Goal: Complete application form: Complete application form

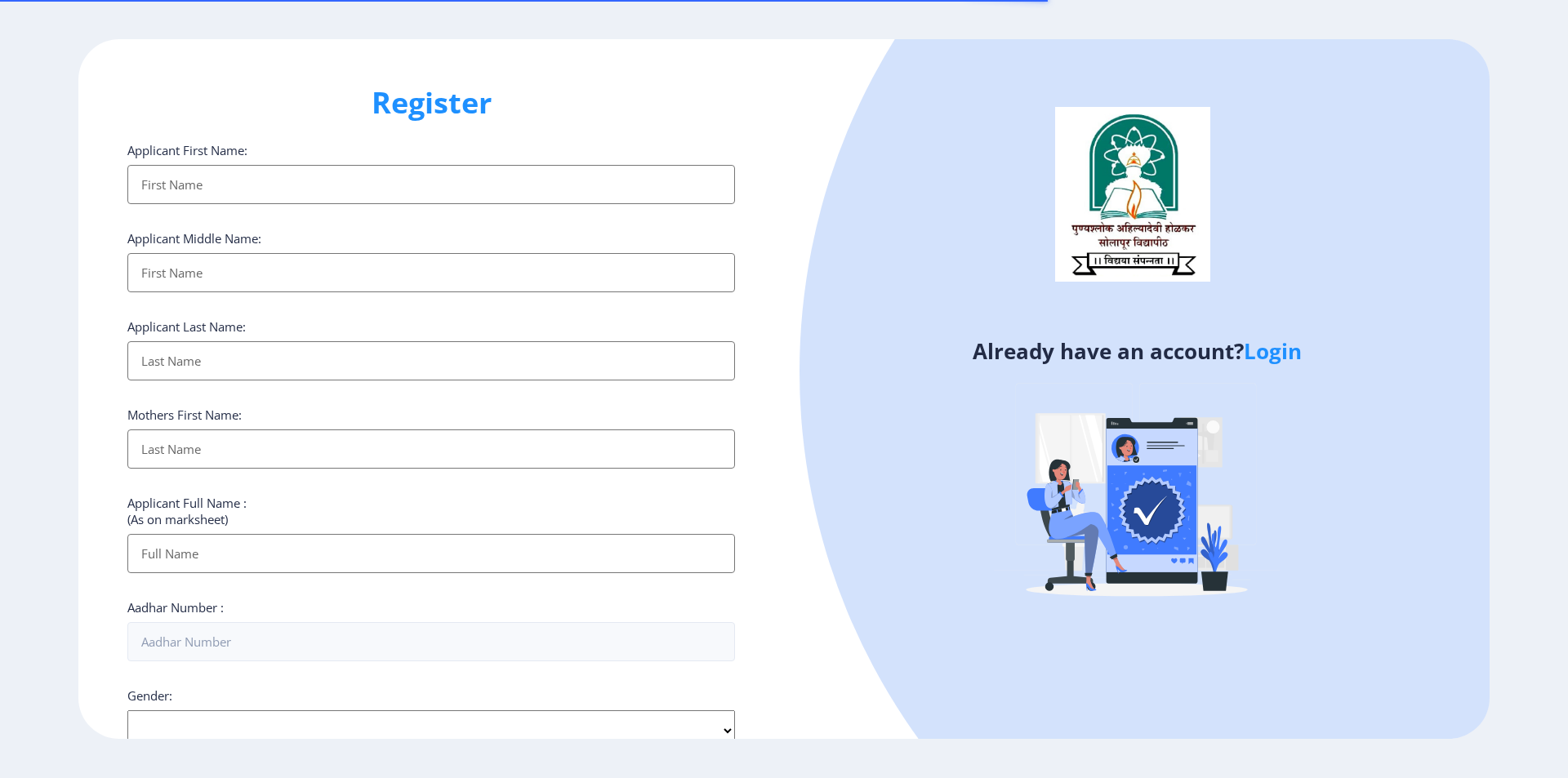
select select
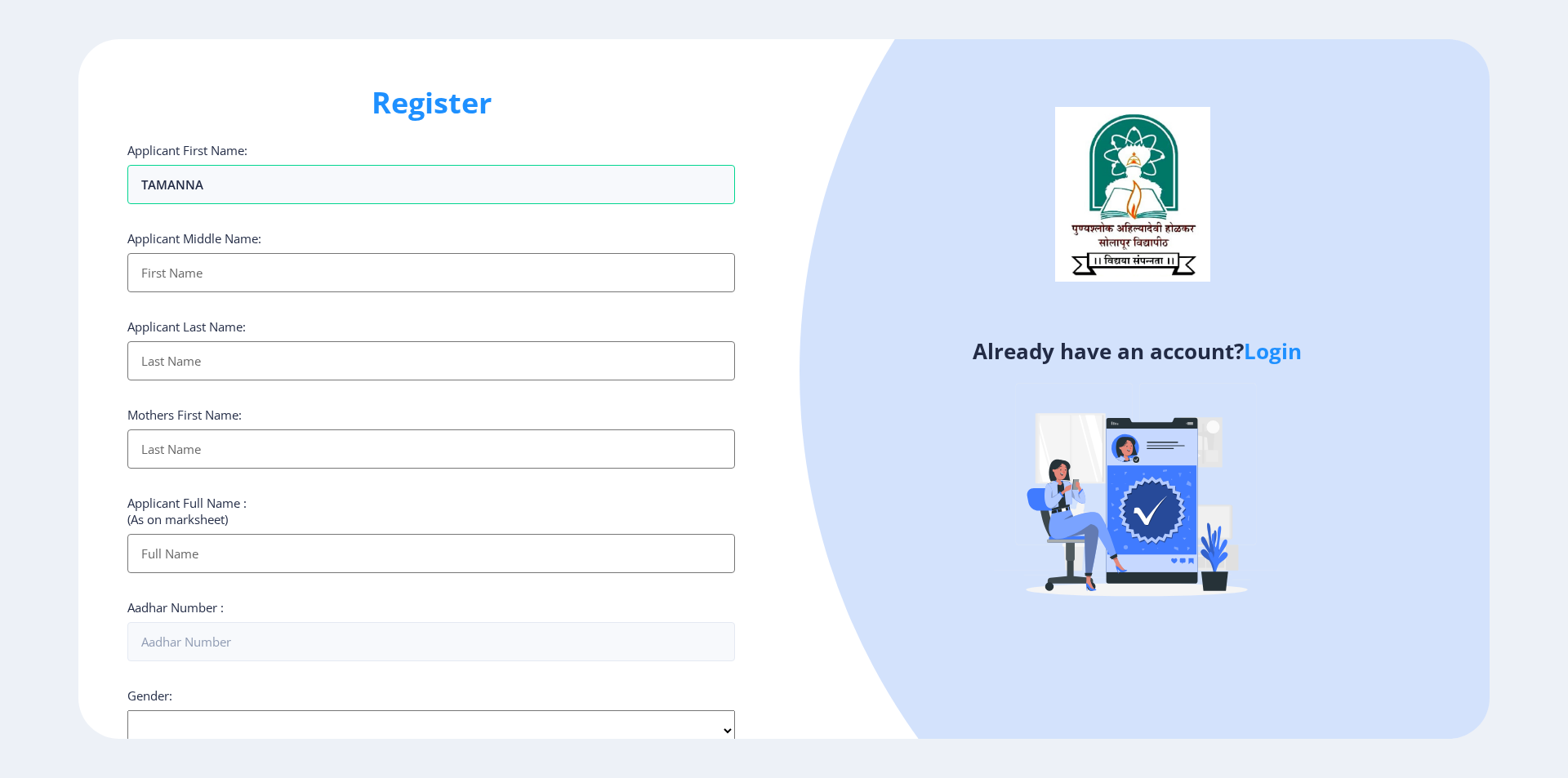
type input "TAMANNA"
type input "[PERSON_NAME]"
type input "N"
type input "[PERSON_NAME]"
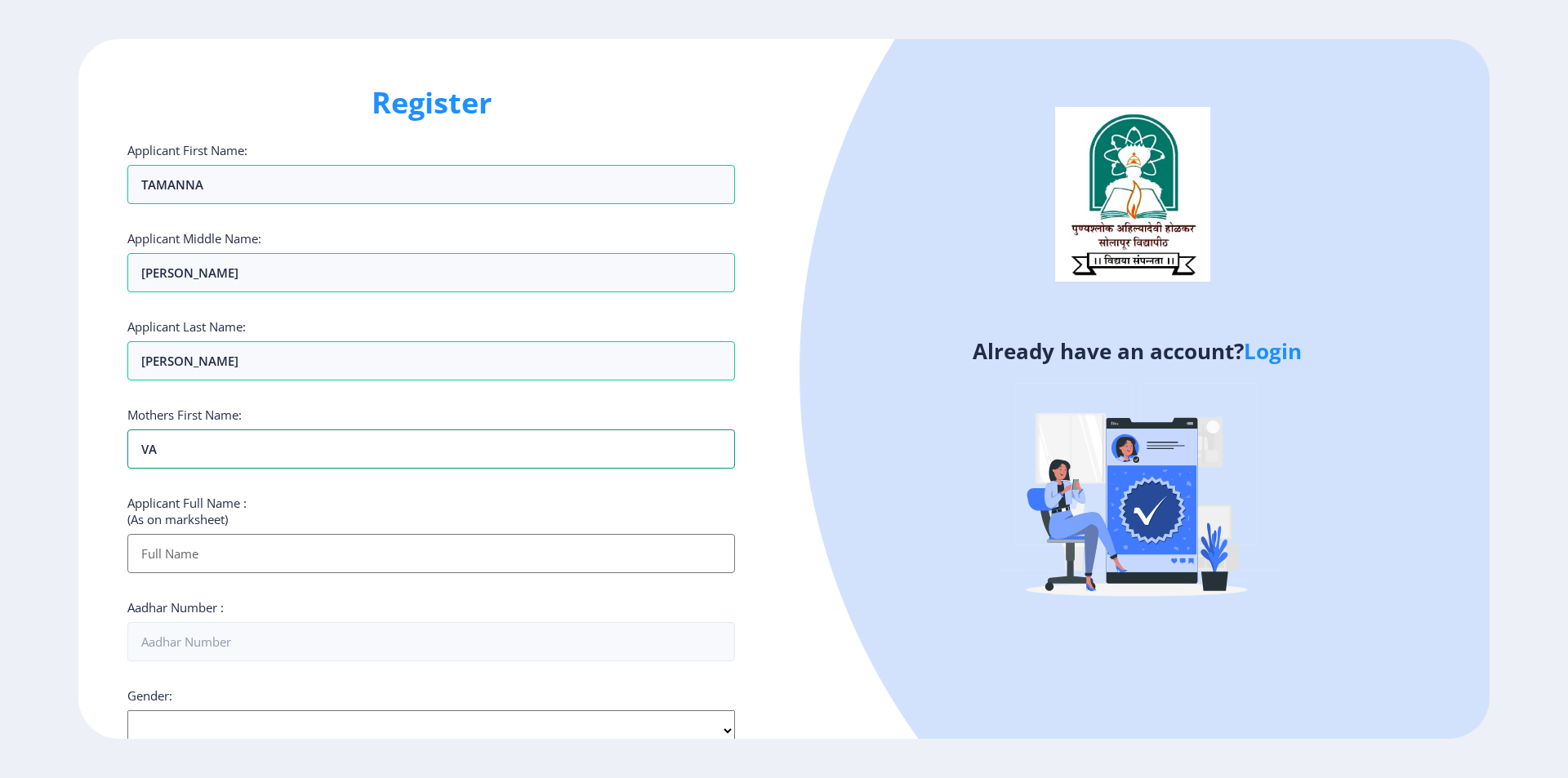
type input "V"
type input "[PERSON_NAME]"
type input "[PERSON_NAME] [PERSON_NAME]"
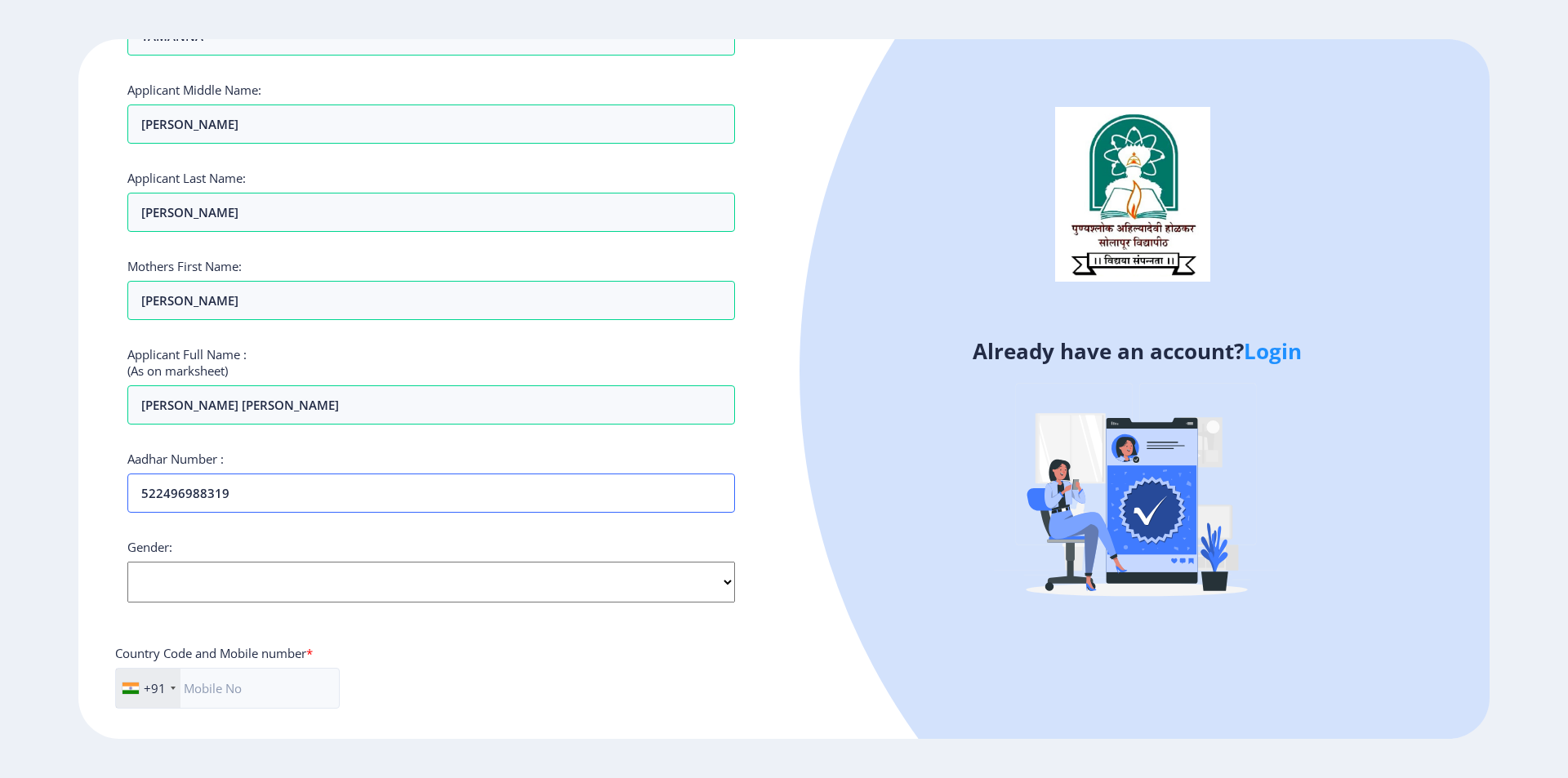
scroll to position [163, 0]
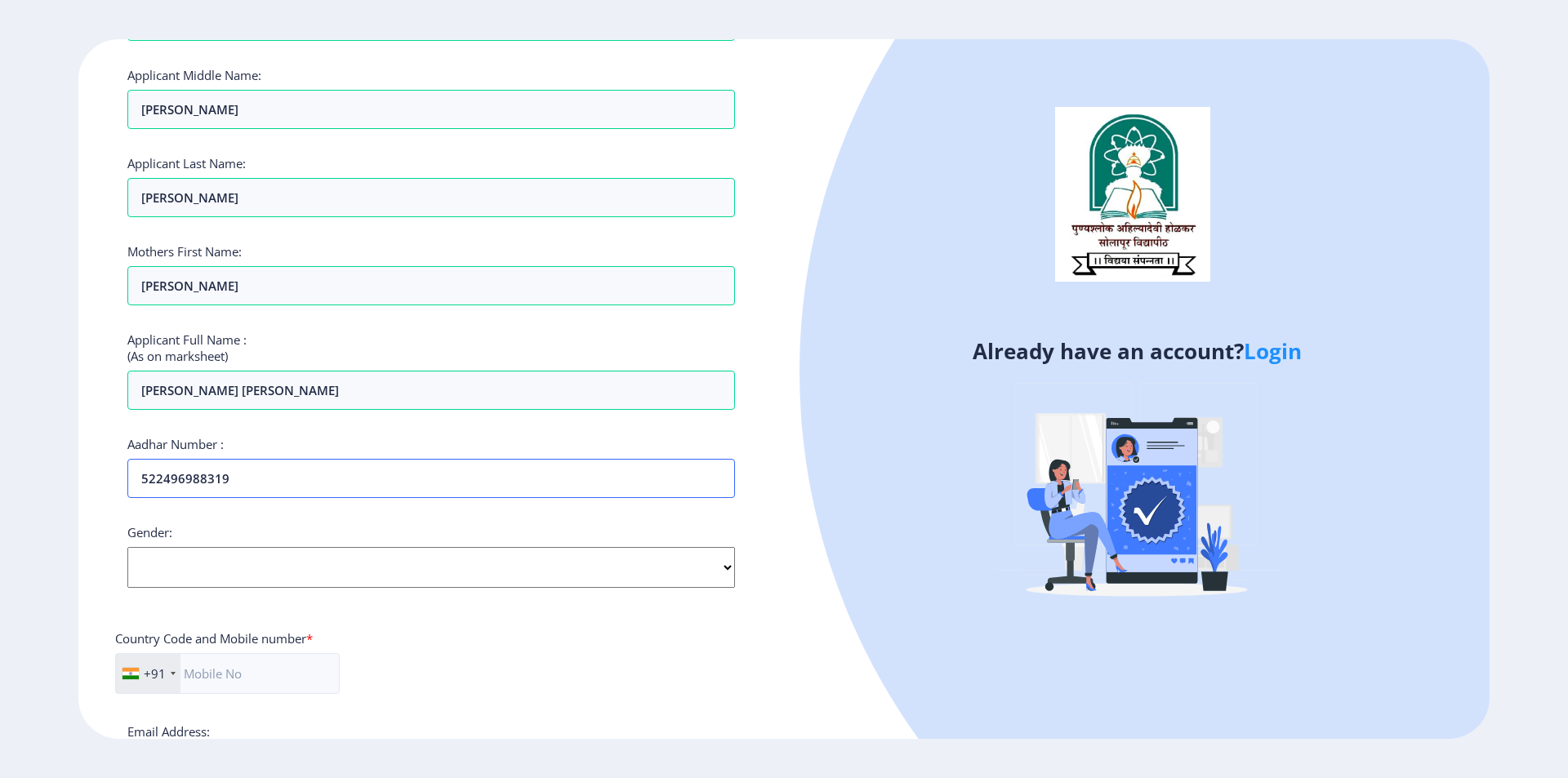
type input "522496988319"
click at [185, 565] on select "Select Gender [DEMOGRAPHIC_DATA] [DEMOGRAPHIC_DATA] Other" at bounding box center [431, 567] width 607 height 41
select select "[DEMOGRAPHIC_DATA]"
click at [128, 547] on select "Select Gender [DEMOGRAPHIC_DATA] [DEMOGRAPHIC_DATA] Other" at bounding box center [431, 567] width 607 height 41
click at [232, 676] on input "text" at bounding box center [227, 673] width 225 height 41
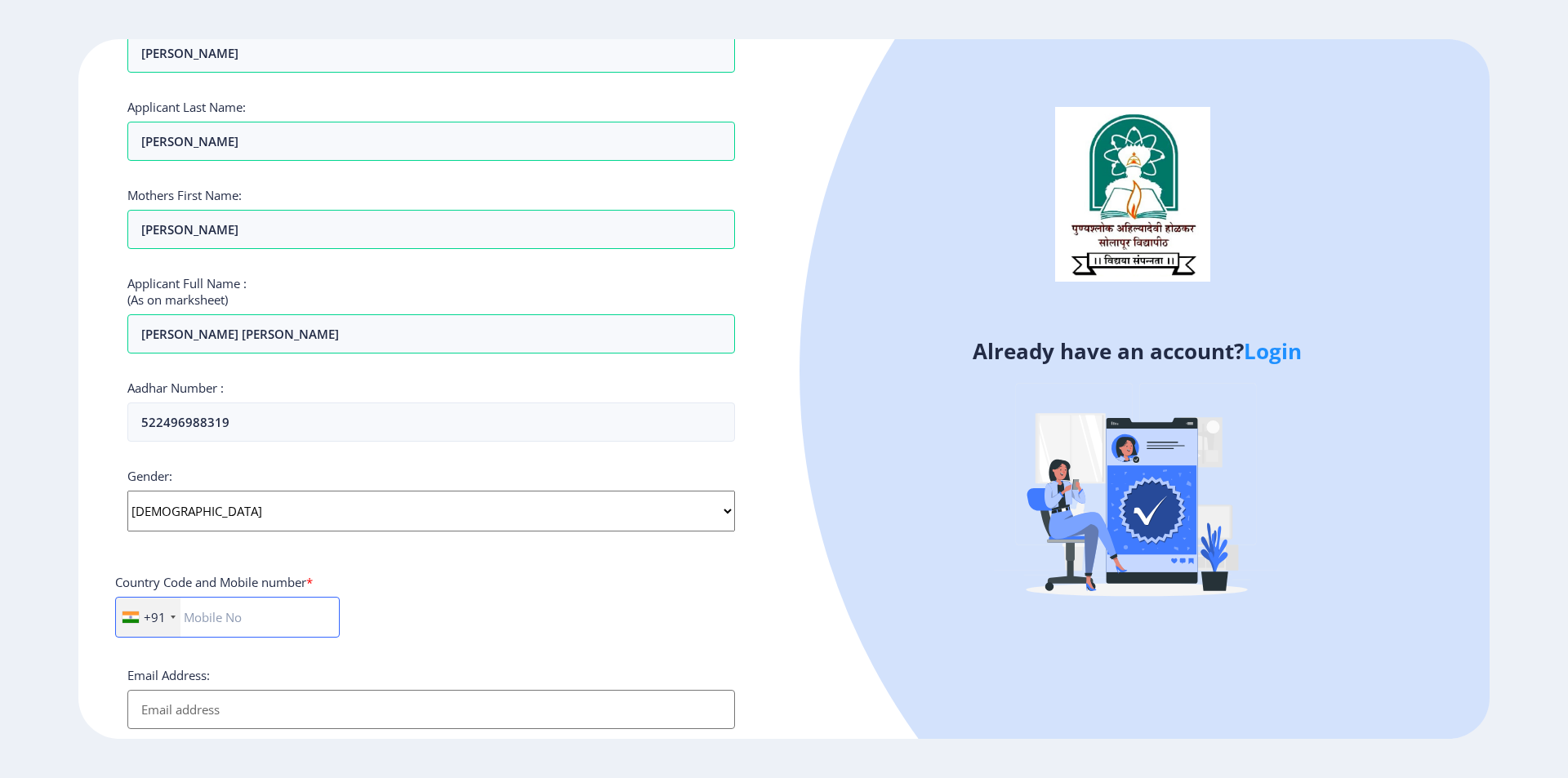
scroll to position [327, 0]
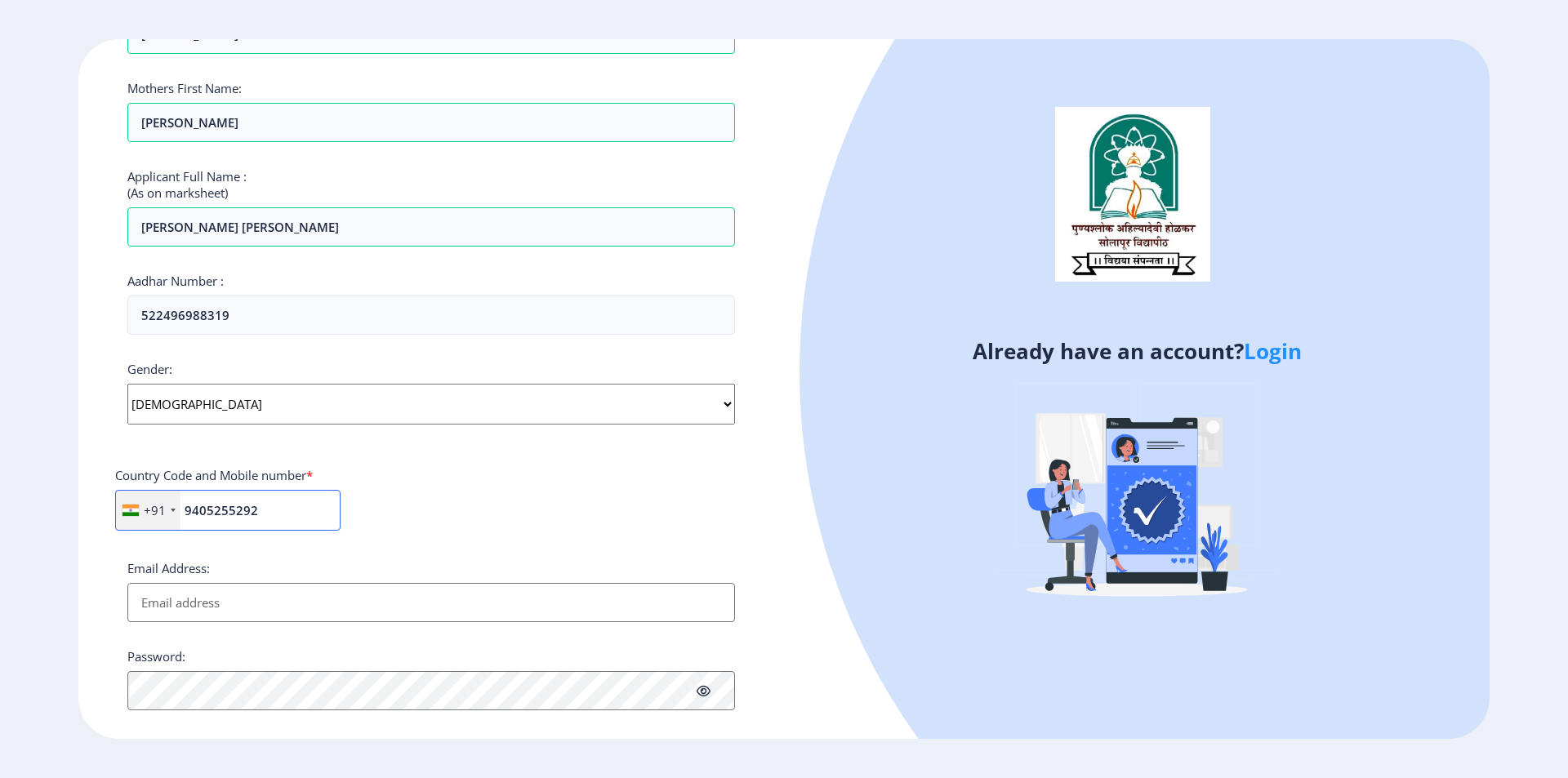
type input "9405255292"
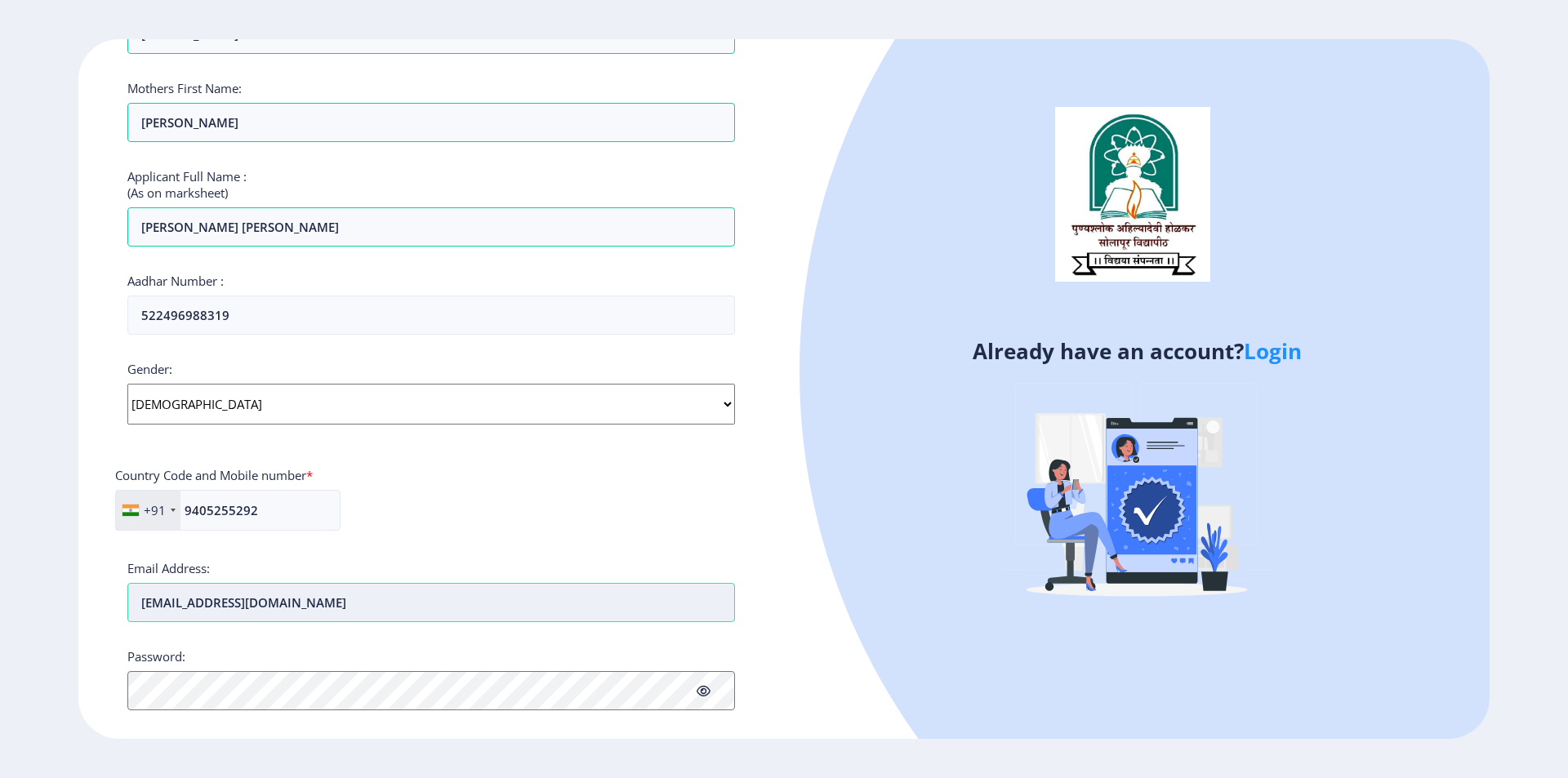
click at [194, 605] on input "[EMAIL_ADDRESS][DOMAIN_NAME]" at bounding box center [431, 603] width 607 height 39
type input "[EMAIL_ADDRESS][DOMAIN_NAME]"
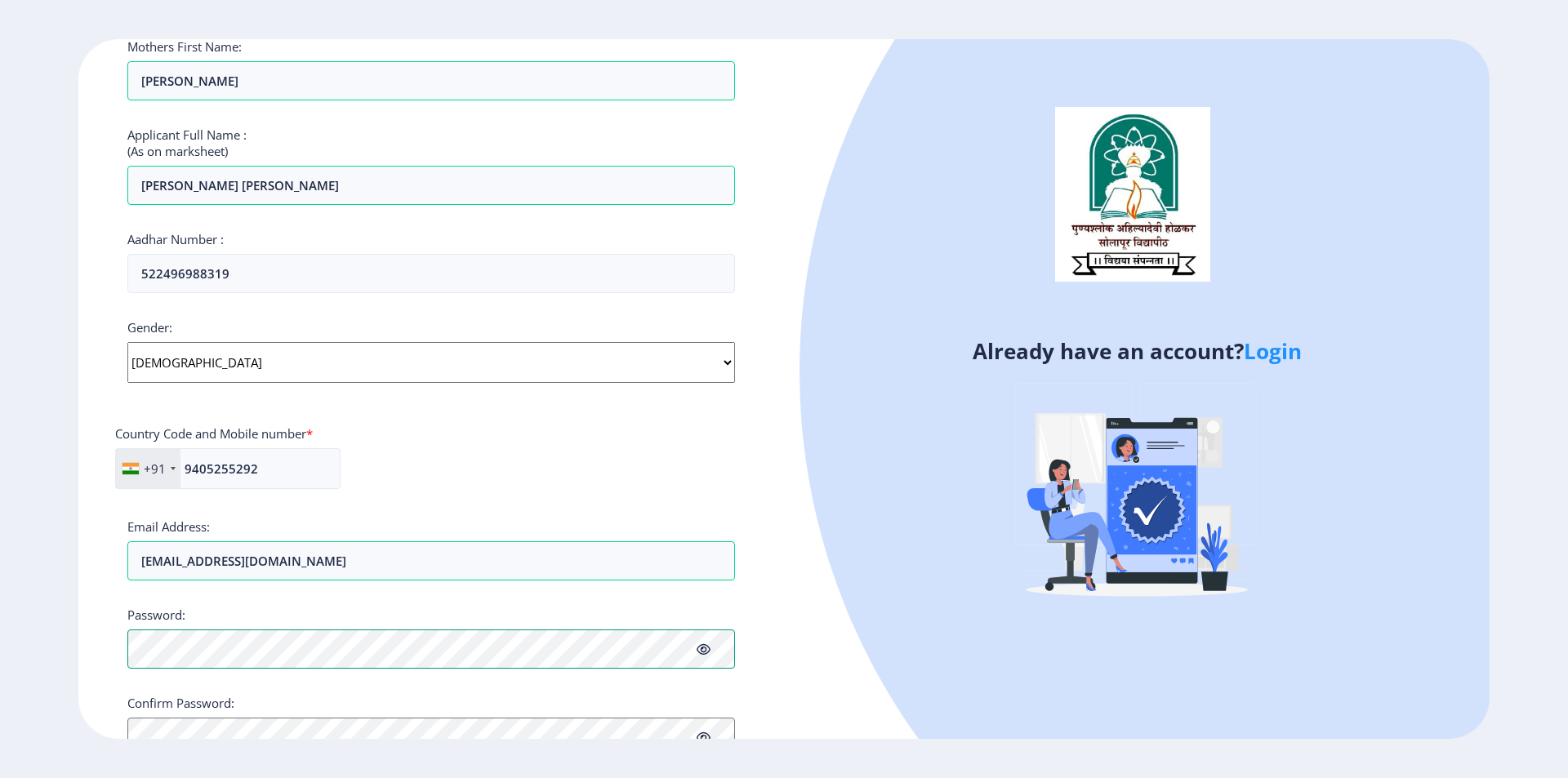
scroll to position [456, 0]
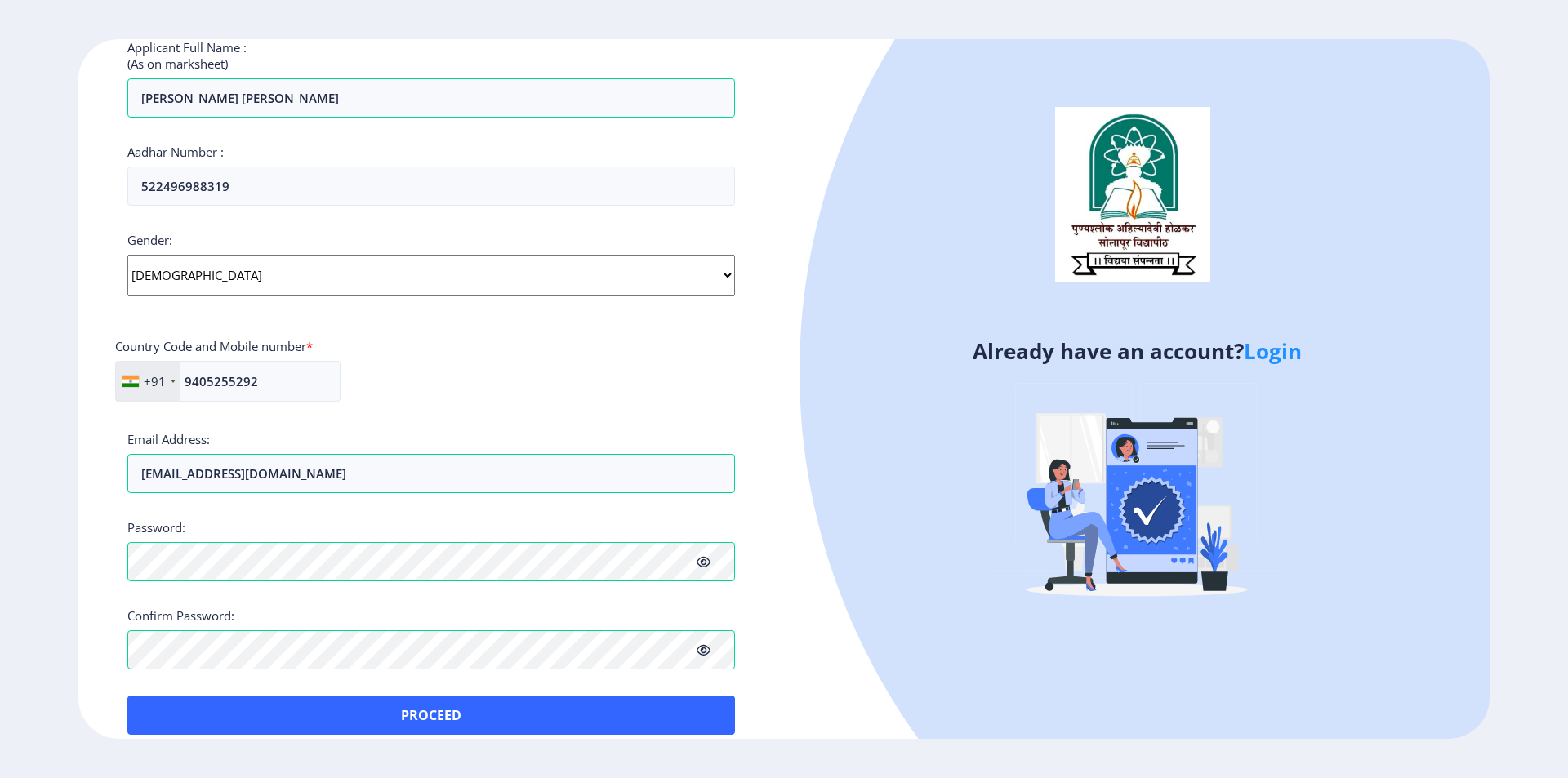
click at [704, 650] on icon at bounding box center [704, 650] width 14 height 12
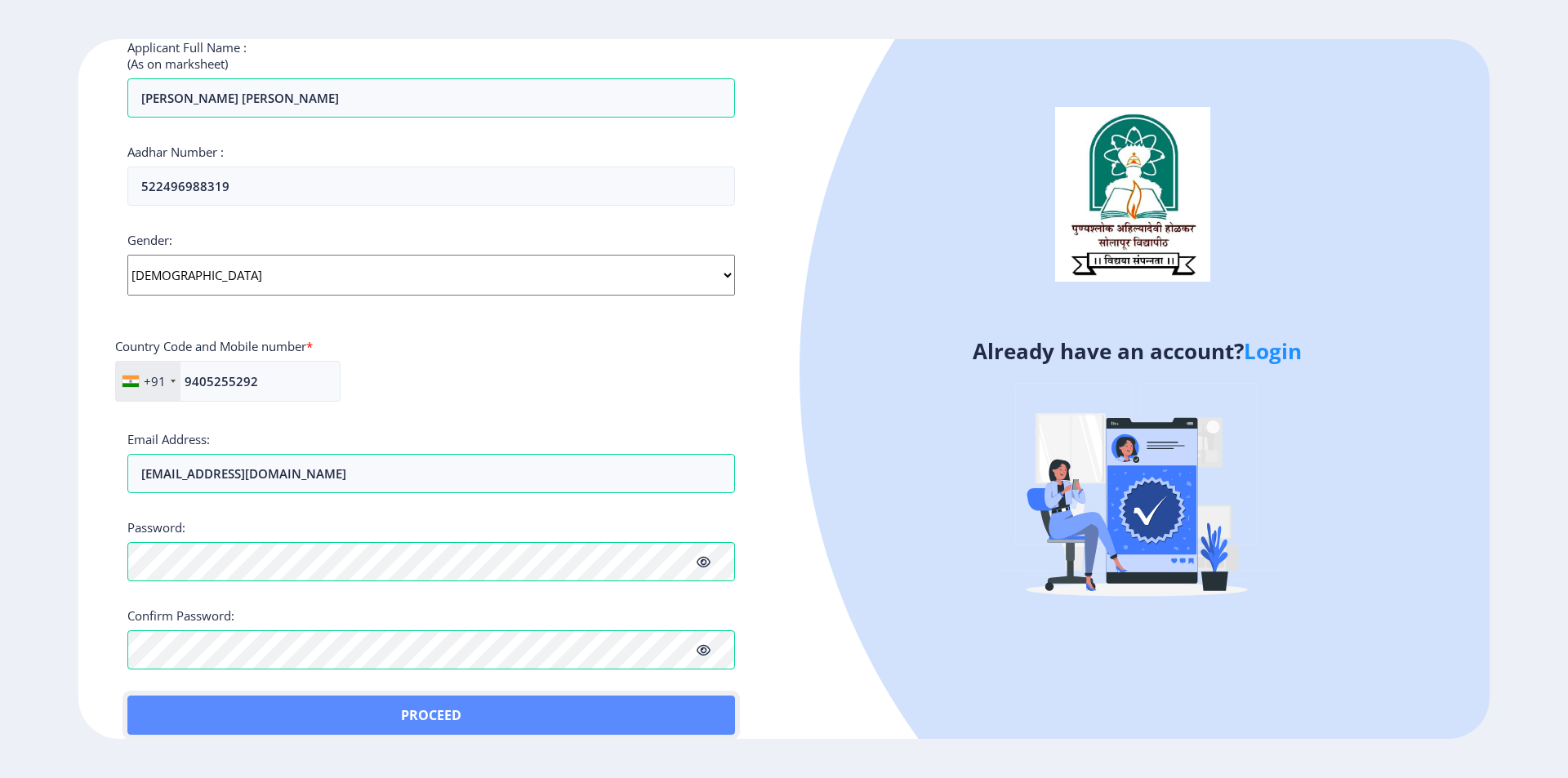
click at [467, 718] on button "Proceed" at bounding box center [431, 715] width 607 height 39
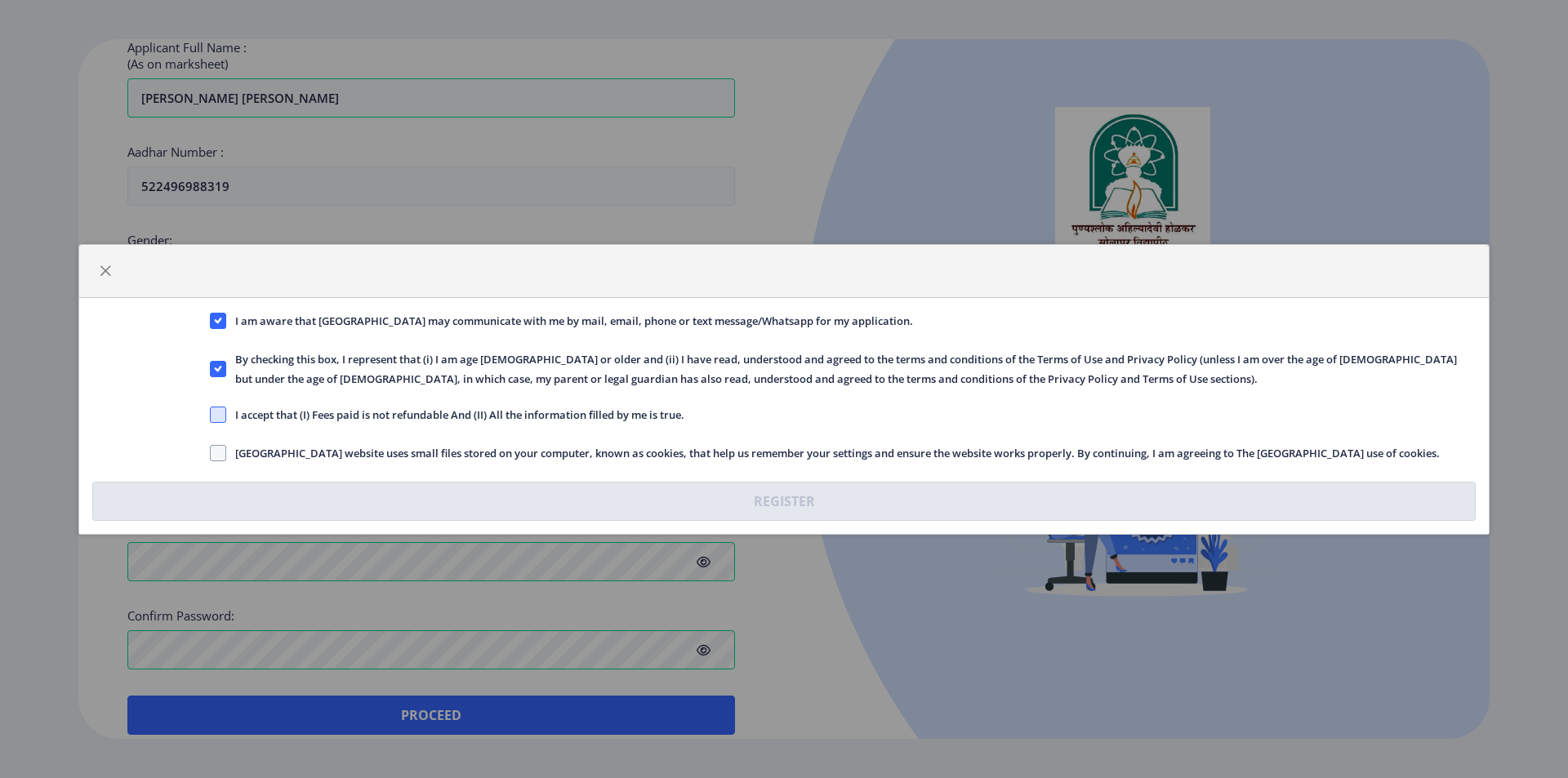
click at [220, 414] on span at bounding box center [218, 414] width 16 height 16
click at [211, 414] on input "I accept that (I) Fees paid is not refundable And (II) All the information fill…" at bounding box center [210, 414] width 1 height 1
checkbox input "true"
click at [215, 453] on span at bounding box center [218, 452] width 16 height 16
click at [211, 453] on input "[GEOGRAPHIC_DATA] website uses small files stored on your computer, known as co…" at bounding box center [210, 452] width 1 height 1
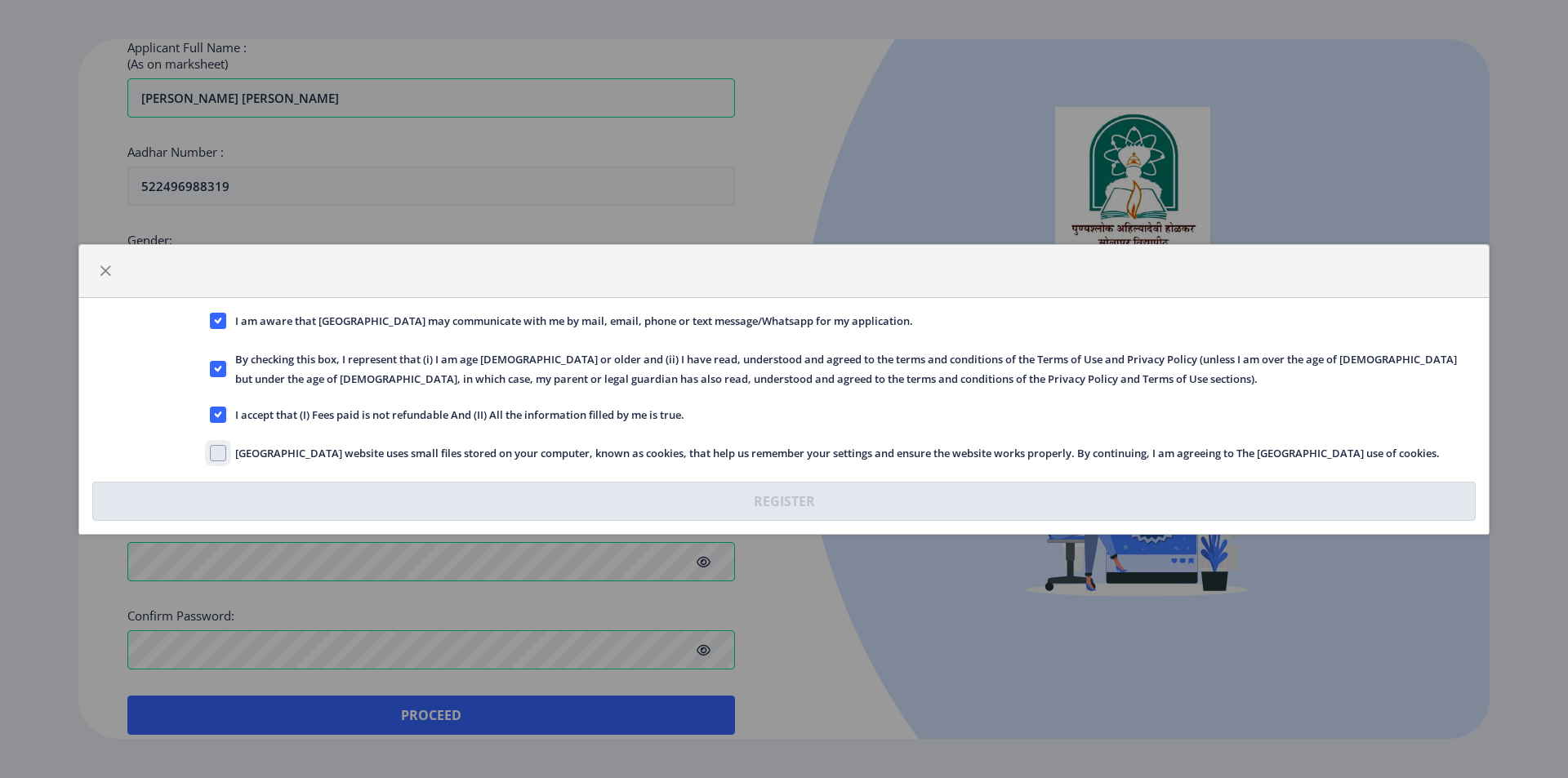
checkbox input "true"
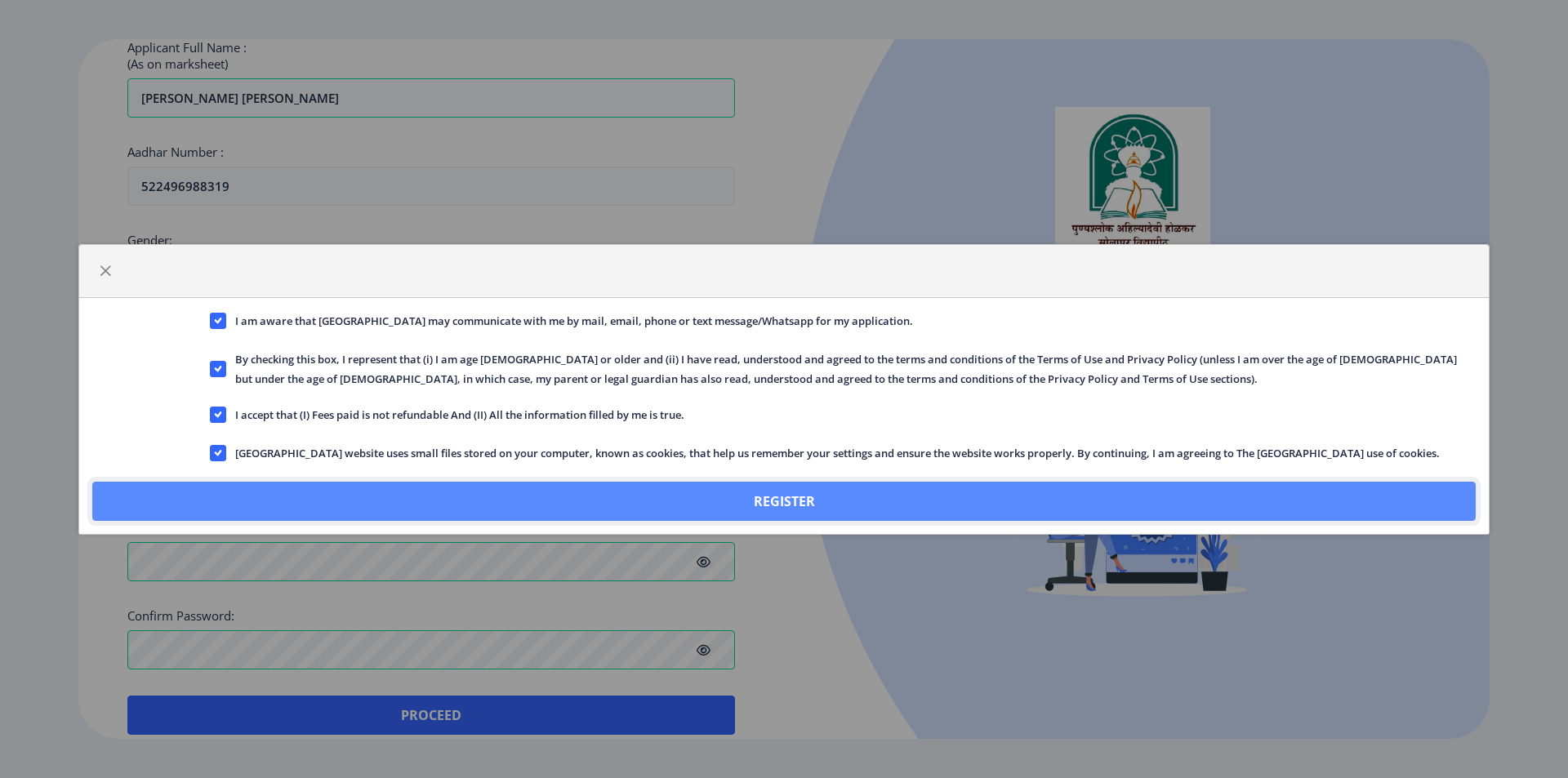
click at [790, 505] on button "Register" at bounding box center [784, 501] width 1383 height 39
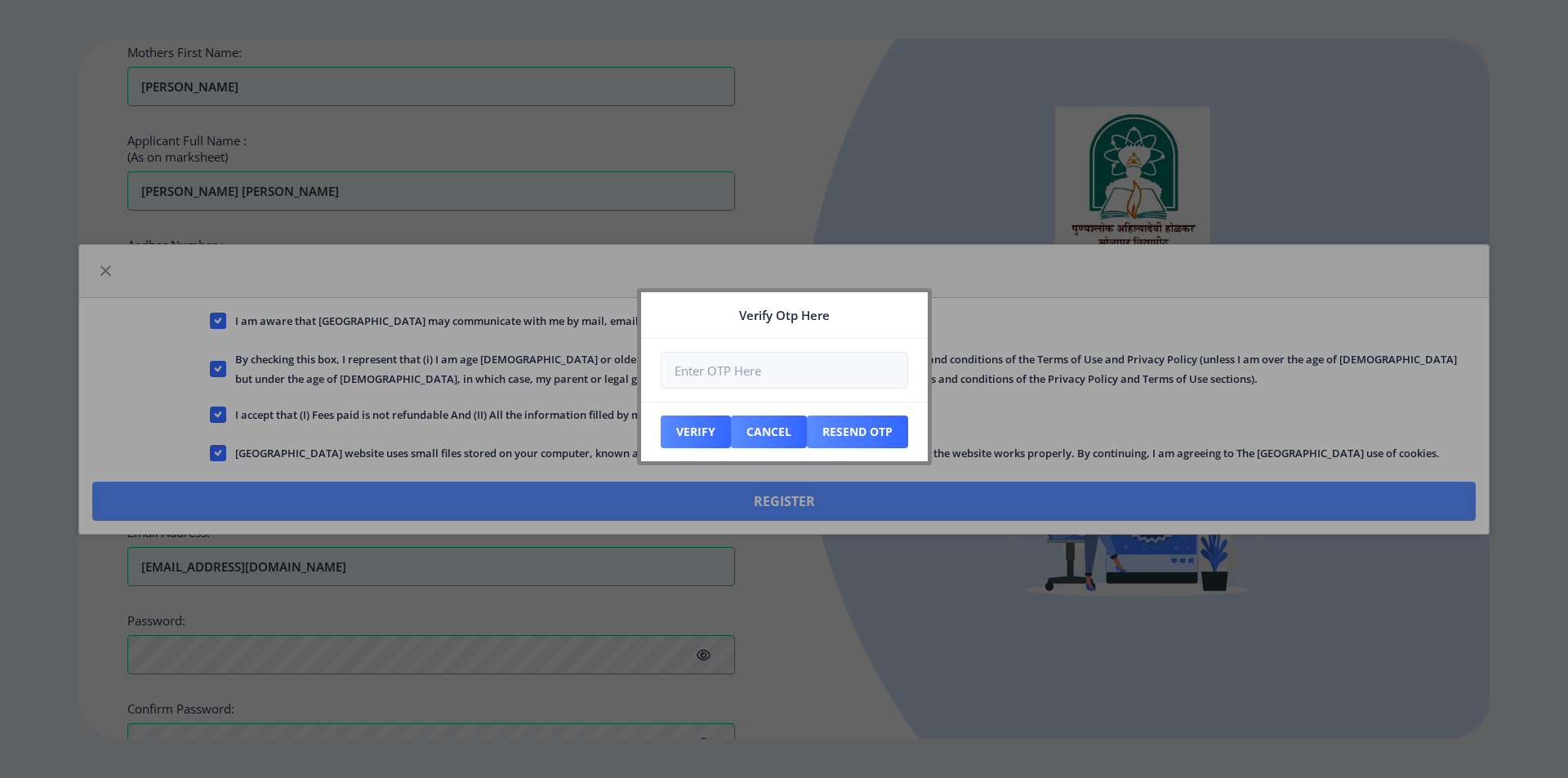
scroll to position [548, 0]
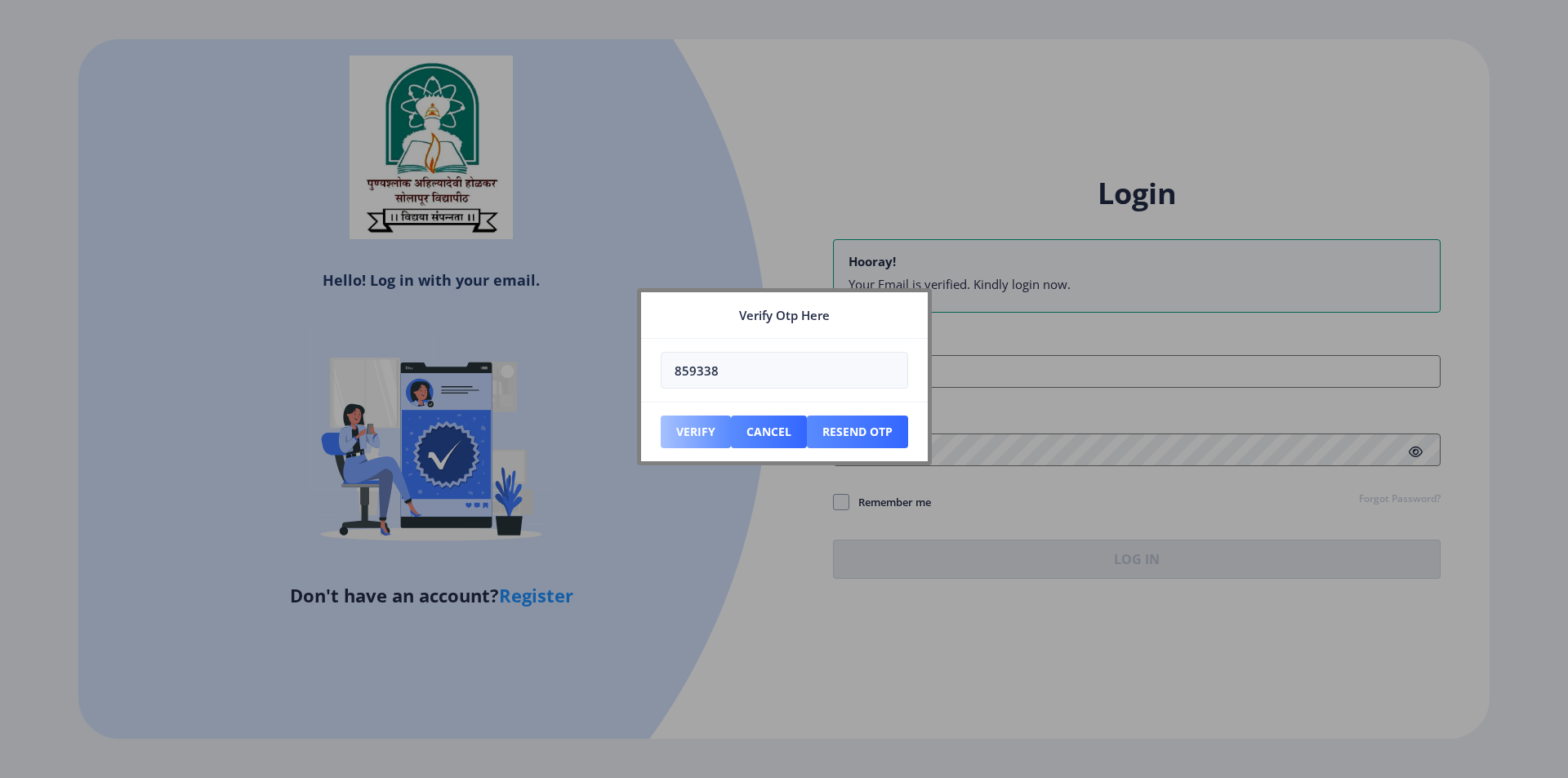
type input "859338"
click at [694, 440] on button "Verify" at bounding box center [696, 432] width 71 height 32
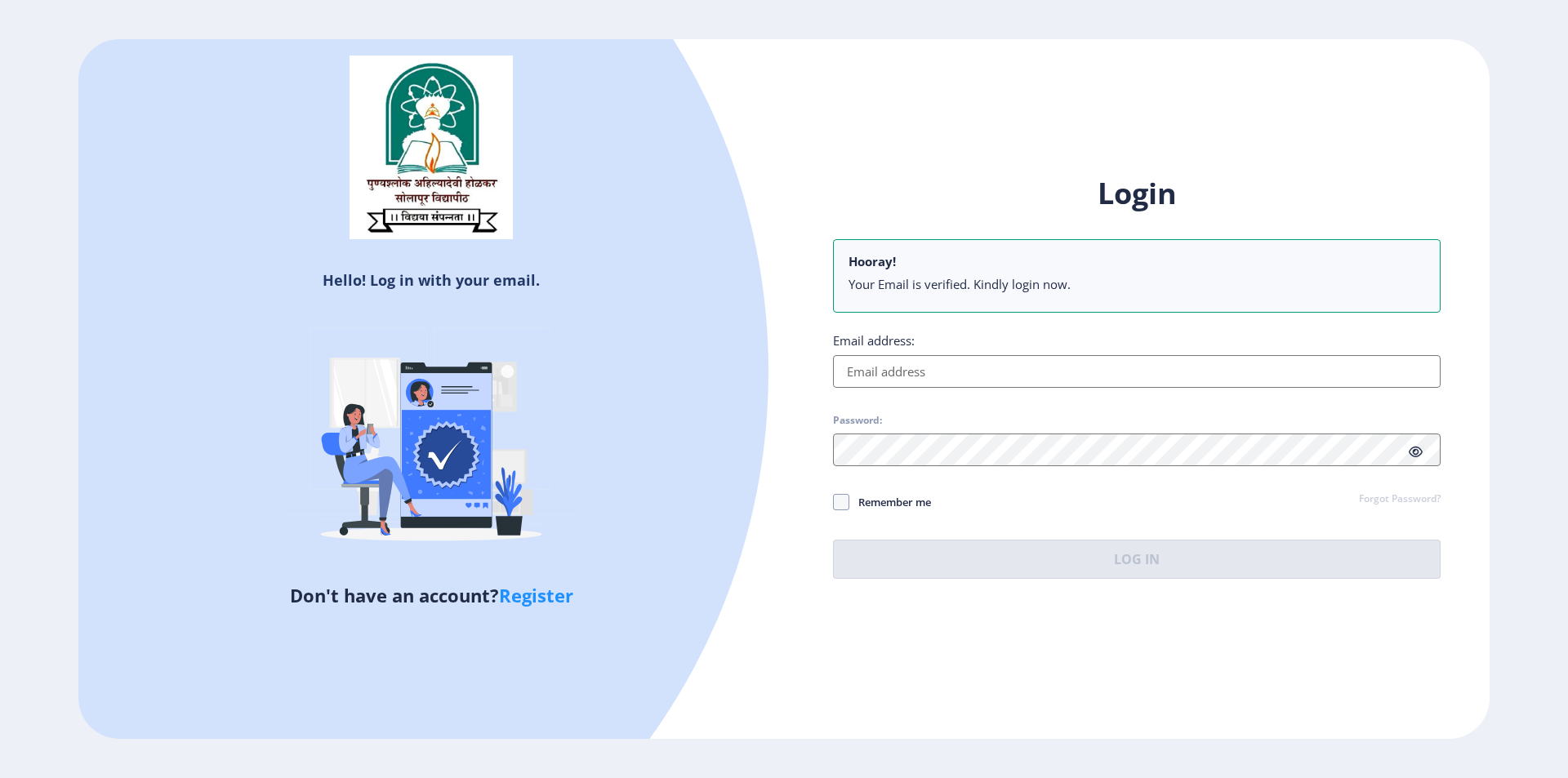
click at [854, 373] on input "Email address:" at bounding box center [1137, 372] width 607 height 32
paste input "[EMAIL_ADDRESS][DOMAIN_NAME]"
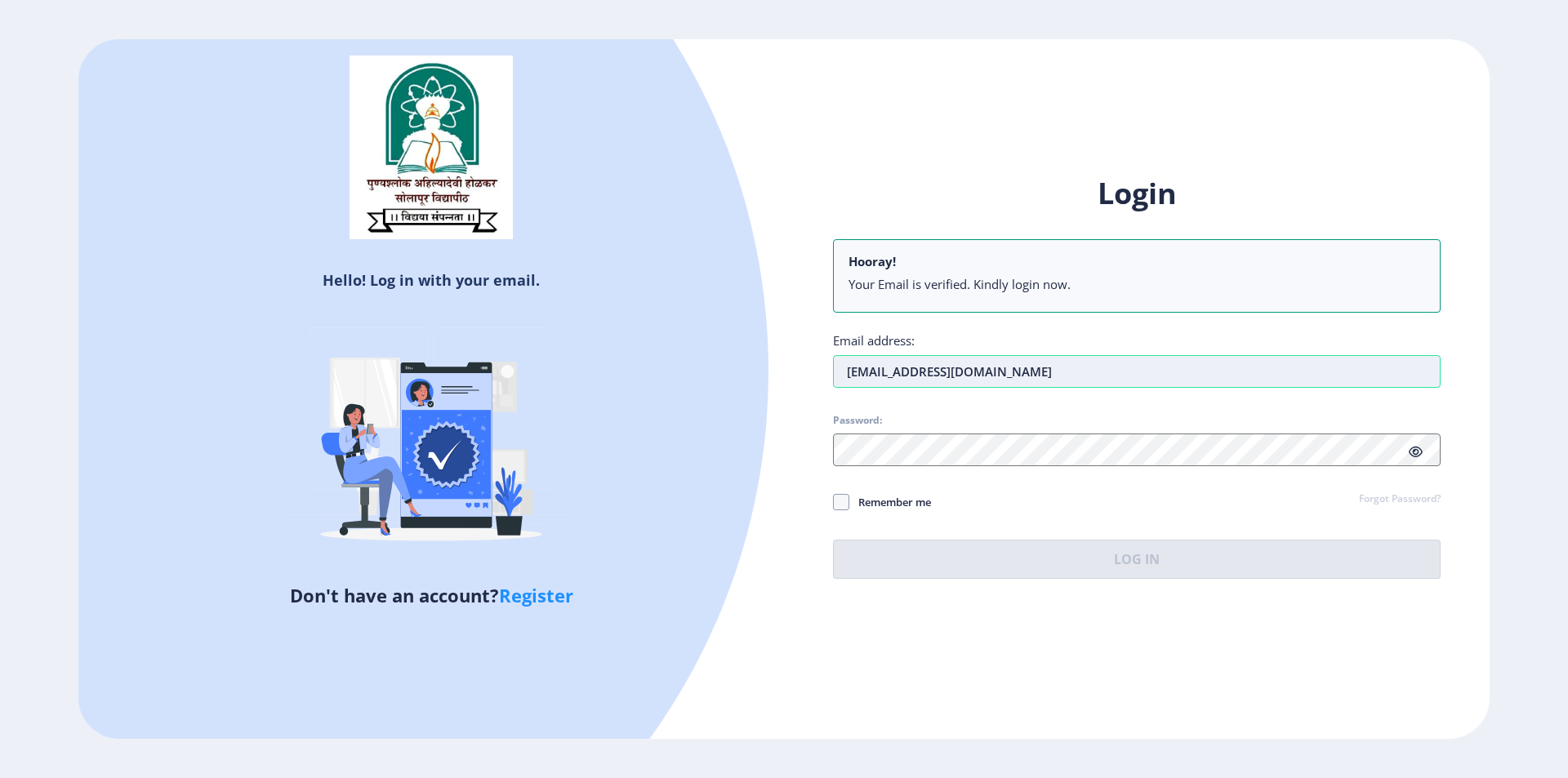
type input "[EMAIL_ADDRESS][DOMAIN_NAME]"
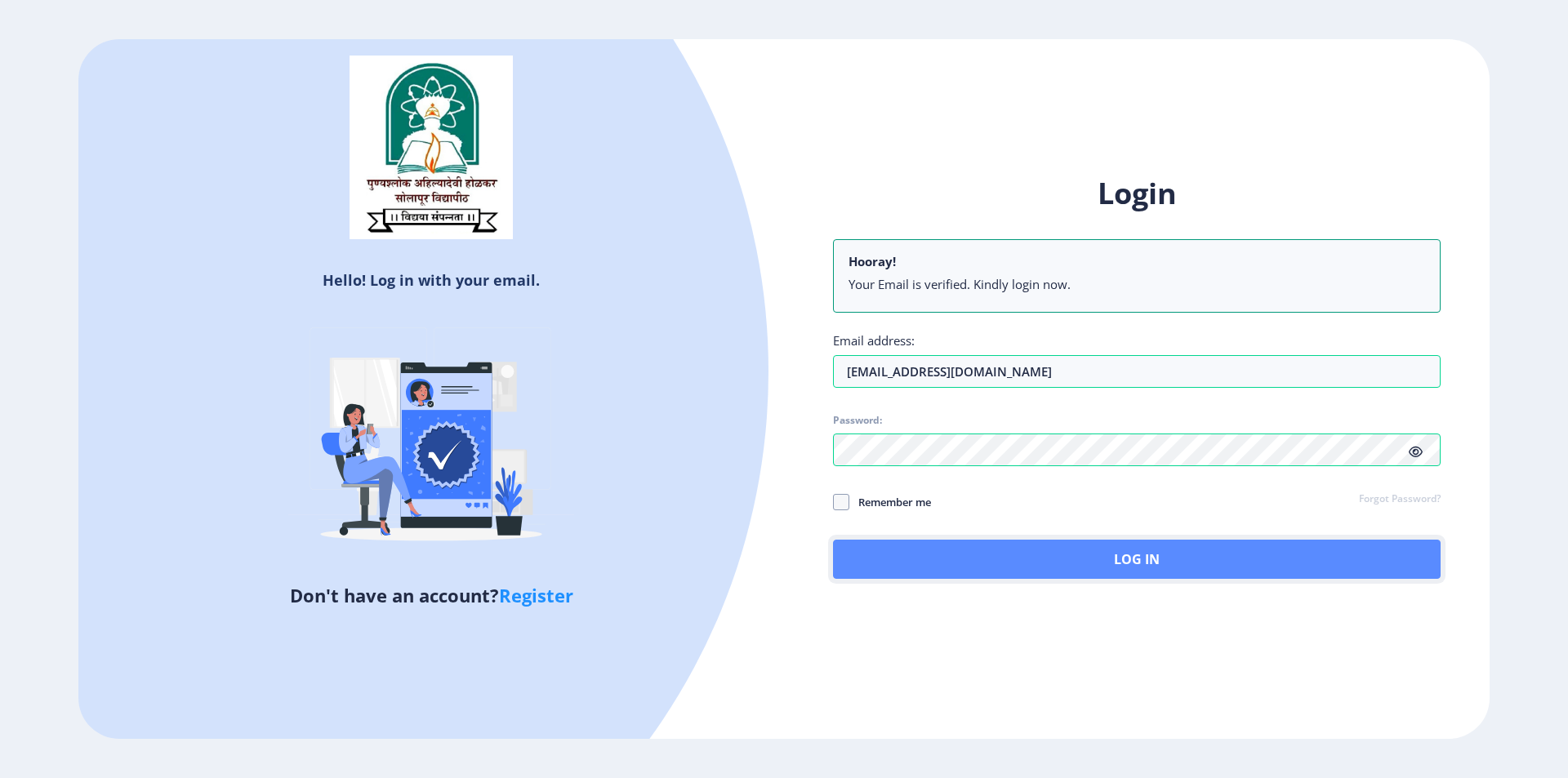
click at [1177, 563] on button "Log In" at bounding box center [1137, 559] width 607 height 39
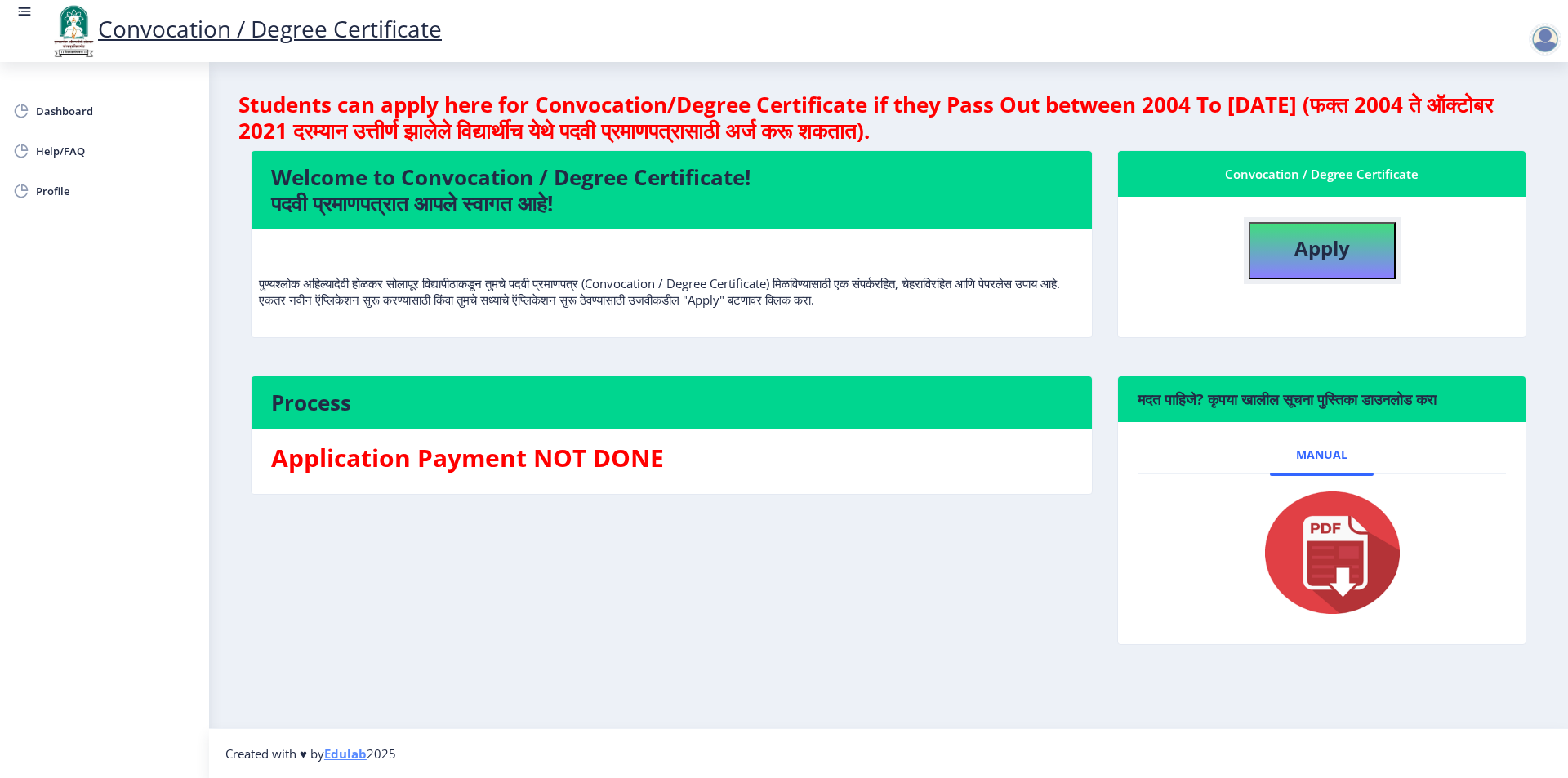
click at [1348, 247] on b "Apply" at bounding box center [1322, 248] width 55 height 27
select select
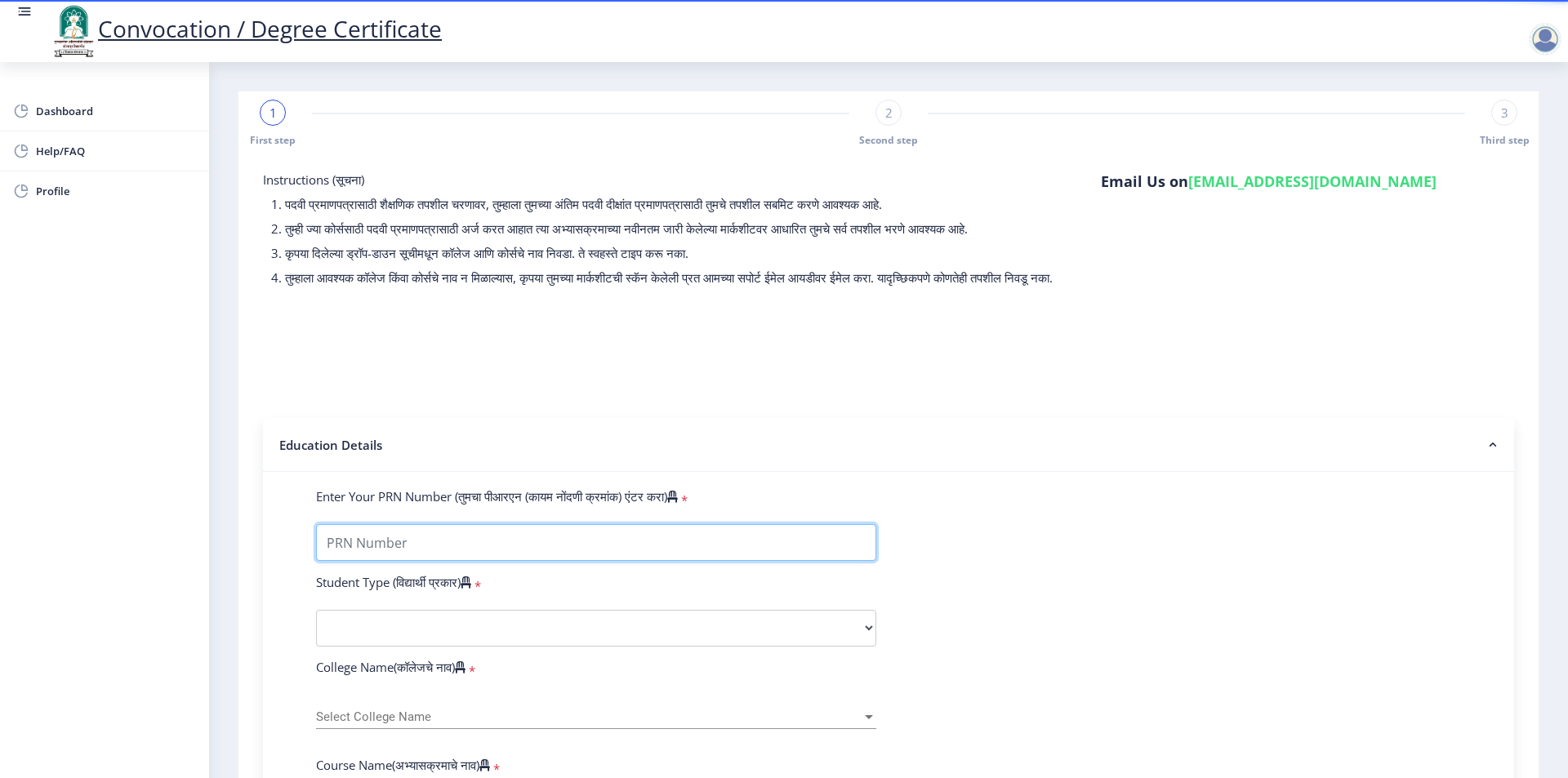
click at [396, 554] on input "Enter Your PRN Number (तुमचा पीआरएन (कायम नोंदणी क्रमांक) एंटर करा)" at bounding box center [596, 542] width 561 height 37
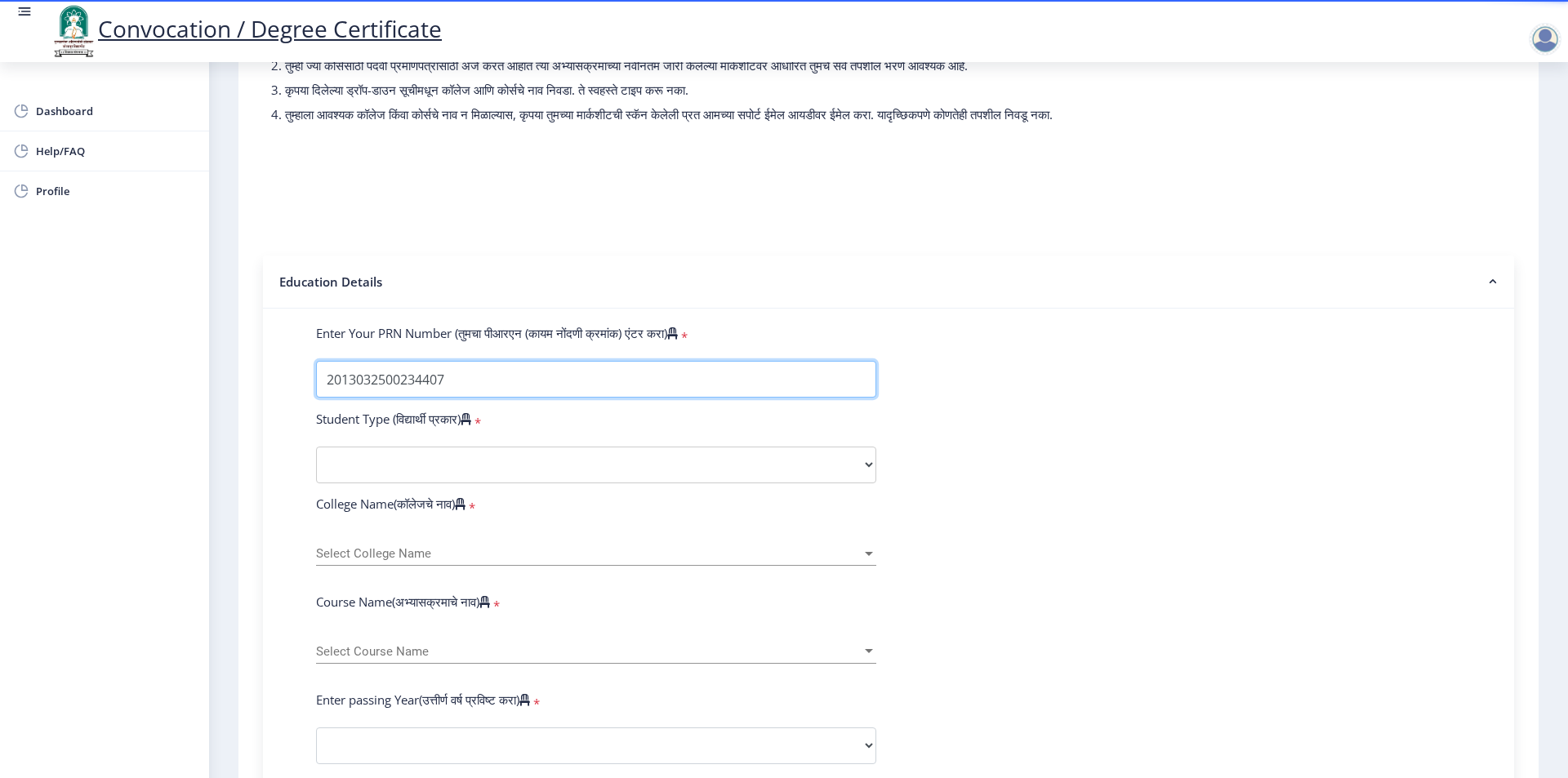
type input "2013032500234407"
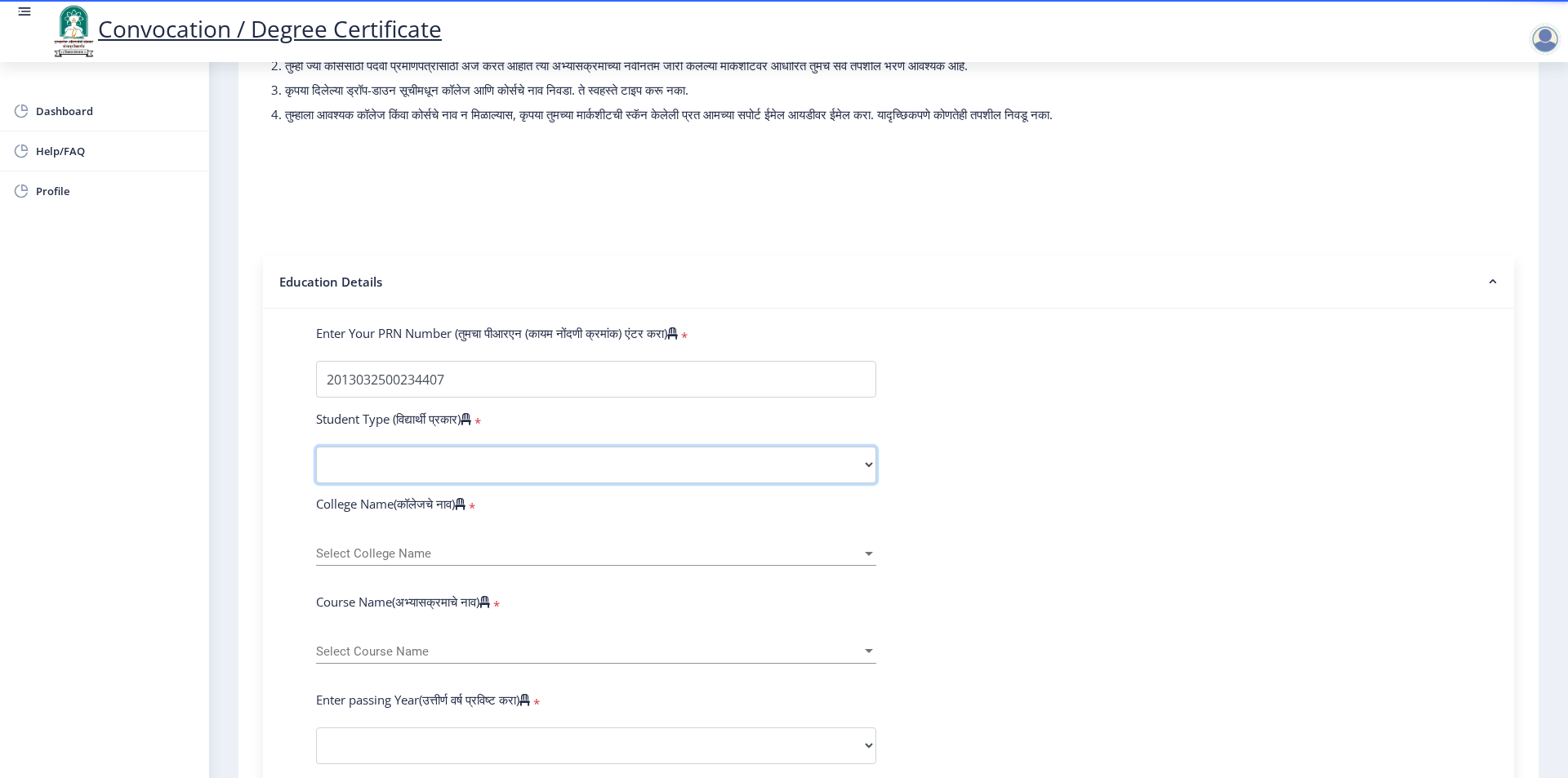
click at [400, 471] on select "Select Student Type Regular External" at bounding box center [596, 464] width 561 height 37
click at [316, 462] on select "Select Student Type Regular External" at bounding box center [596, 464] width 561 height 37
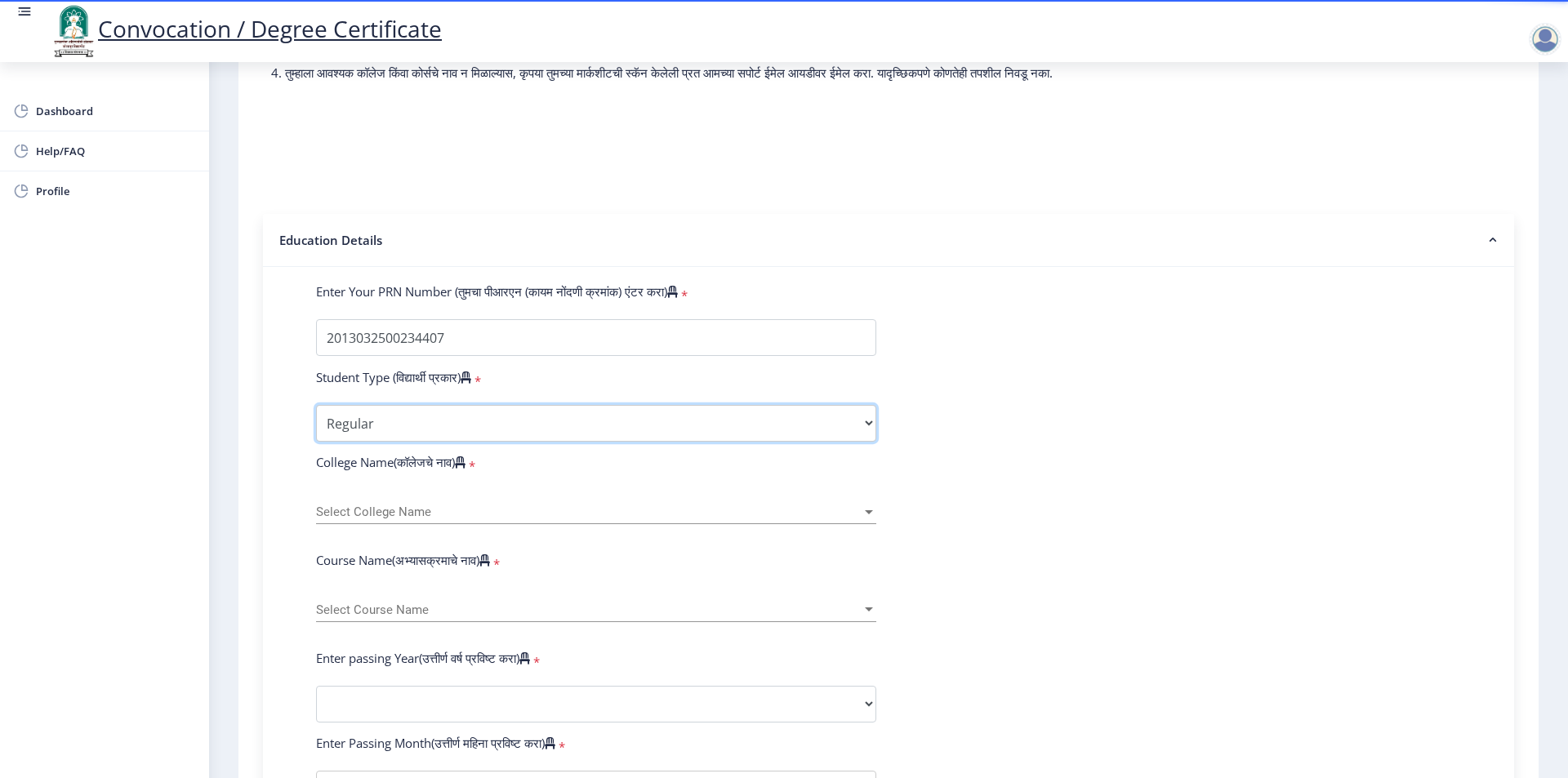
scroll to position [245, 0]
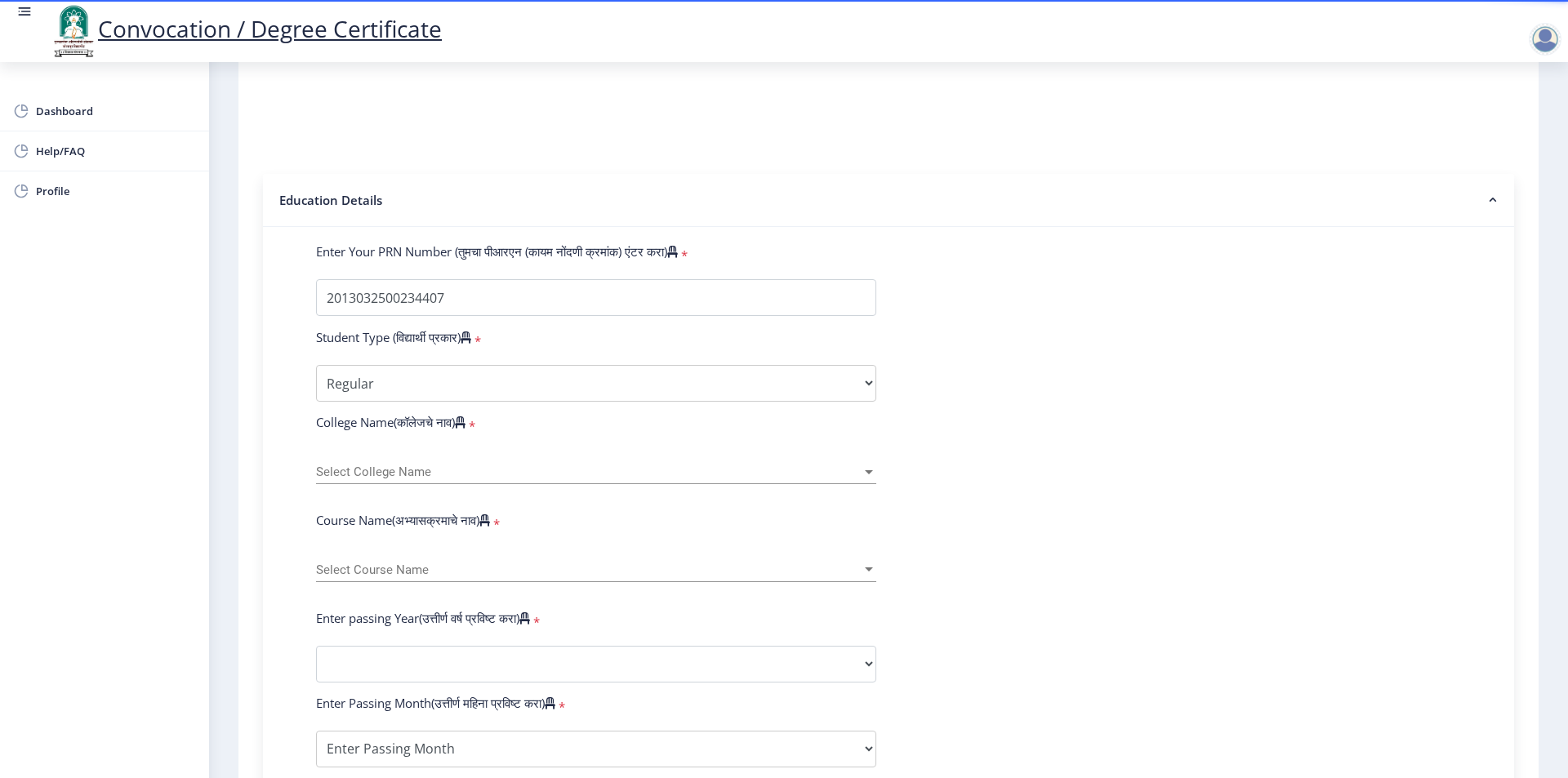
click at [351, 480] on span "Select College Name" at bounding box center [589, 472] width 545 height 14
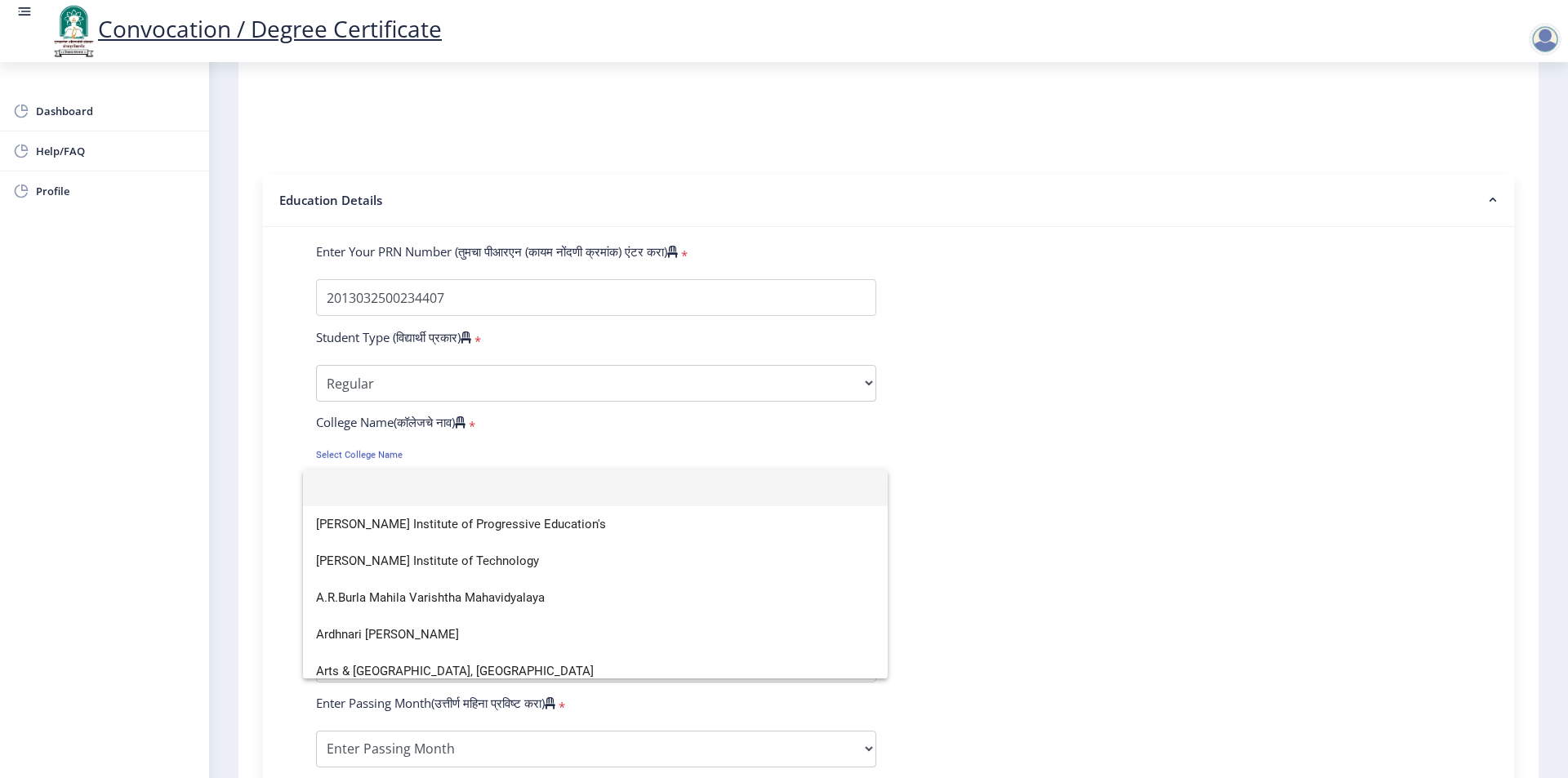
click at [359, 401] on div at bounding box center [784, 389] width 1568 height 778
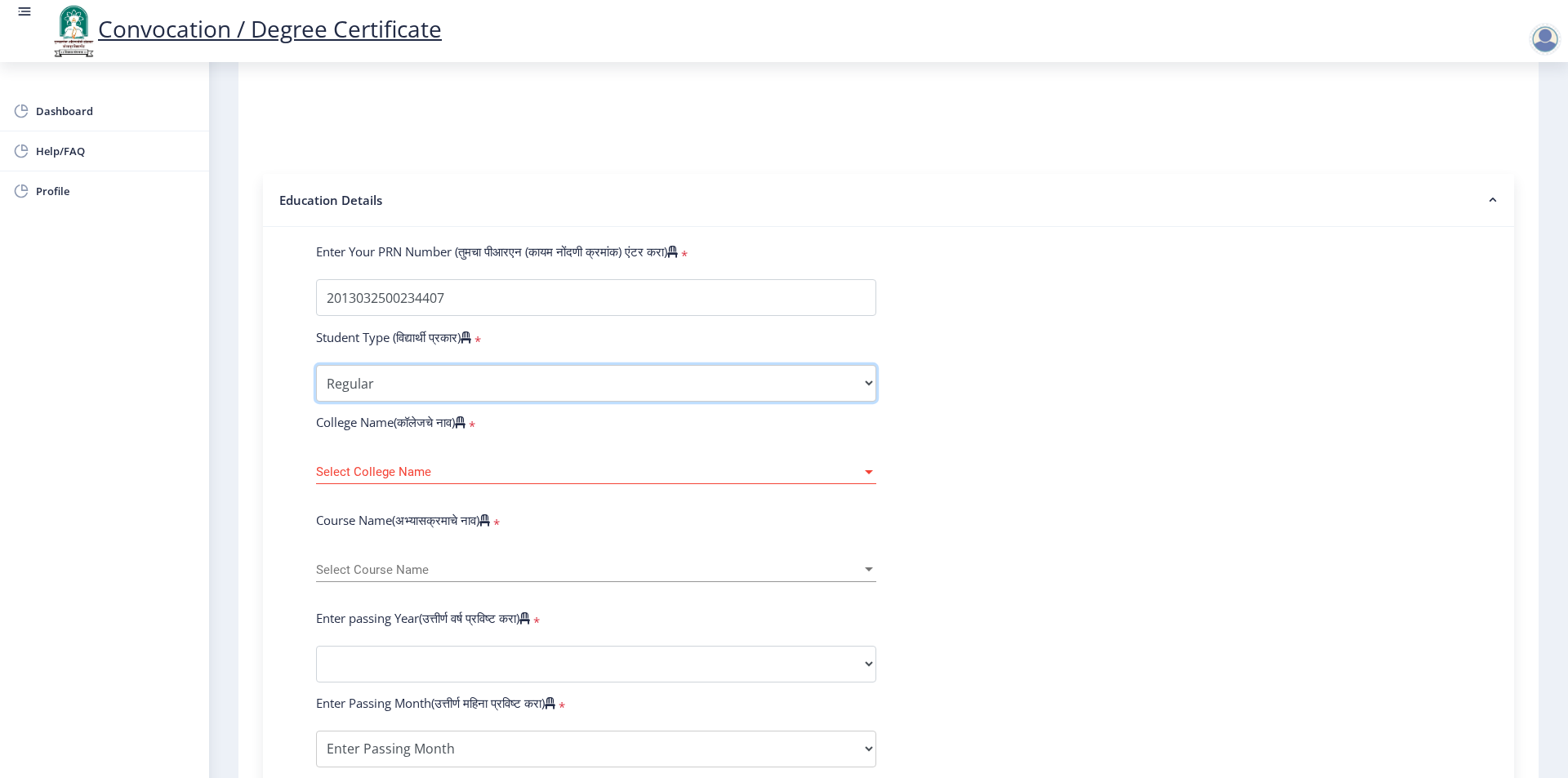
click at [379, 400] on select "Select Student Type Regular External" at bounding box center [596, 383] width 561 height 37
select select "External"
click at [316, 380] on select "Select Student Type Regular External" at bounding box center [596, 383] width 561 height 37
click at [361, 480] on div "Select College Name Select College Name" at bounding box center [596, 467] width 561 height 34
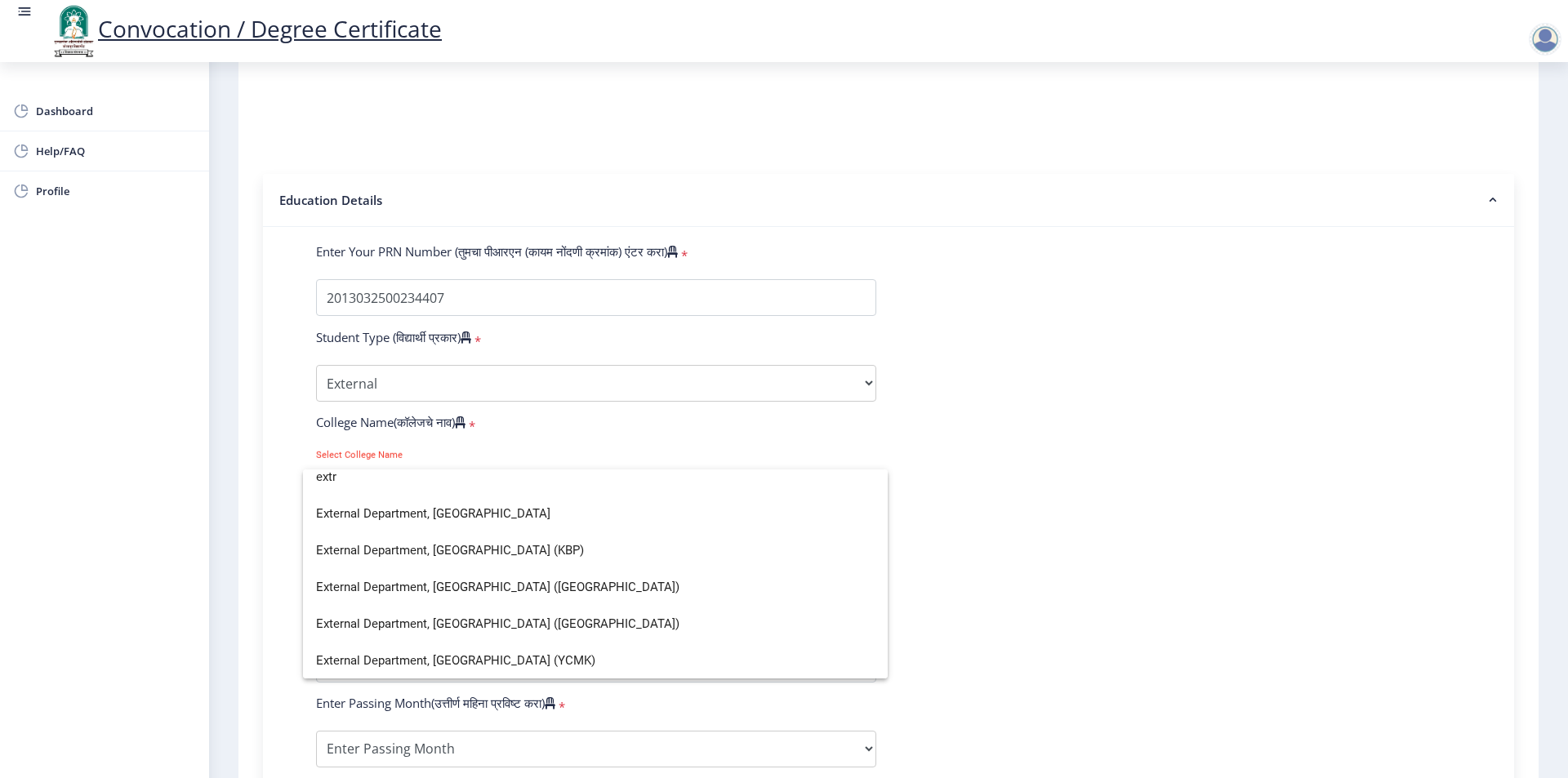
scroll to position [0, 0]
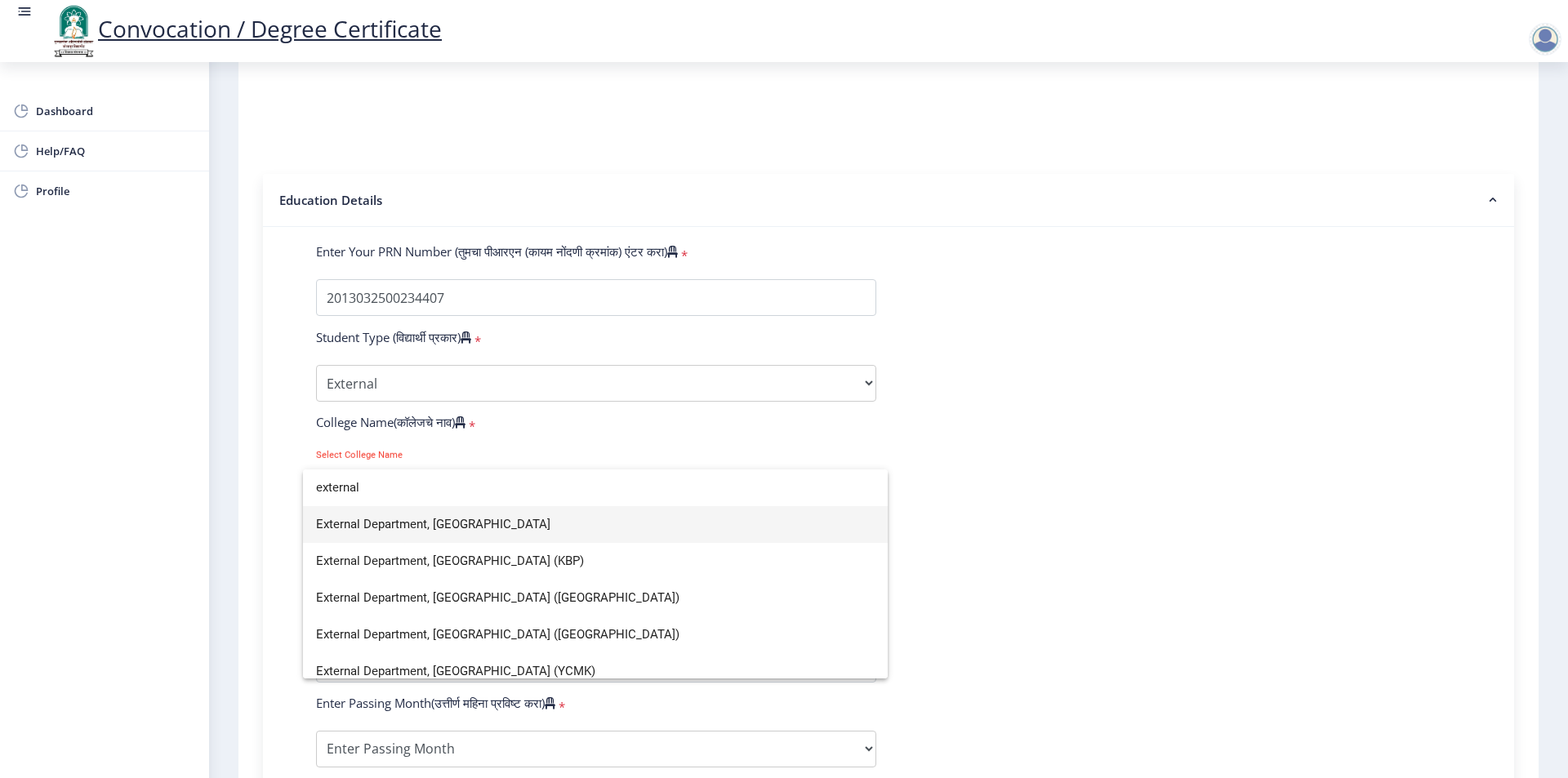
type input "external"
click at [476, 525] on span "External Department, [GEOGRAPHIC_DATA]" at bounding box center [596, 524] width 559 height 37
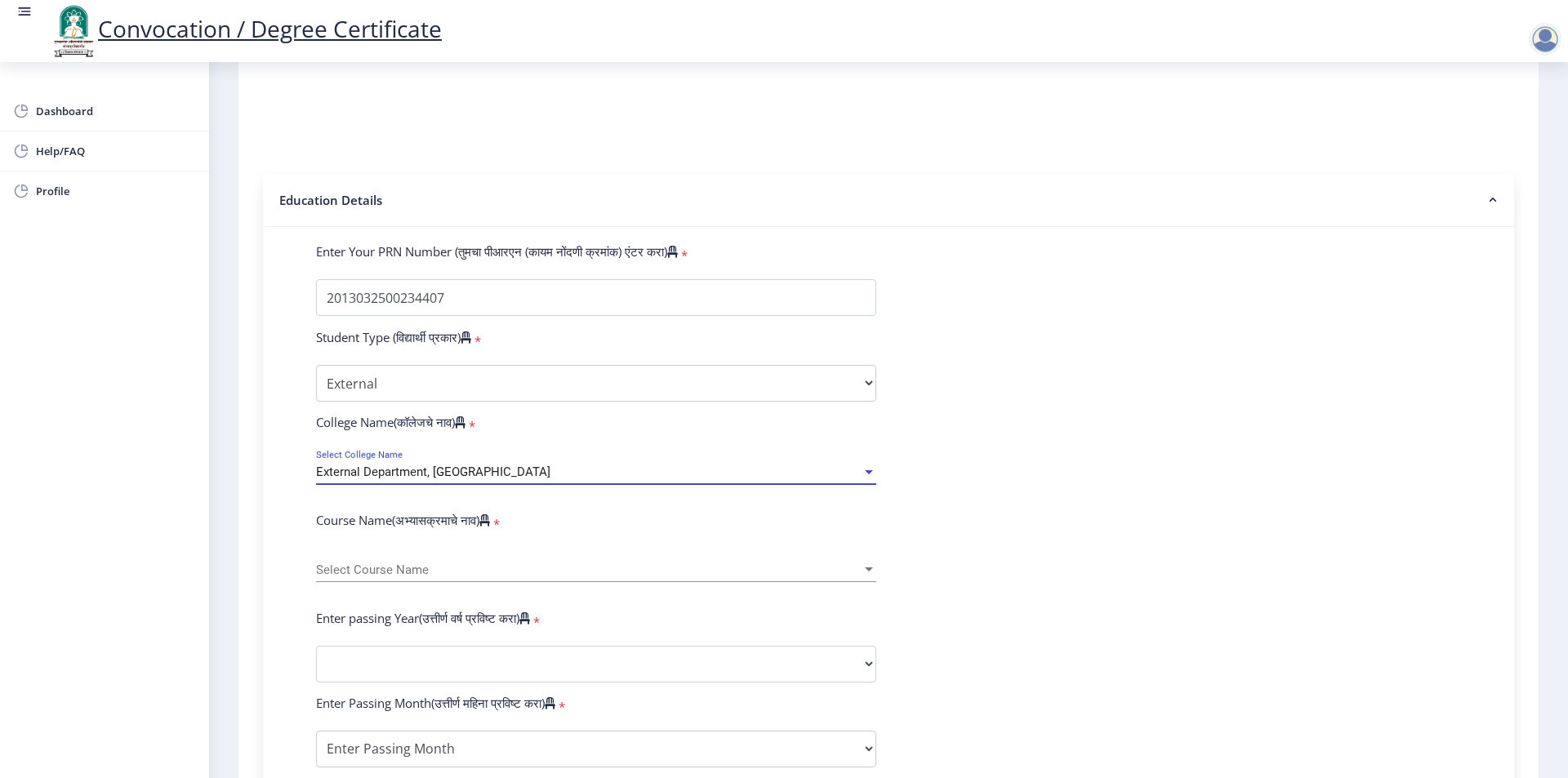
click at [393, 577] on span "Select Course Name" at bounding box center [589, 570] width 545 height 14
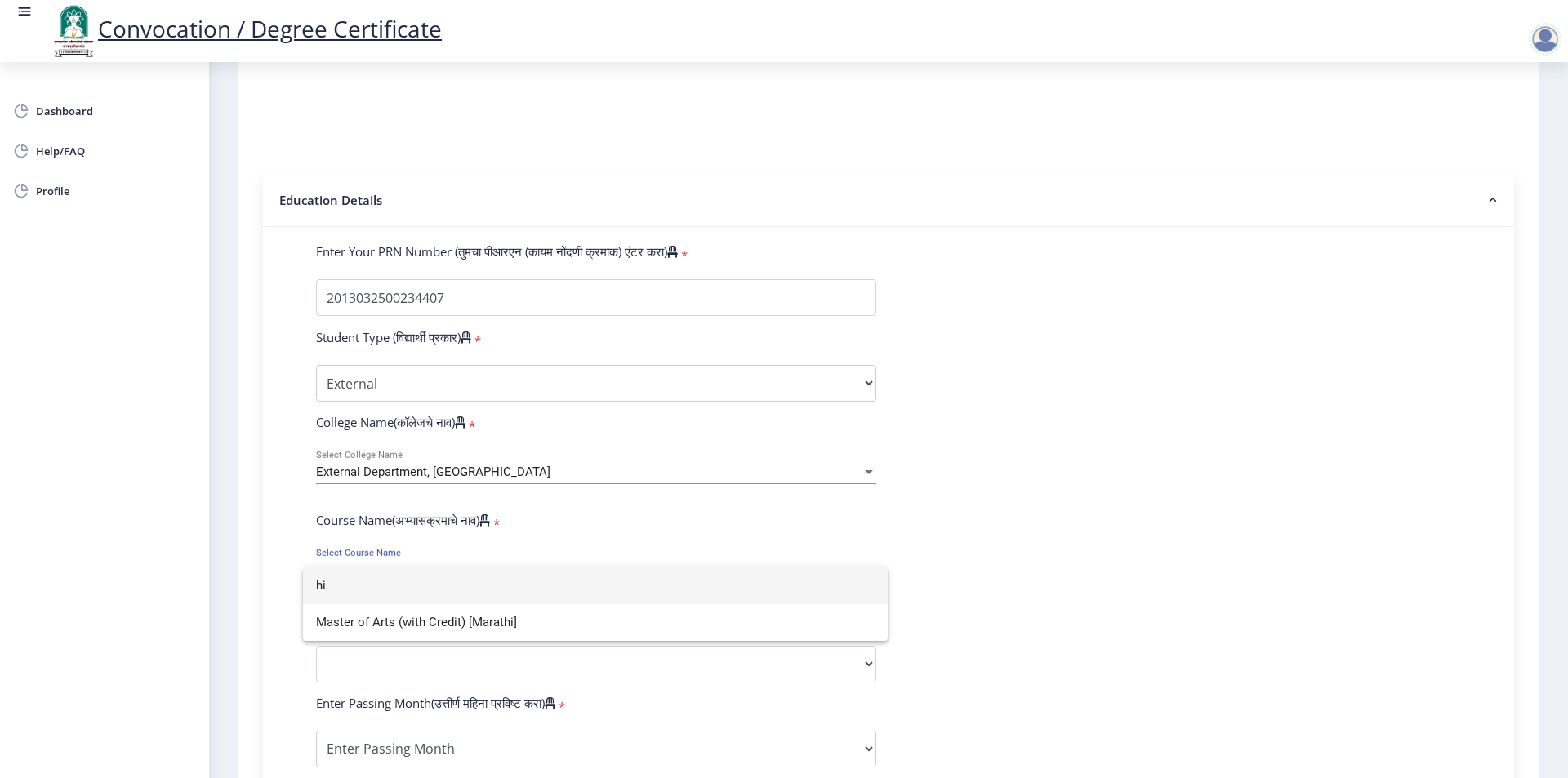
type input "h"
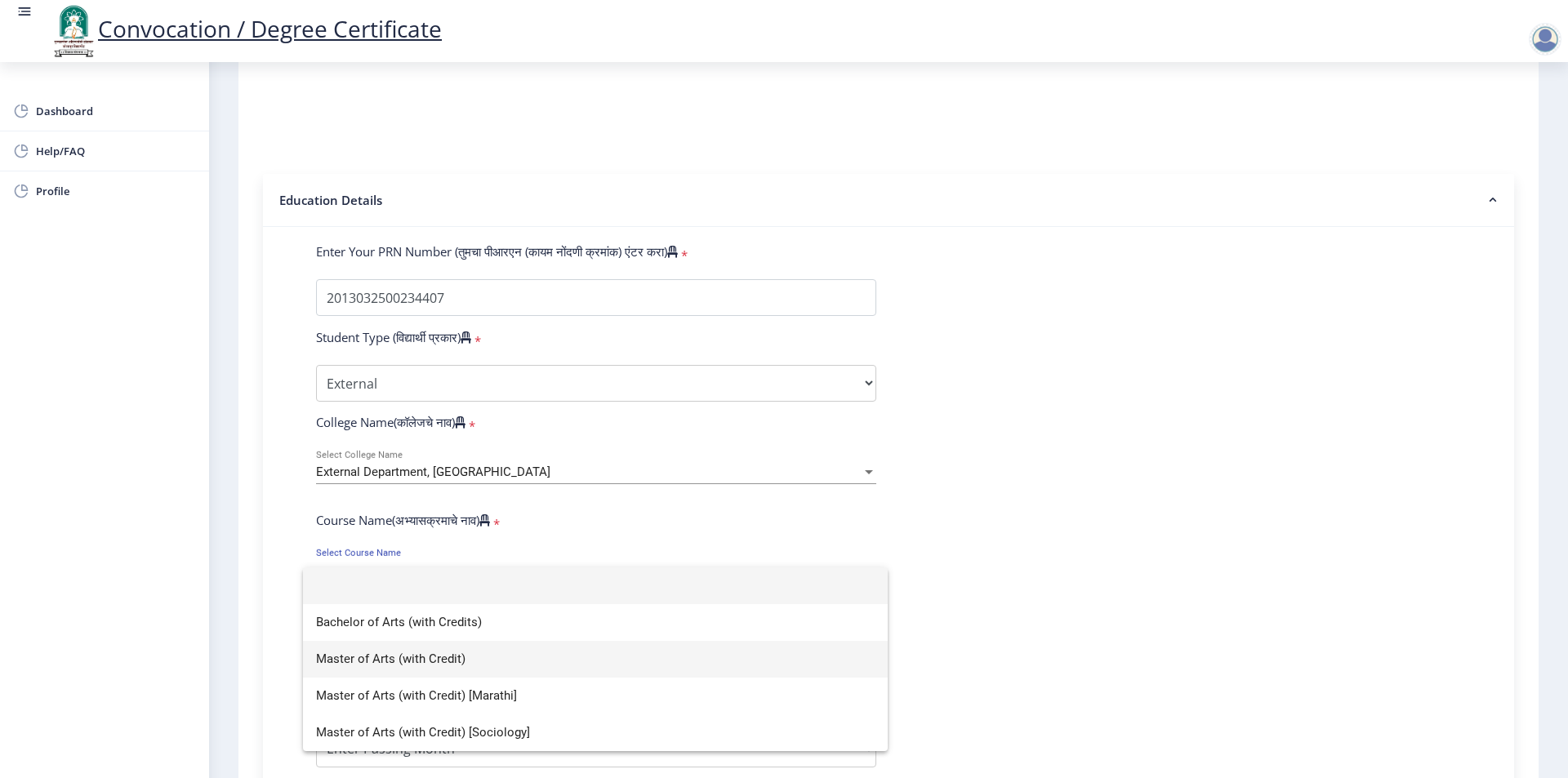
click at [404, 658] on span "Master of Arts (with Credit)" at bounding box center [596, 659] width 559 height 37
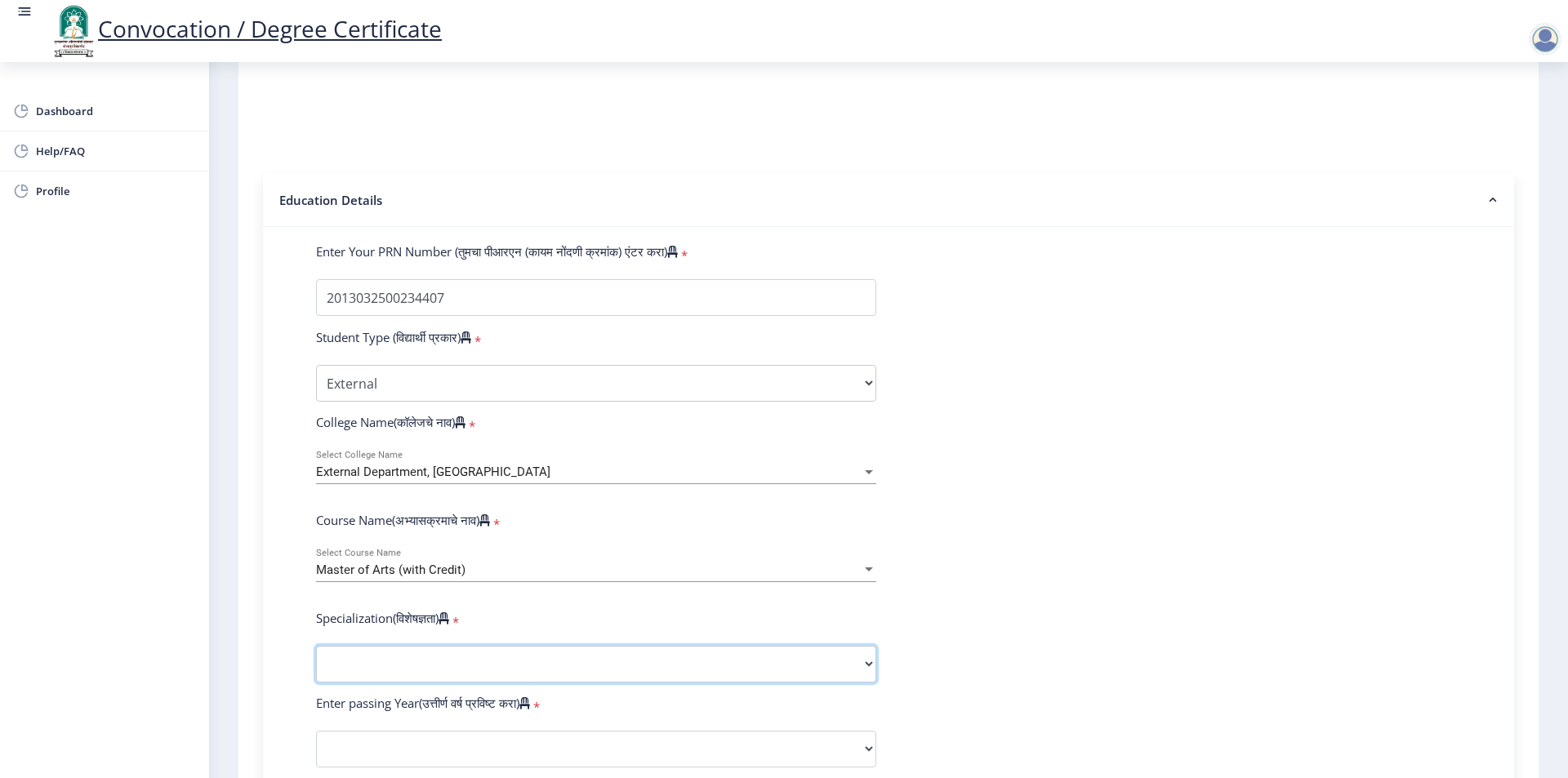
click at [377, 680] on select "Specialization English Hindi Marathi Urdu Ancient Indian History Culture & Arch…" at bounding box center [596, 663] width 561 height 37
select select "History"
click at [316, 662] on select "Specialization English Hindi Marathi Urdu Ancient Indian History Culture & Arch…" at bounding box center [596, 663] width 561 height 37
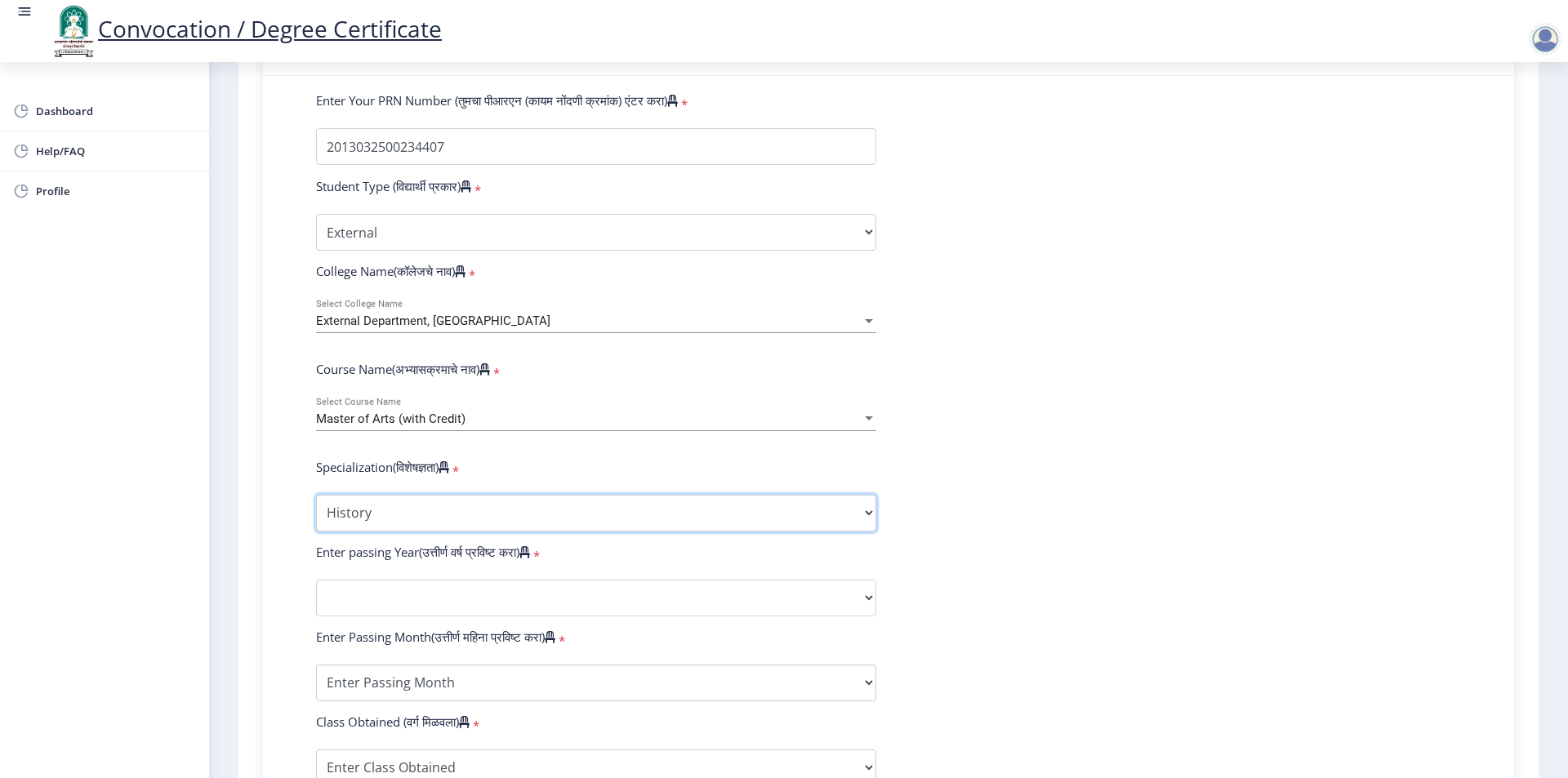
scroll to position [408, 0]
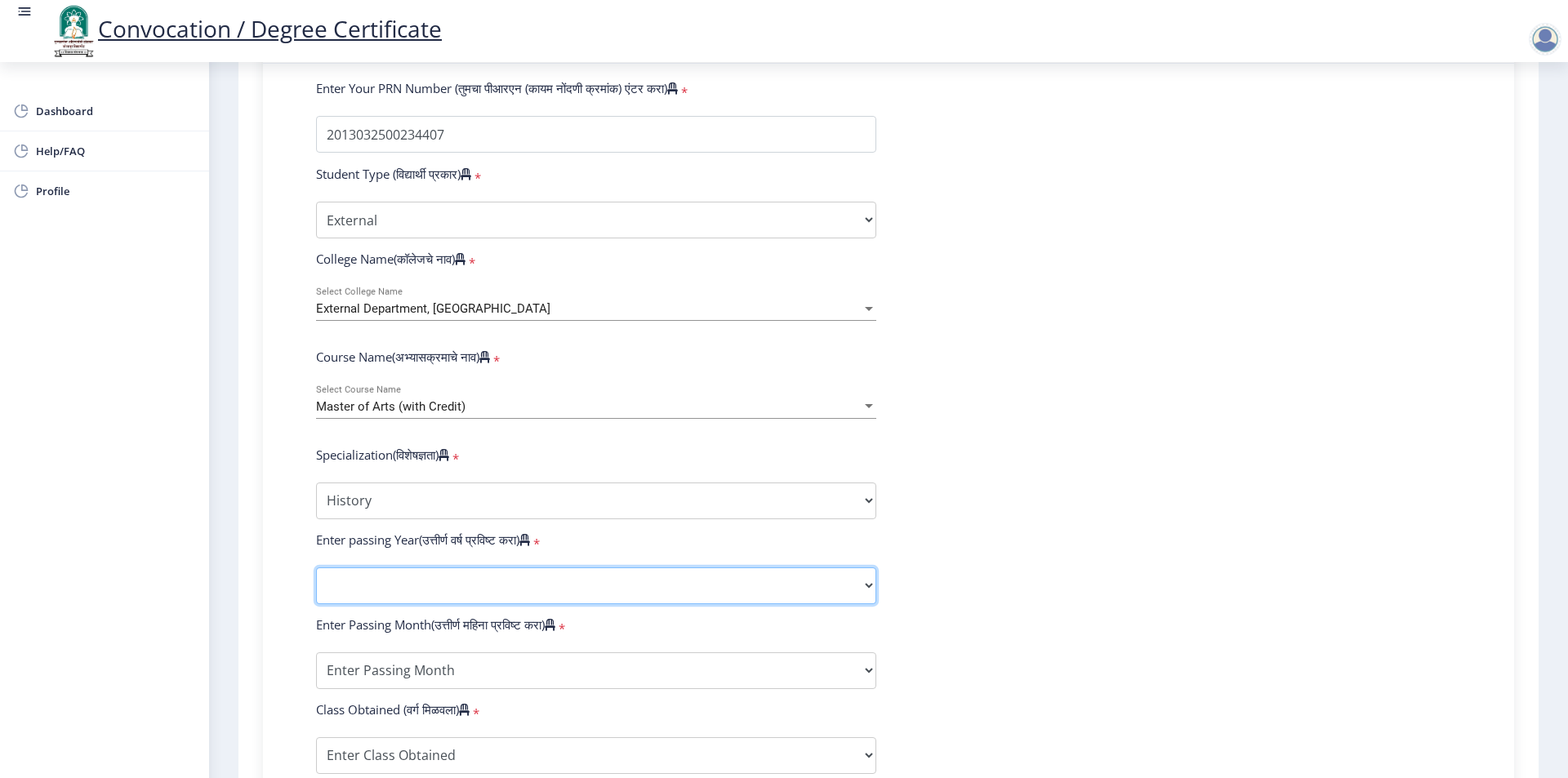
click at [373, 602] on select "2025 2024 2023 2022 2021 2020 2019 2018 2017 2016 2015 2014 2013 2012 2011 2010…" at bounding box center [596, 585] width 561 height 37
select select "2015"
click at [316, 583] on select "2025 2024 2023 2022 2021 2020 2019 2018 2017 2016 2015 2014 2013 2012 2011 2010…" at bounding box center [596, 585] width 561 height 37
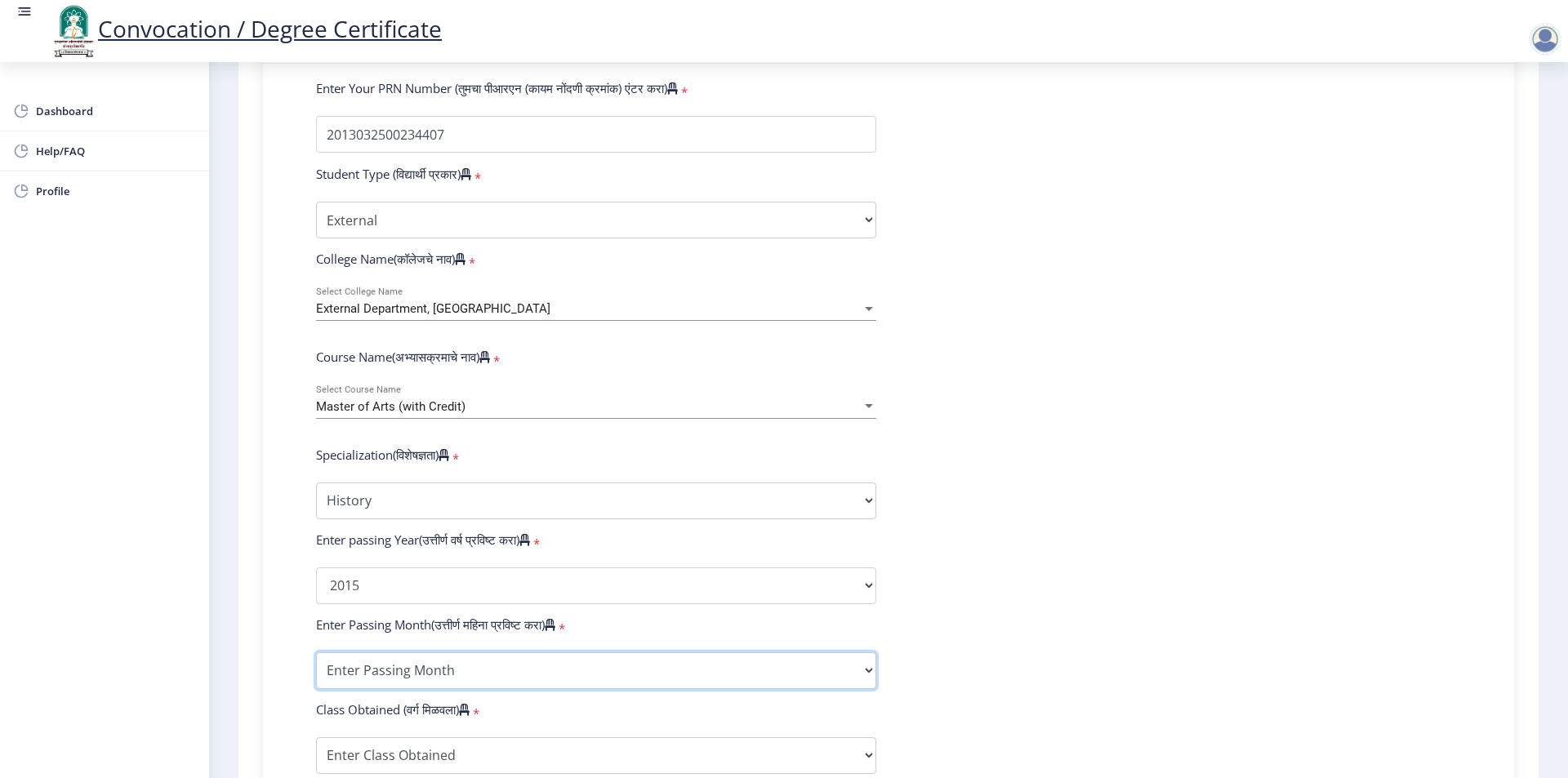
click at [391, 670] on select "Enter Passing Month March April May October November December" at bounding box center [596, 670] width 561 height 37
select select "March"
click at [316, 667] on select "Enter Passing Month March April May October November December" at bounding box center [596, 670] width 561 height 37
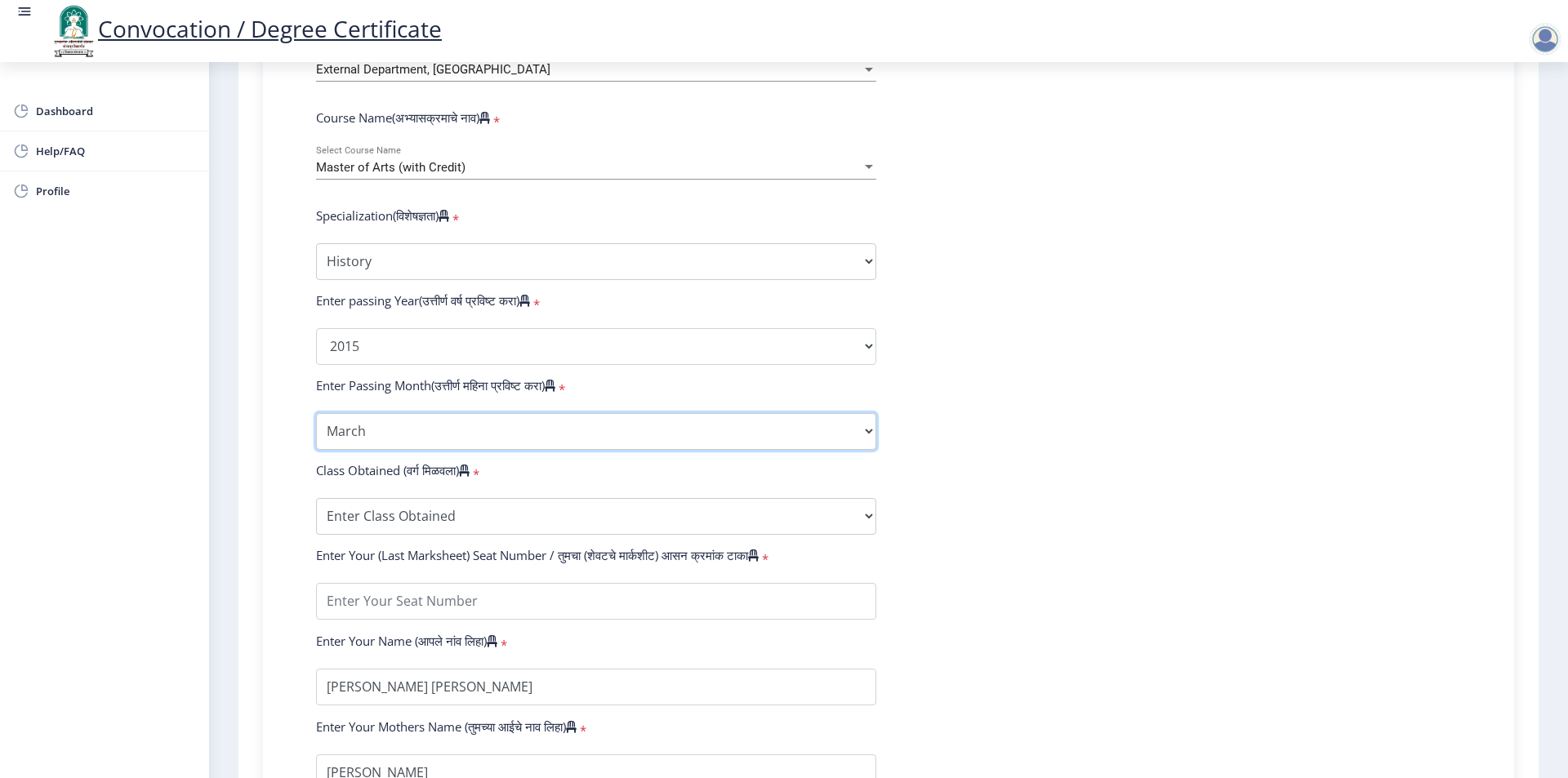
scroll to position [653, 0]
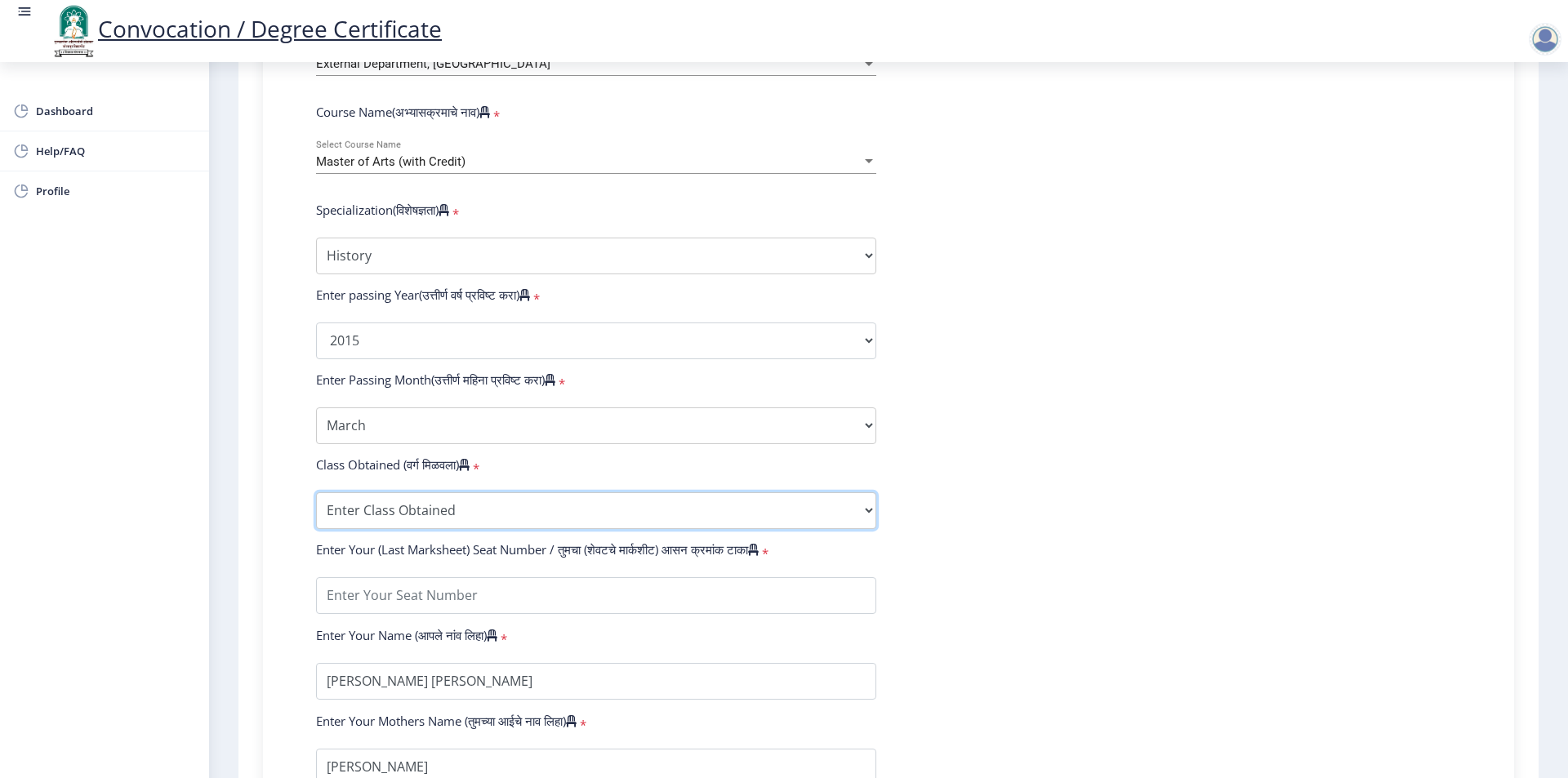
click at [365, 519] on select "Enter Class Obtained FIRST CLASS WITH DISTINCTION FIRST CLASS HIGHER SECOND CLA…" at bounding box center [596, 510] width 561 height 37
select select "FIRST CLASS"
click at [316, 508] on select "Enter Class Obtained FIRST CLASS WITH DISTINCTION FIRST CLASS HIGHER SECOND CLA…" at bounding box center [596, 510] width 561 height 37
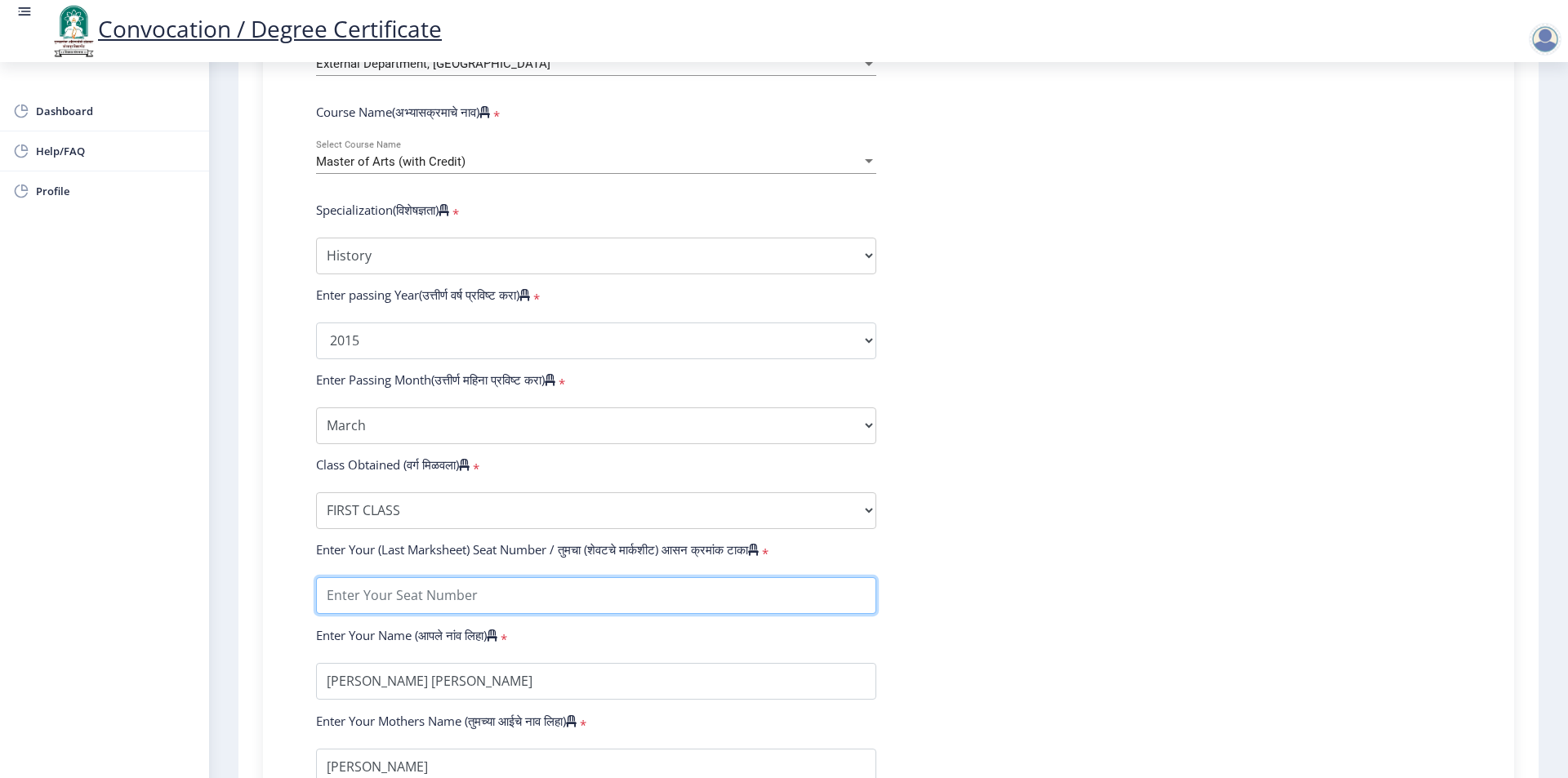
click at [368, 606] on input "textarea" at bounding box center [596, 595] width 561 height 37
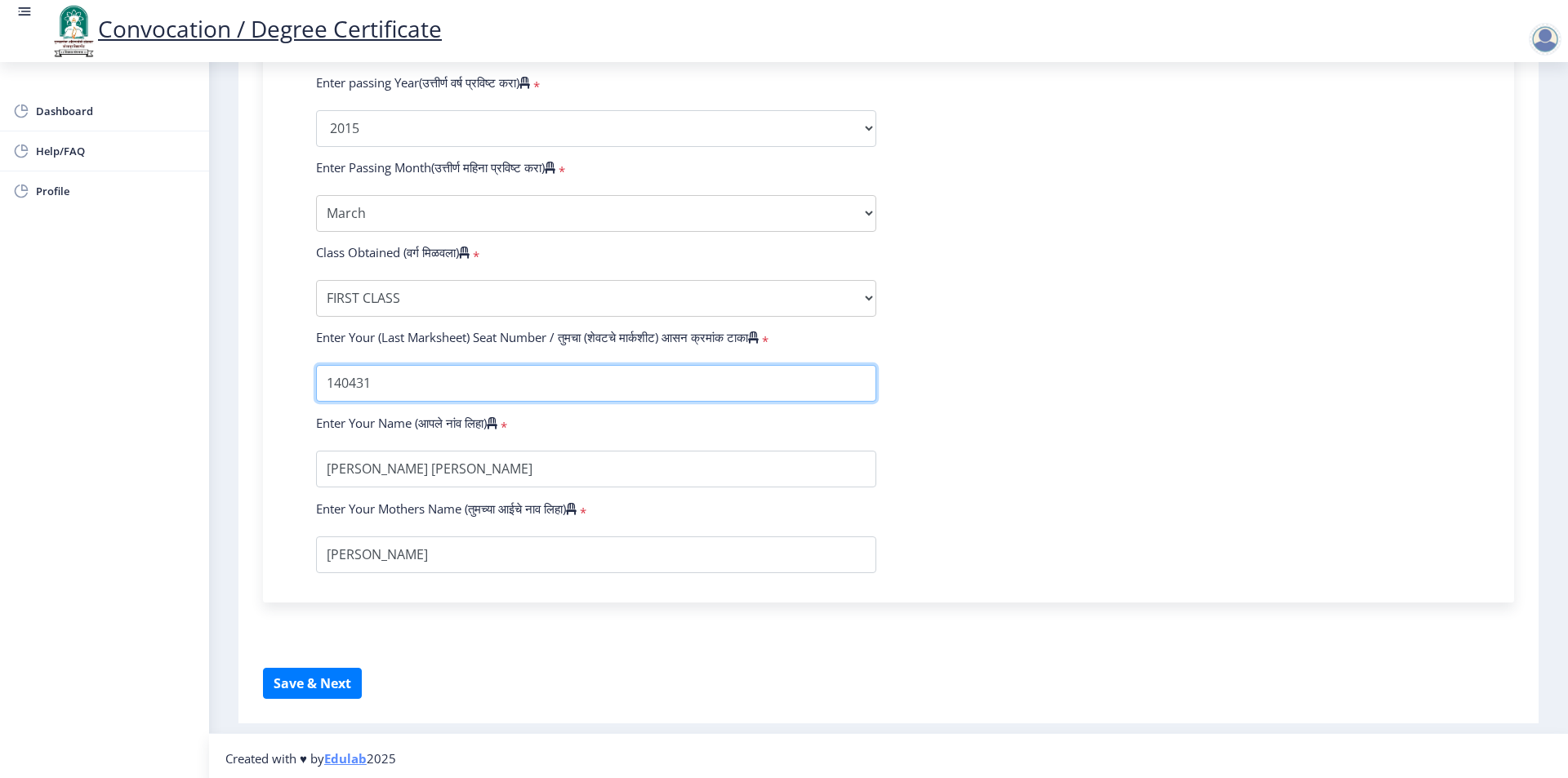
scroll to position [886, 0]
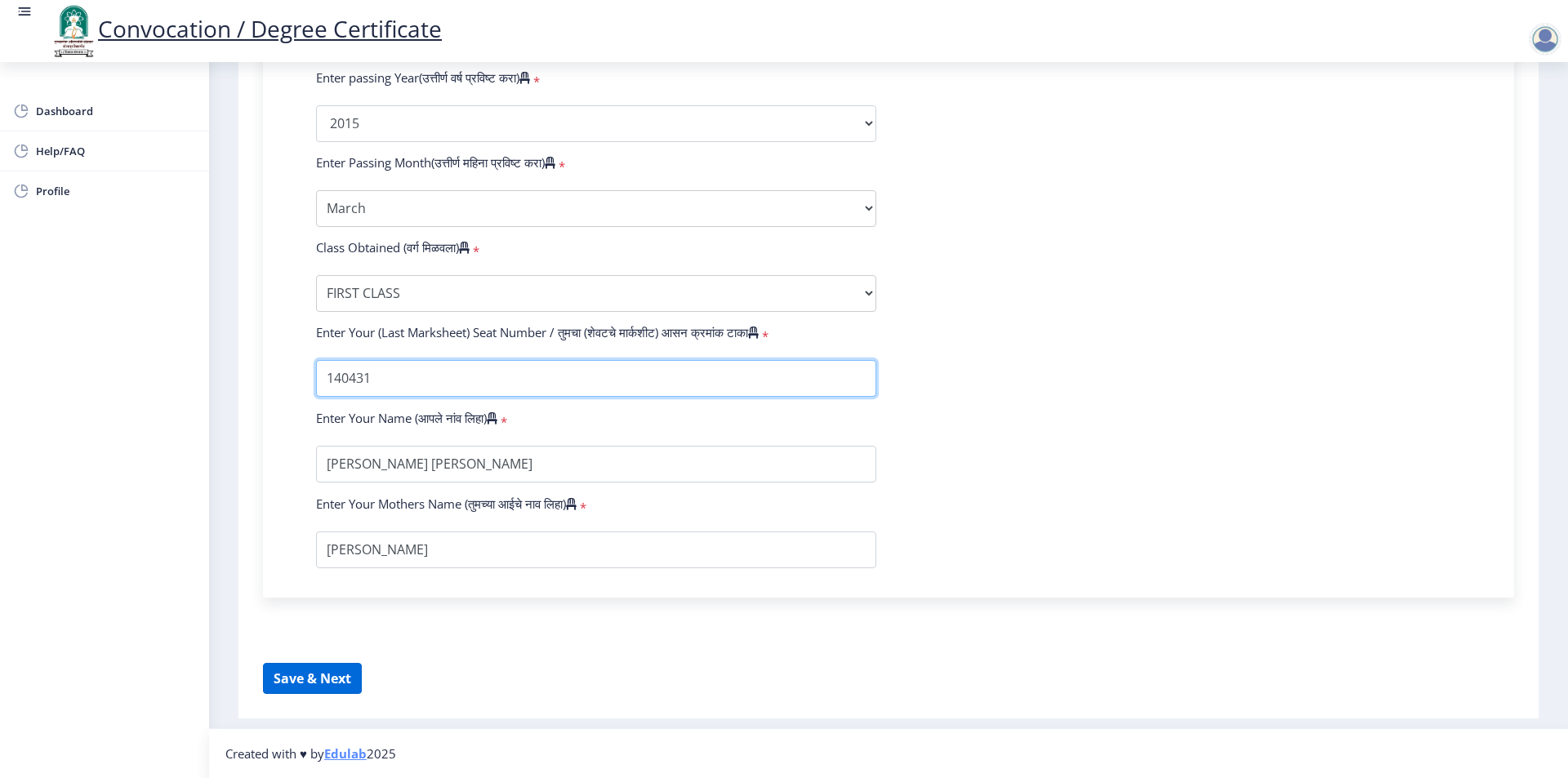
type input "140431"
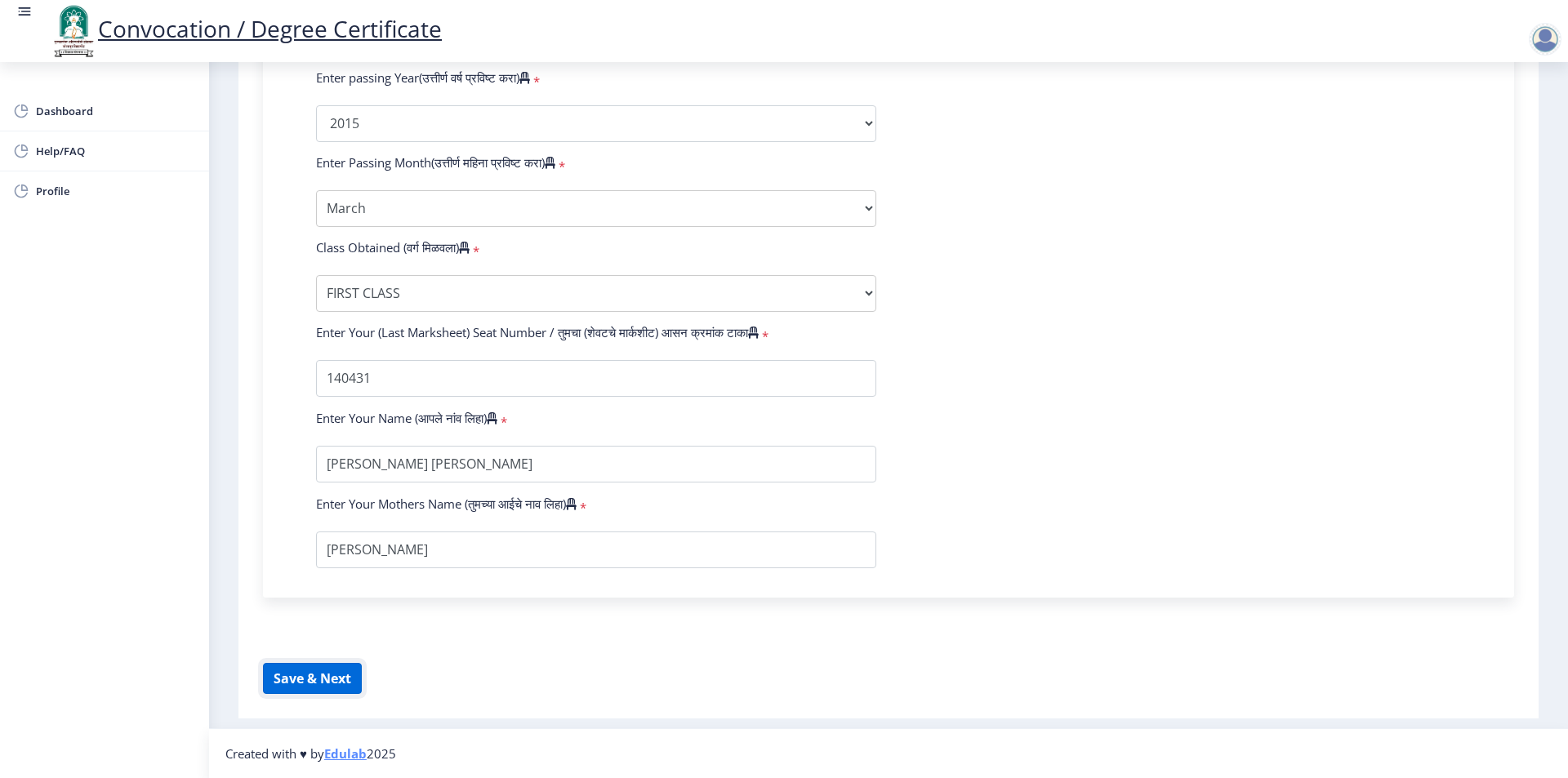
click at [332, 677] on button "Save & Next" at bounding box center [312, 679] width 99 height 31
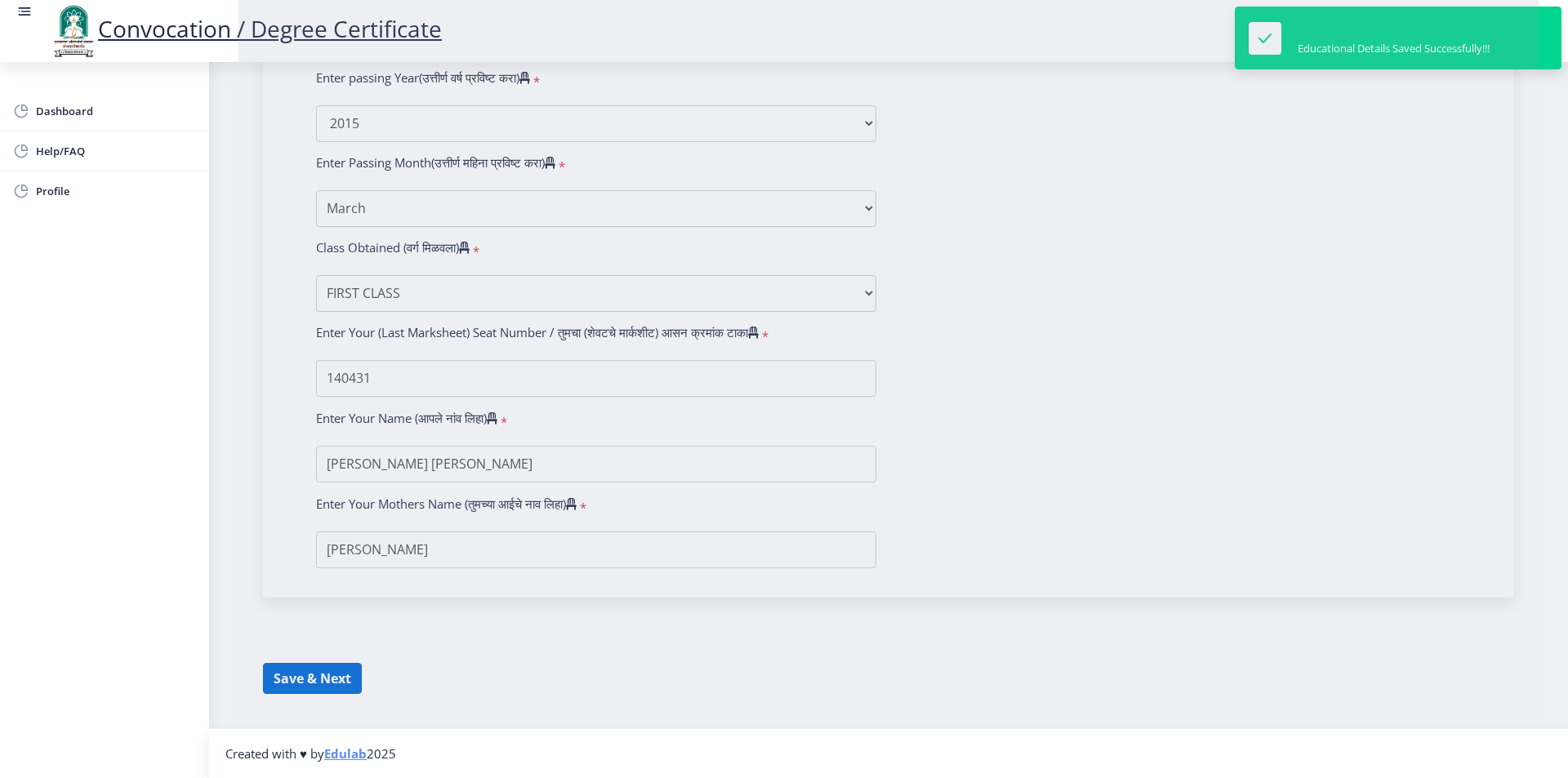
select select
type input "[PERSON_NAME] [PERSON_NAME]"
type input "[PERSON_NAME]"
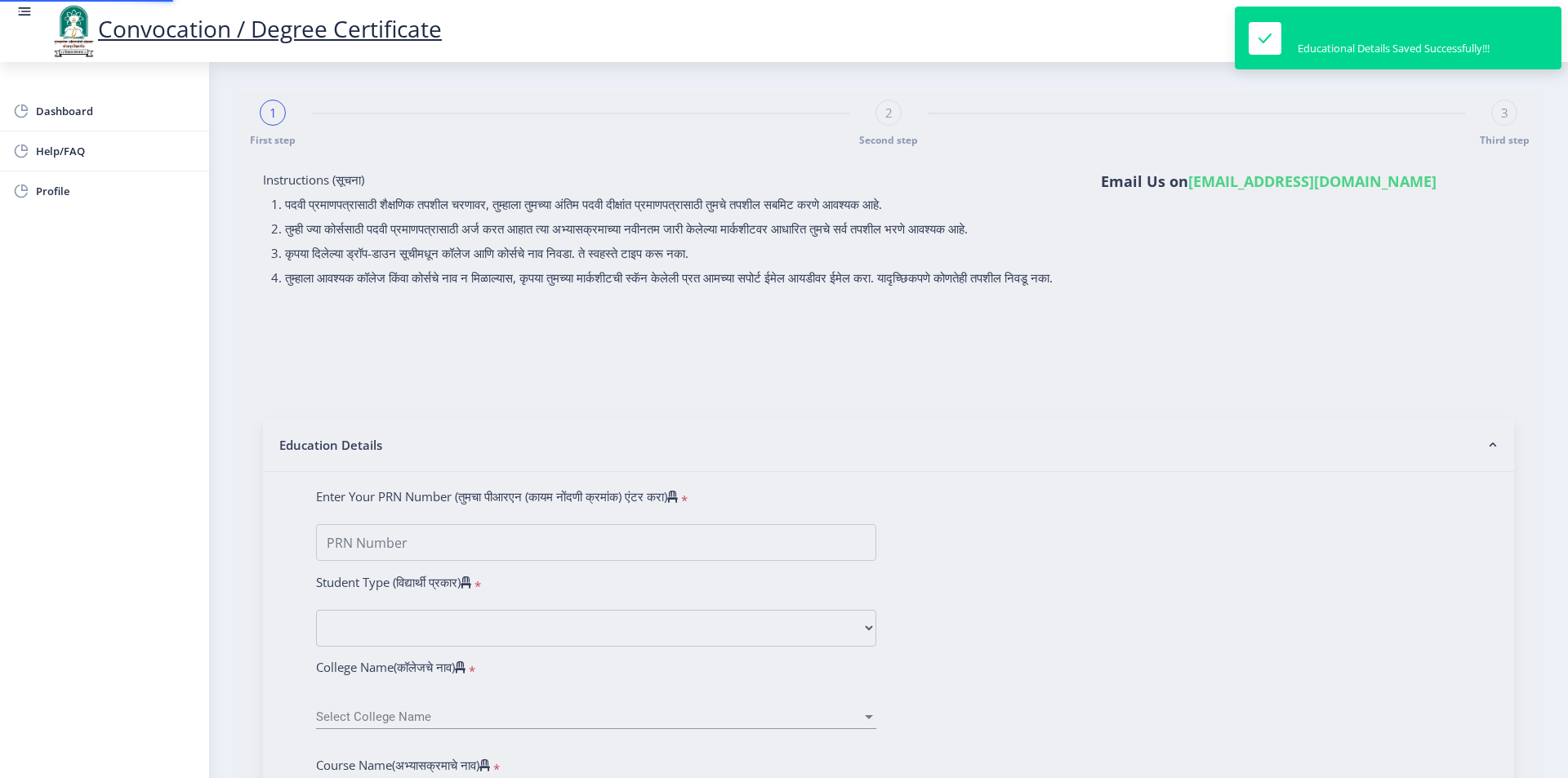
type input "2013032500234407"
select select "External"
select select "2015"
select select "March"
select select "FIRST CLASS"
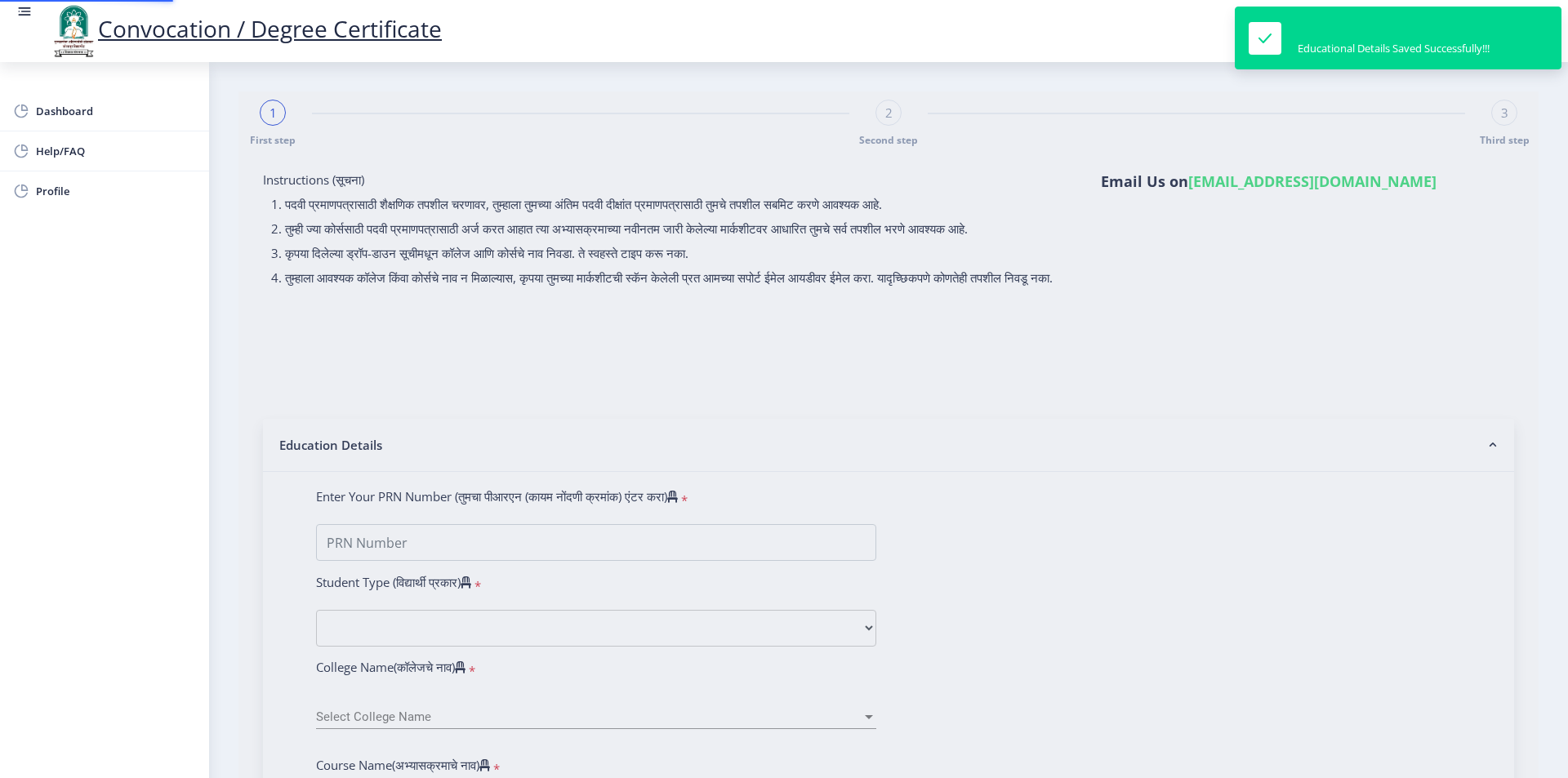
type input "140431"
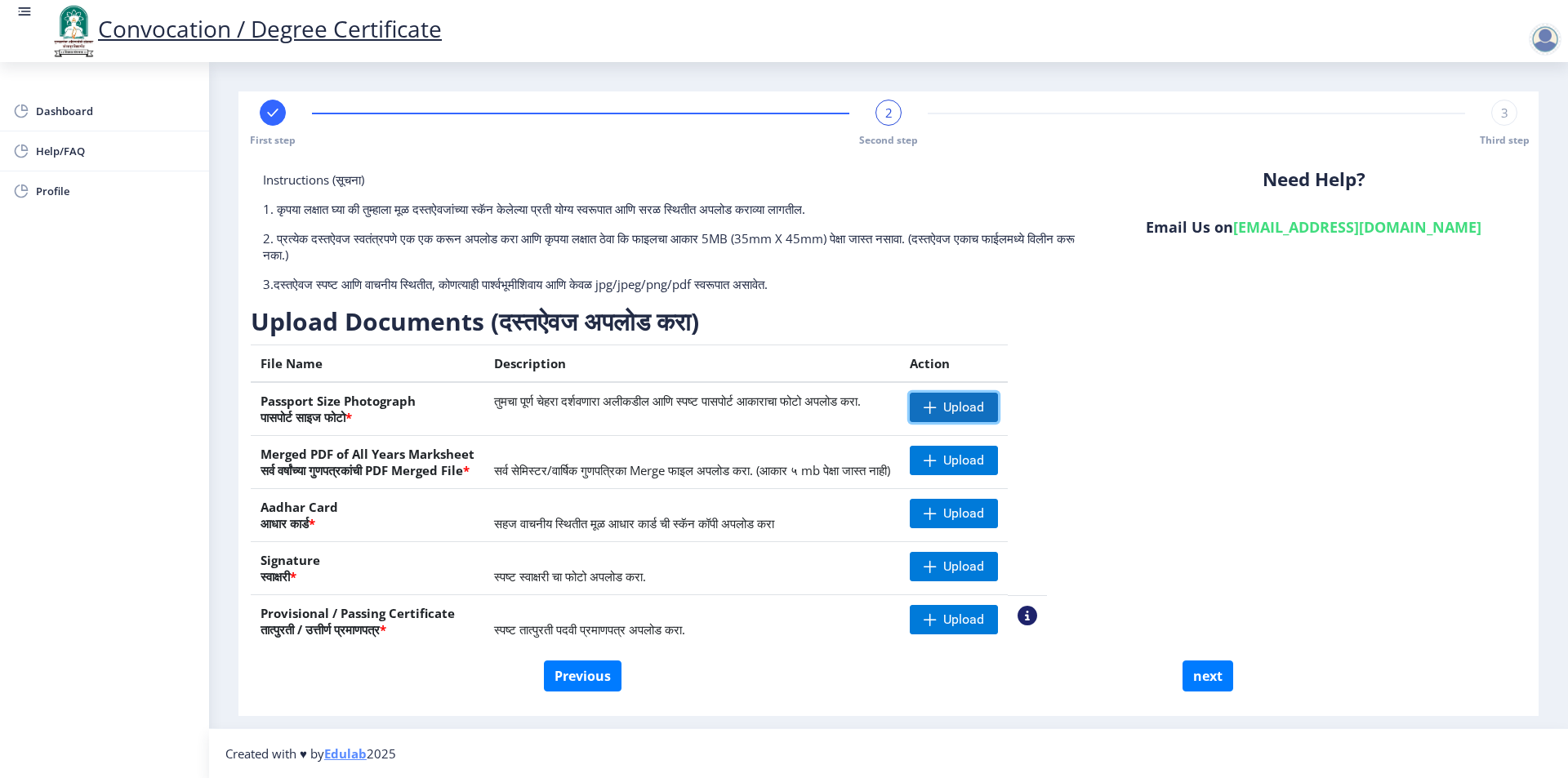
click at [996, 410] on span "Upload" at bounding box center [955, 407] width 88 height 30
click at [957, 406] on nb-action at bounding box center [934, 407] width 48 height 30
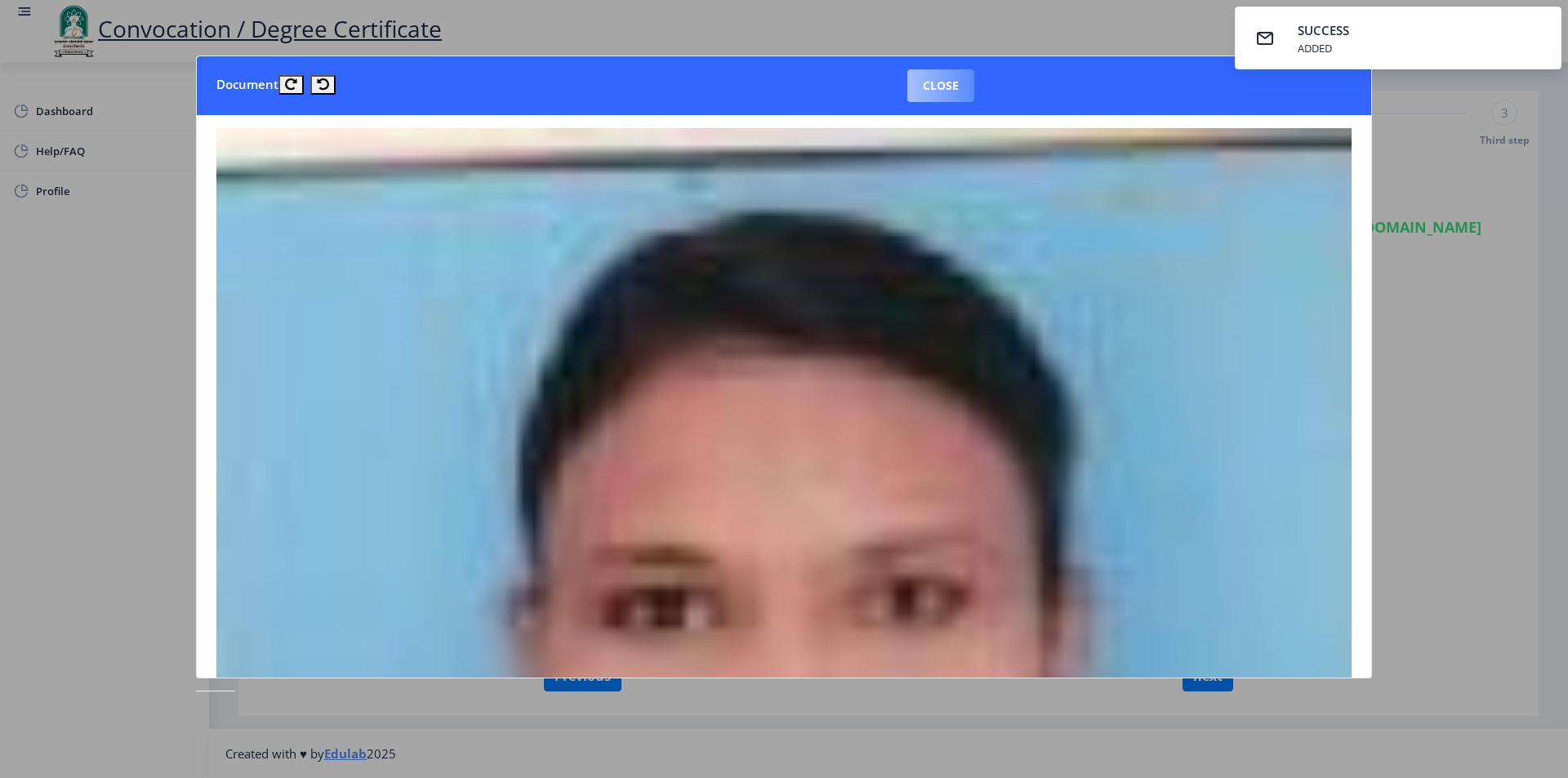
click at [948, 87] on button "Close" at bounding box center [941, 86] width 67 height 32
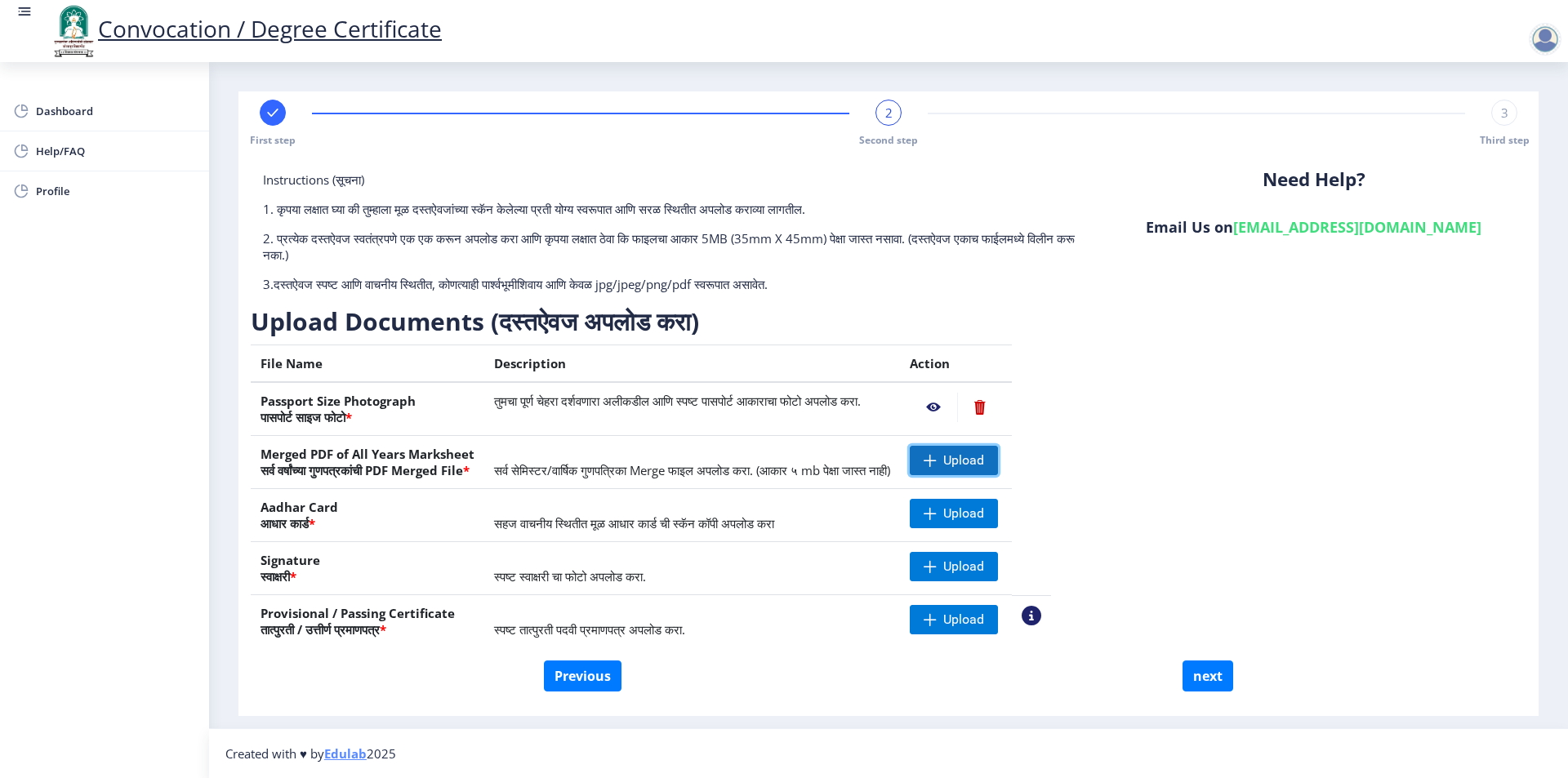
click at [984, 465] on span "Upload" at bounding box center [964, 460] width 41 height 16
click at [957, 459] on nb-action at bounding box center [934, 460] width 48 height 30
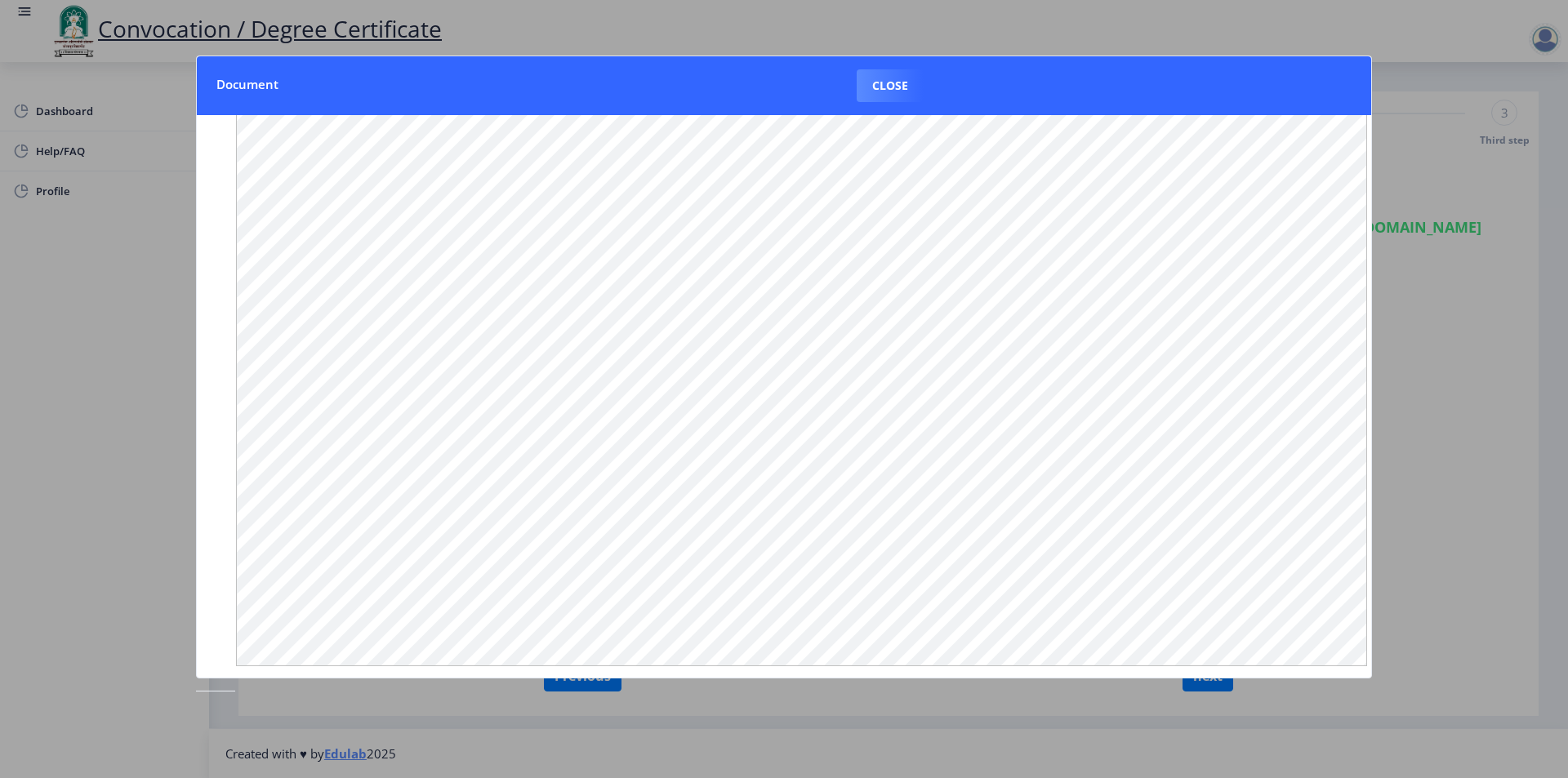
scroll to position [43, 0]
click at [885, 82] on button "Close" at bounding box center [890, 86] width 67 height 32
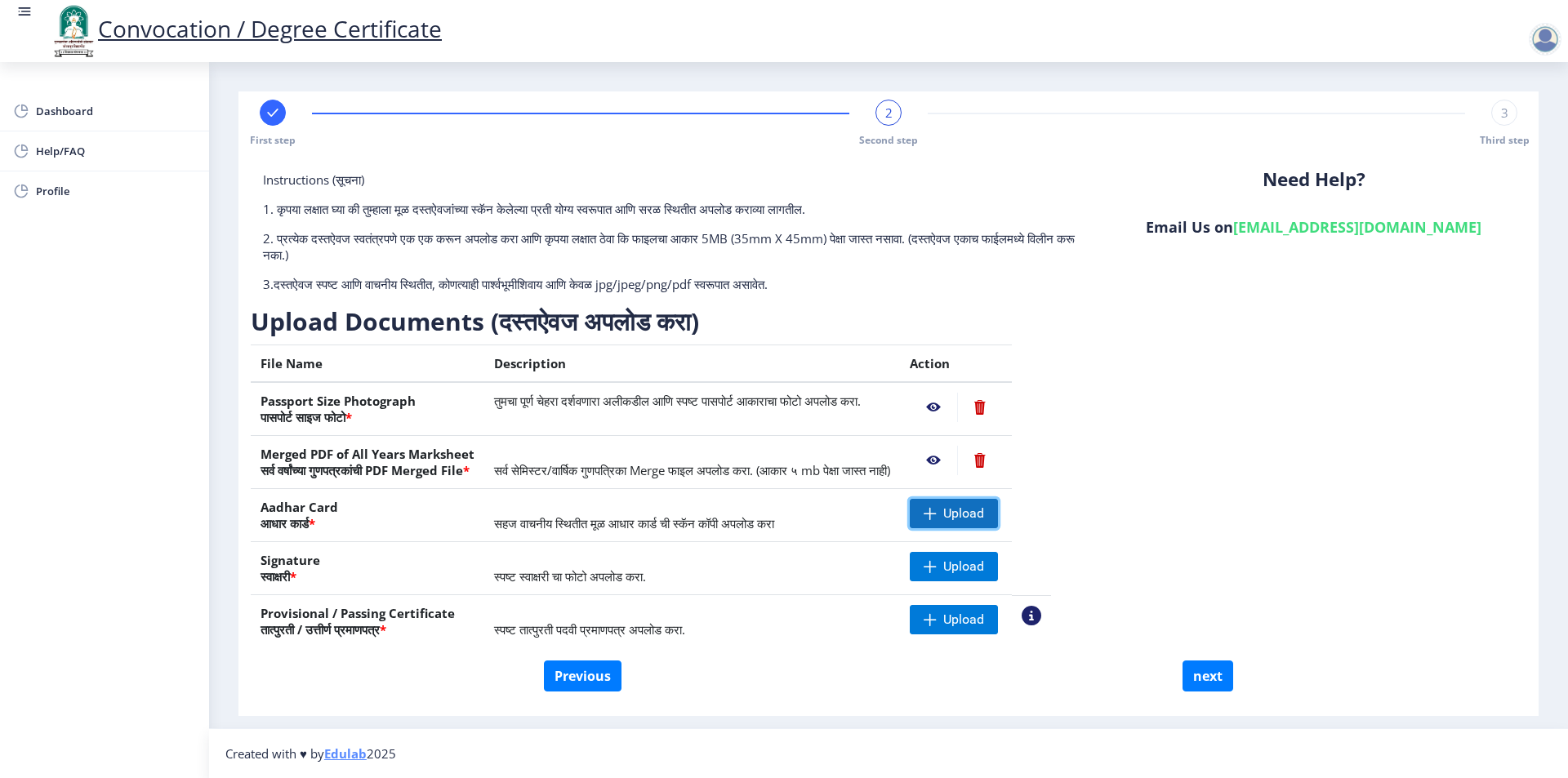
click at [984, 516] on span "Upload" at bounding box center [964, 513] width 41 height 16
click at [937, 561] on span at bounding box center [930, 566] width 13 height 13
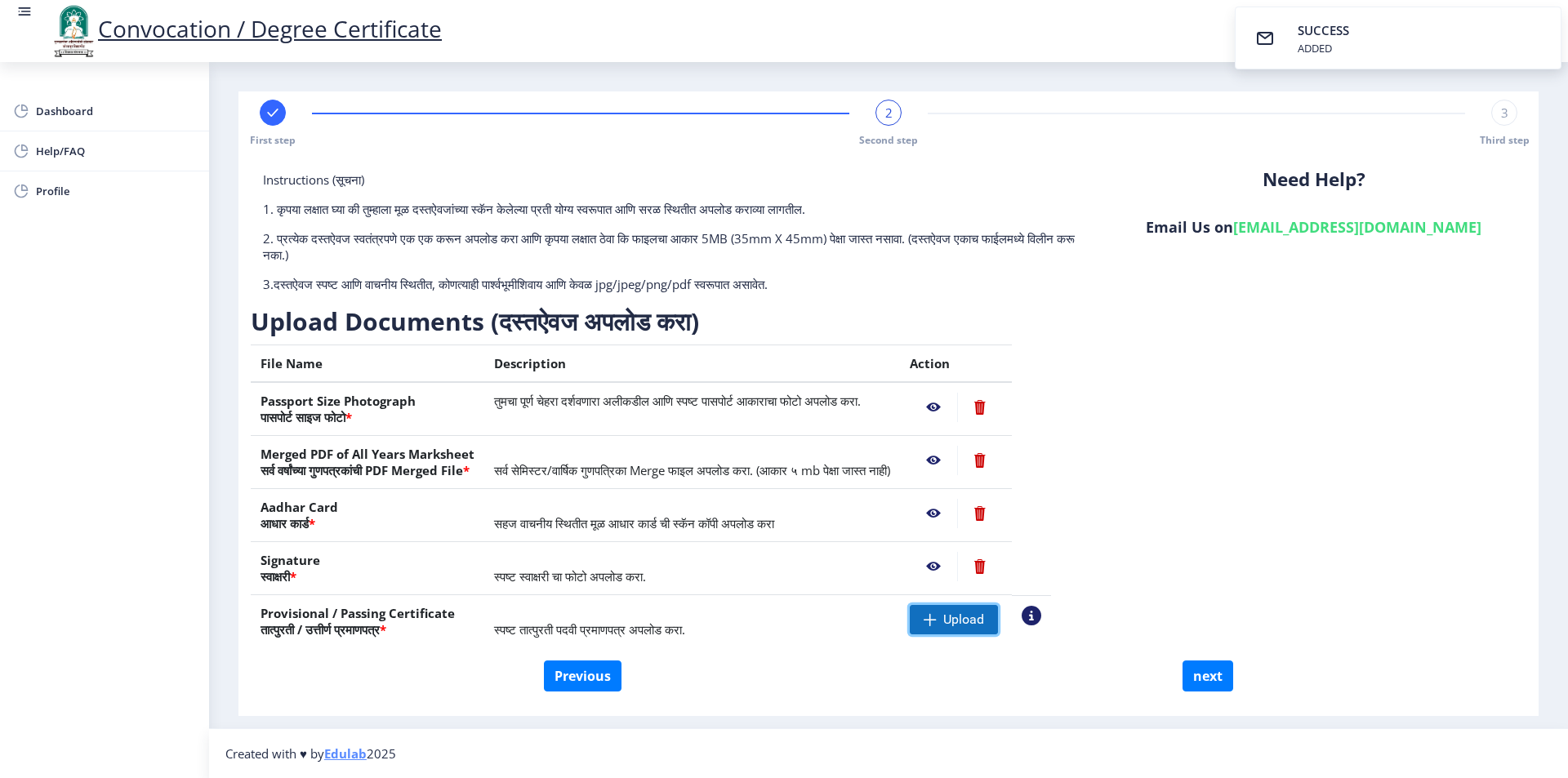
click at [994, 620] on span "Upload" at bounding box center [955, 619] width 88 height 30
click at [1212, 680] on button "next" at bounding box center [1208, 676] width 51 height 31
select select
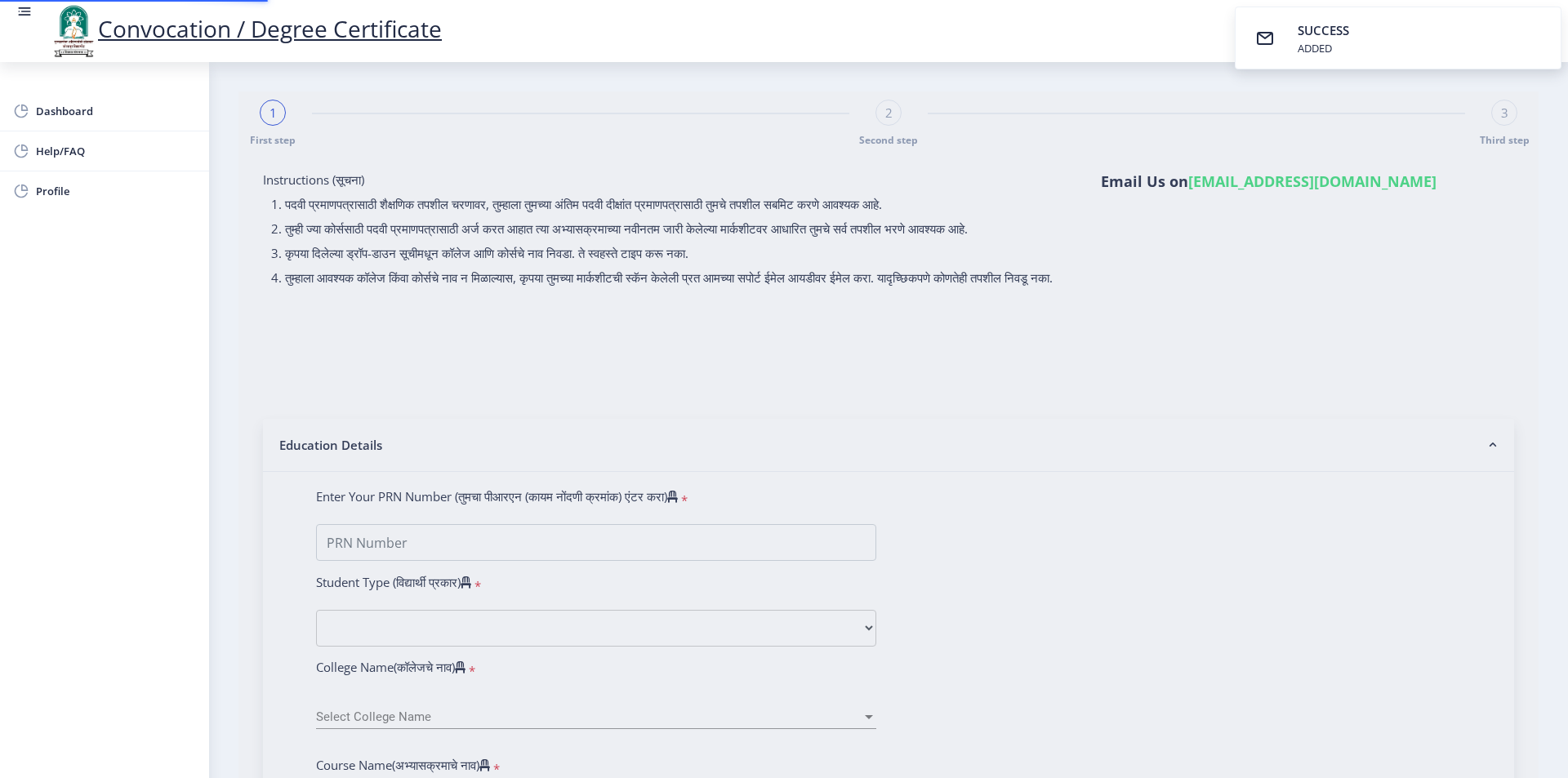
select select
type input "2013032500234407"
select select "External"
select select "2015"
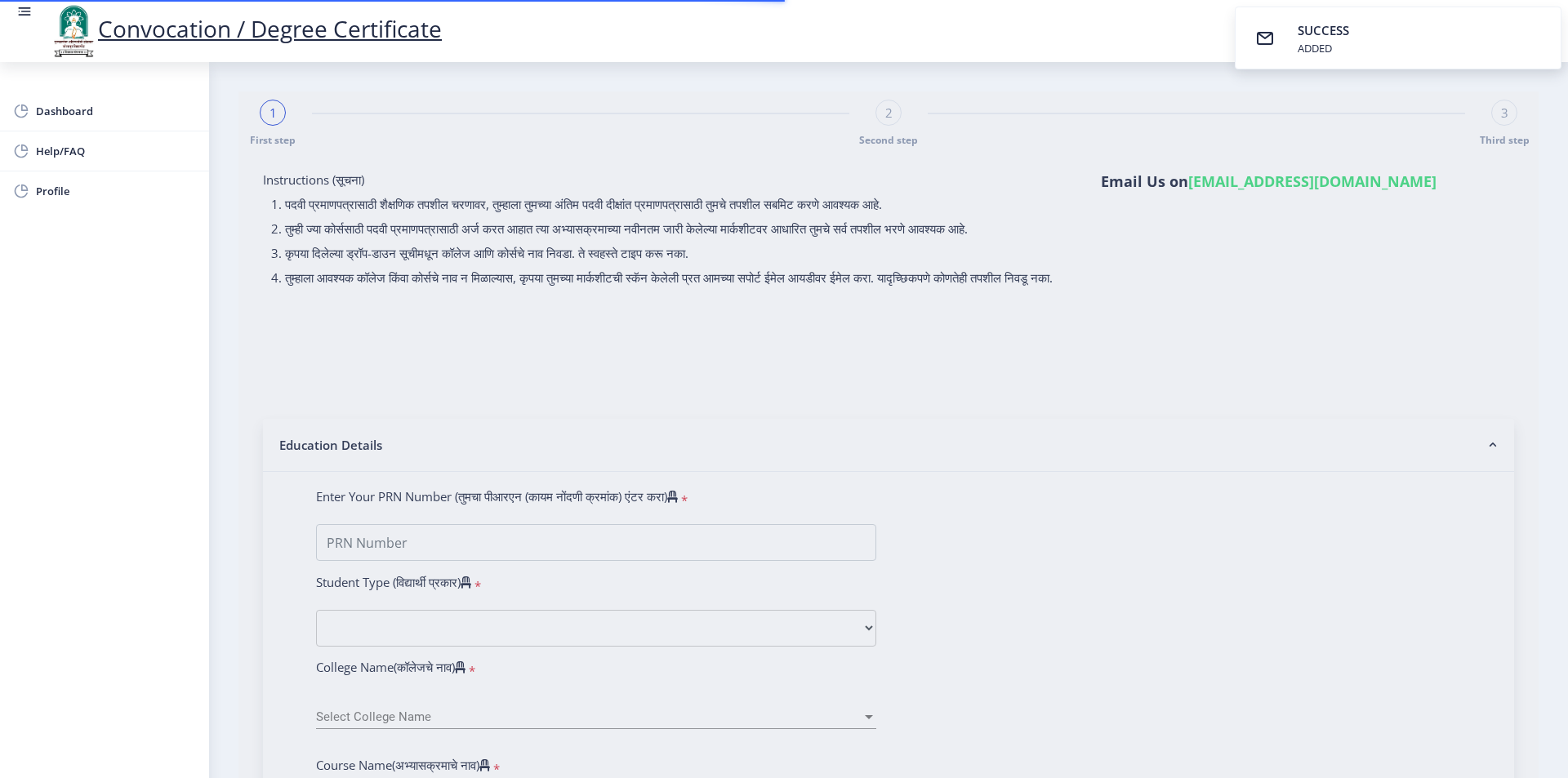
select select "March"
select select "FIRST CLASS"
type input "140431"
select select "History"
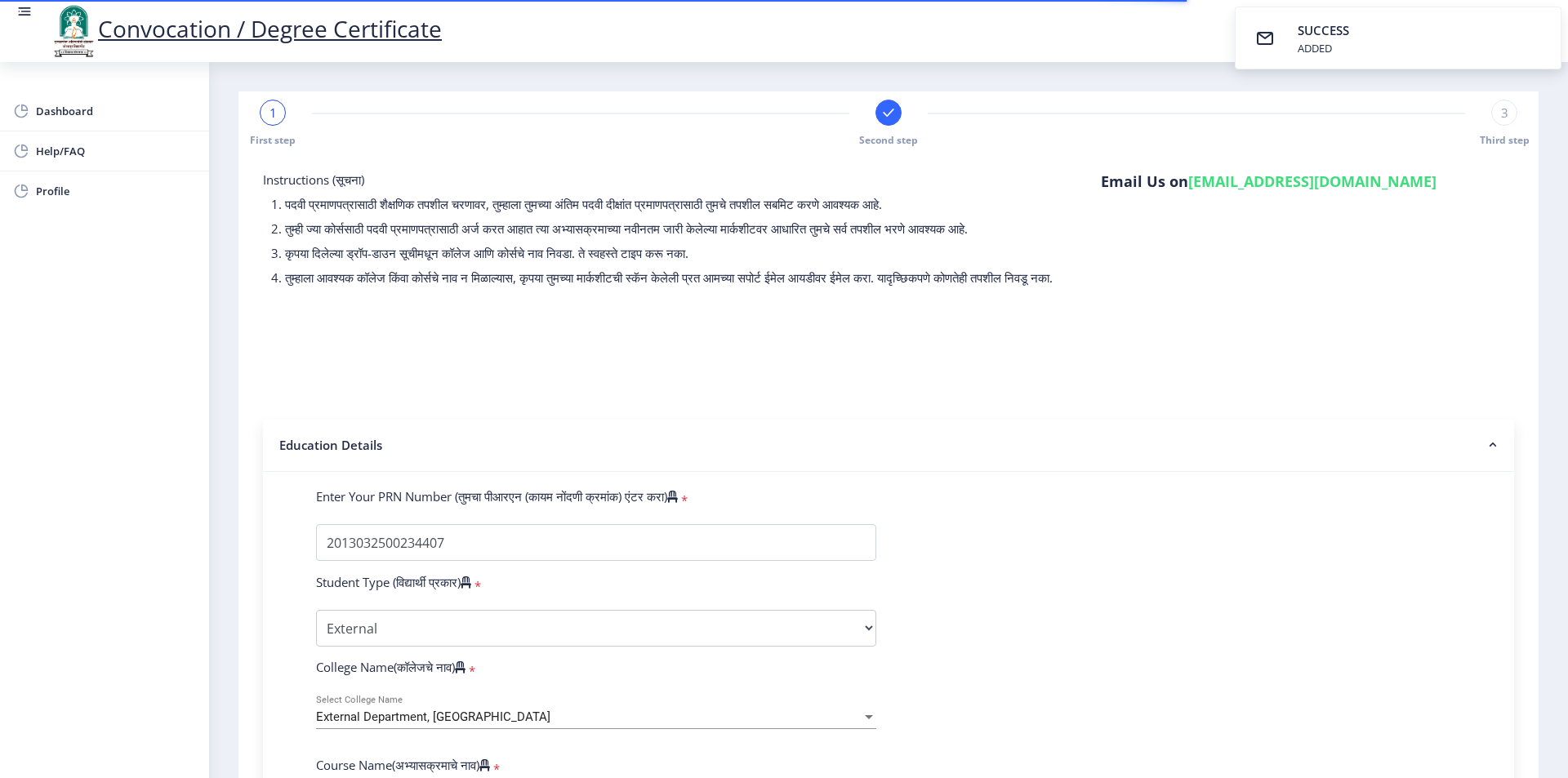
select select
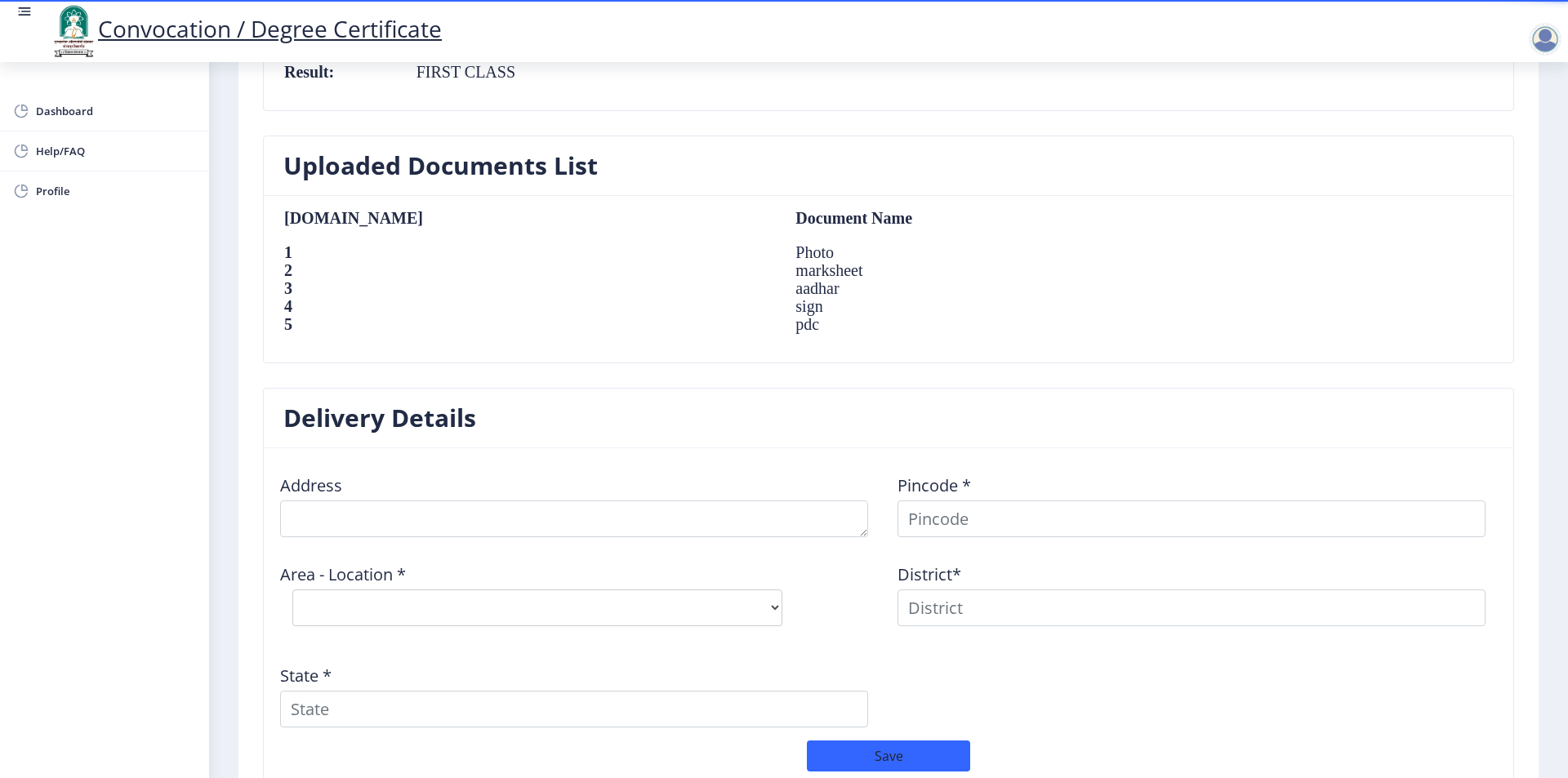
scroll to position [914, 0]
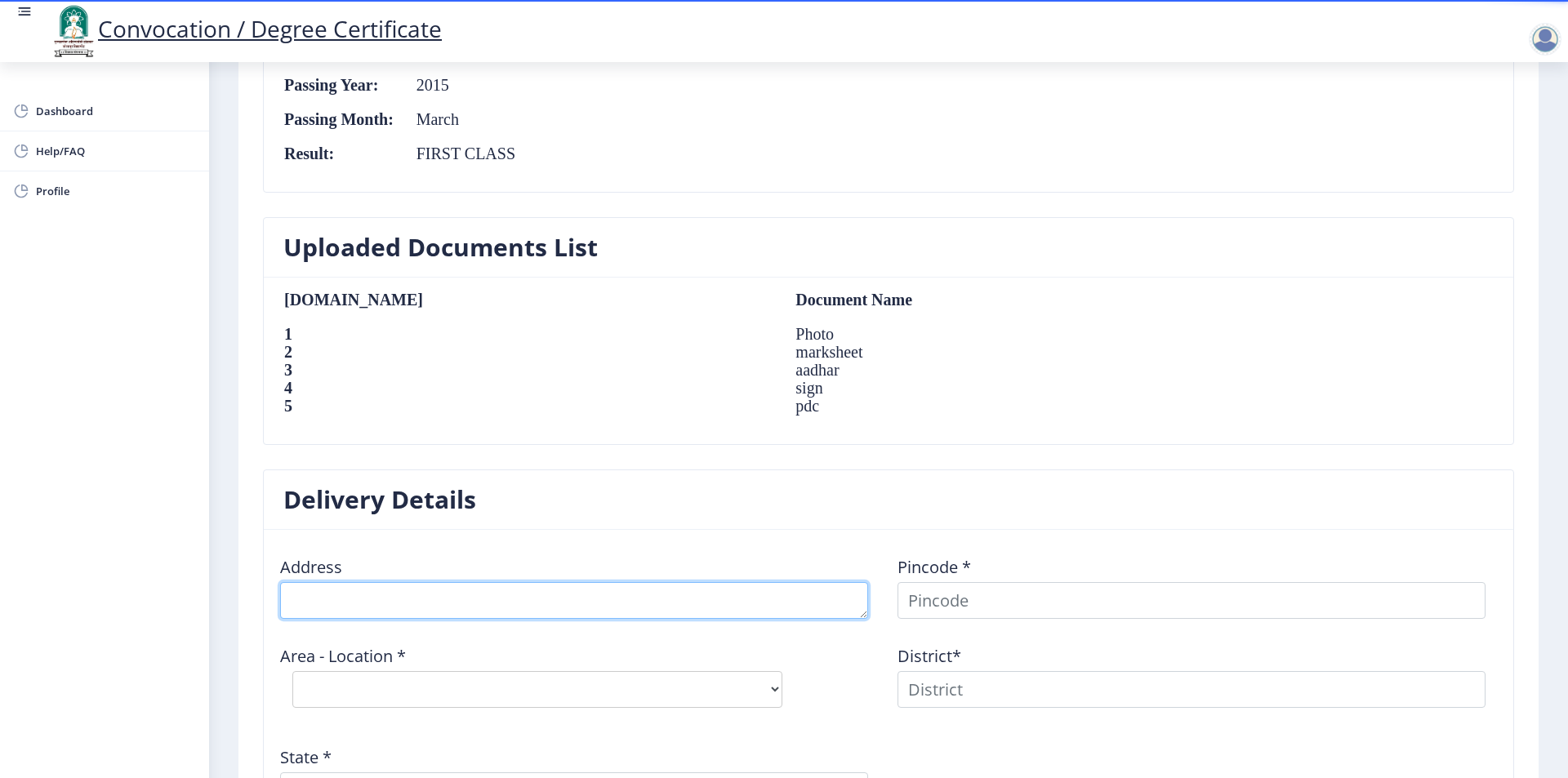
click at [425, 604] on textarea at bounding box center [573, 600] width 588 height 37
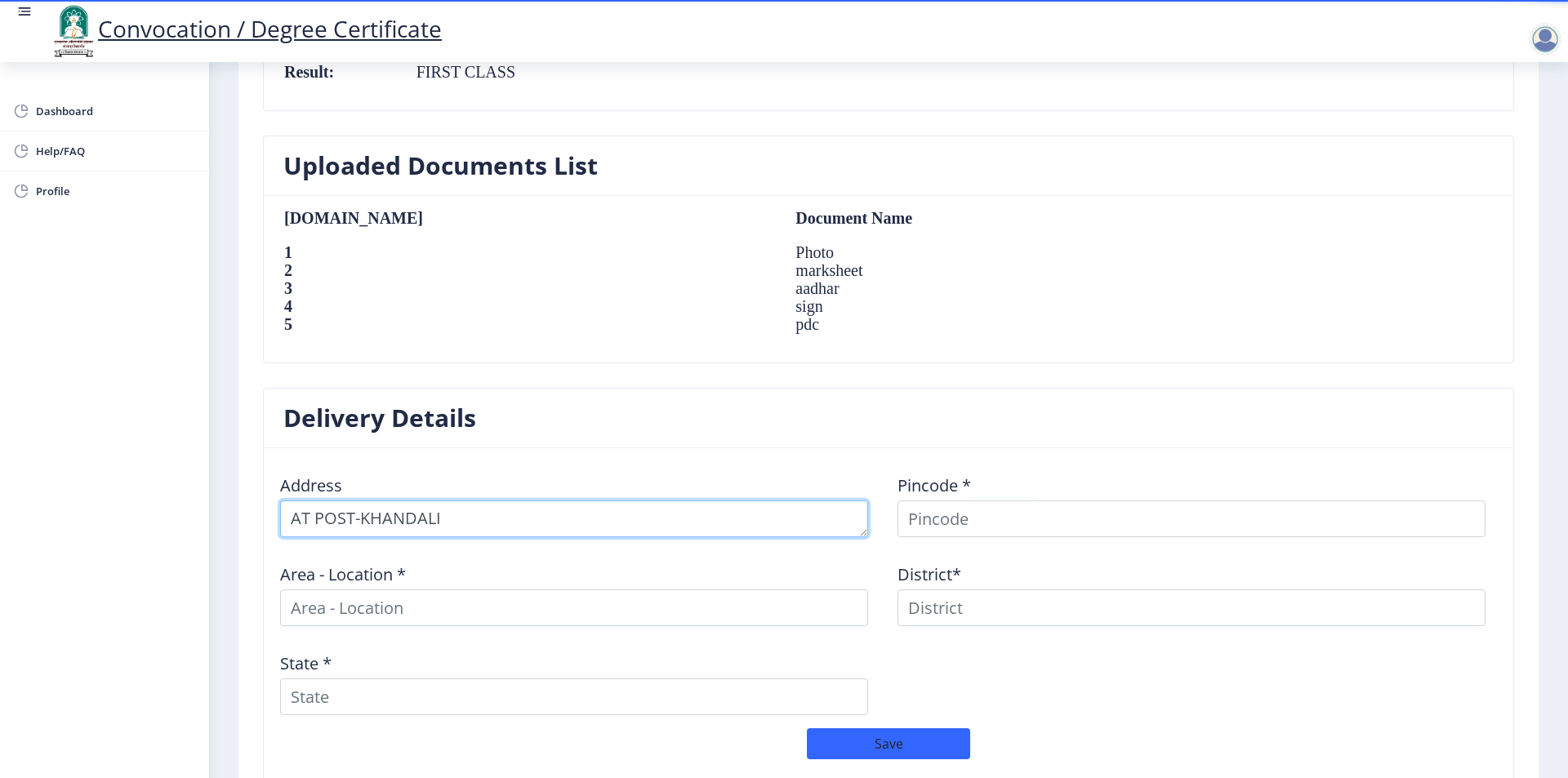
click at [679, 526] on textarea at bounding box center [573, 519] width 588 height 37
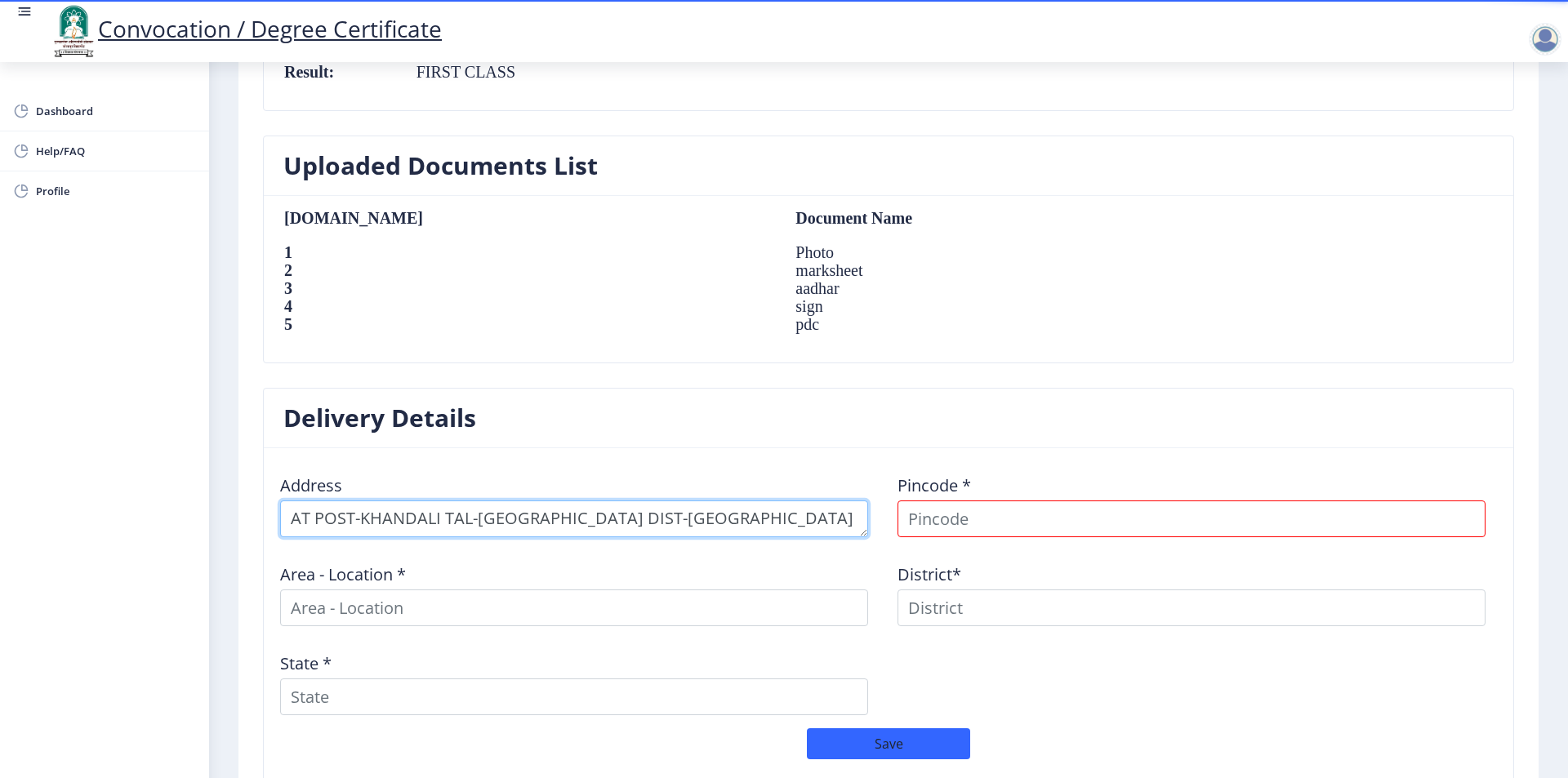
type textarea "AT POST-KHANDALI TAL-[GEOGRAPHIC_DATA] DIST-[GEOGRAPHIC_DATA]"
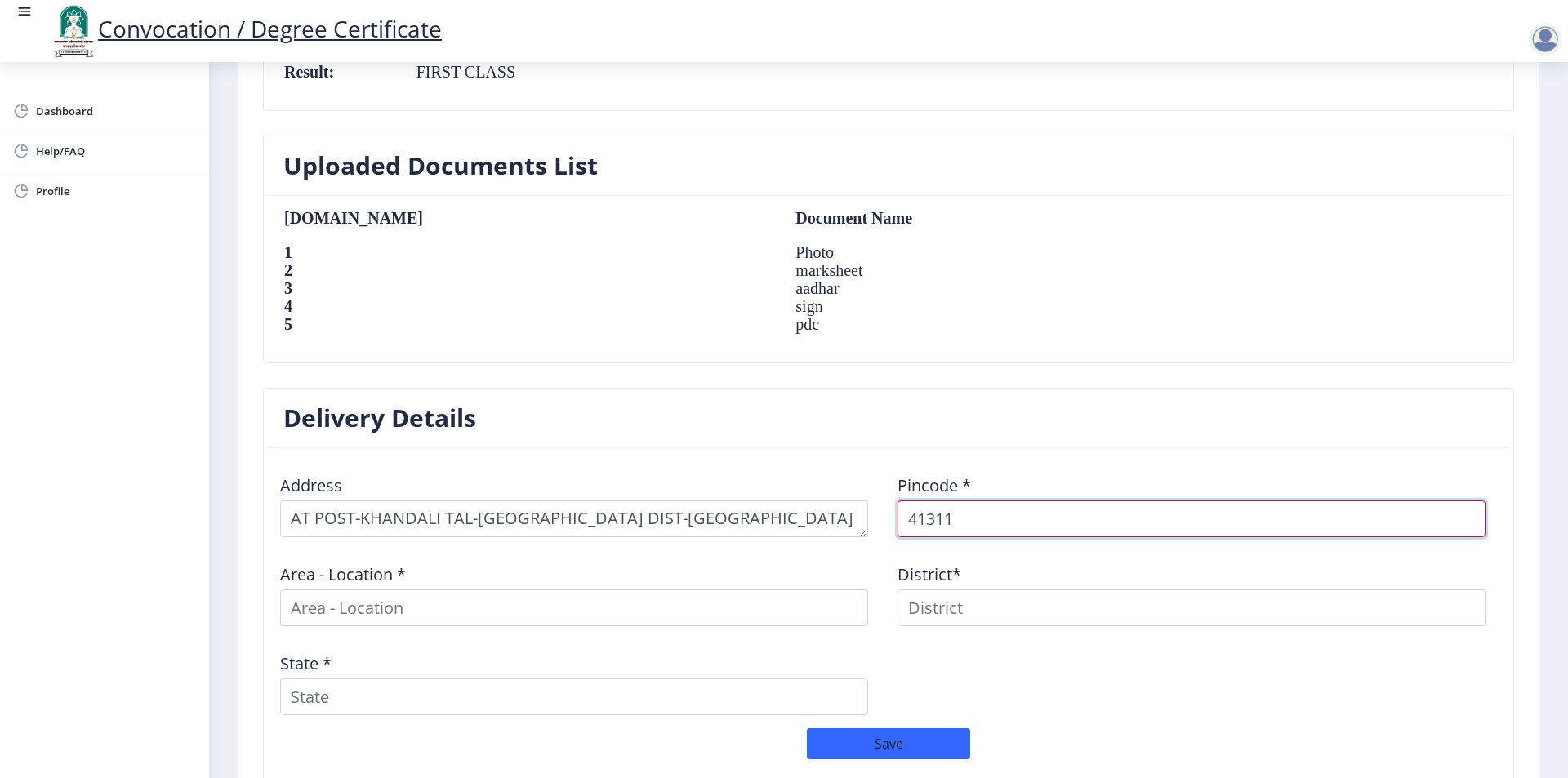
type input "413113"
select select
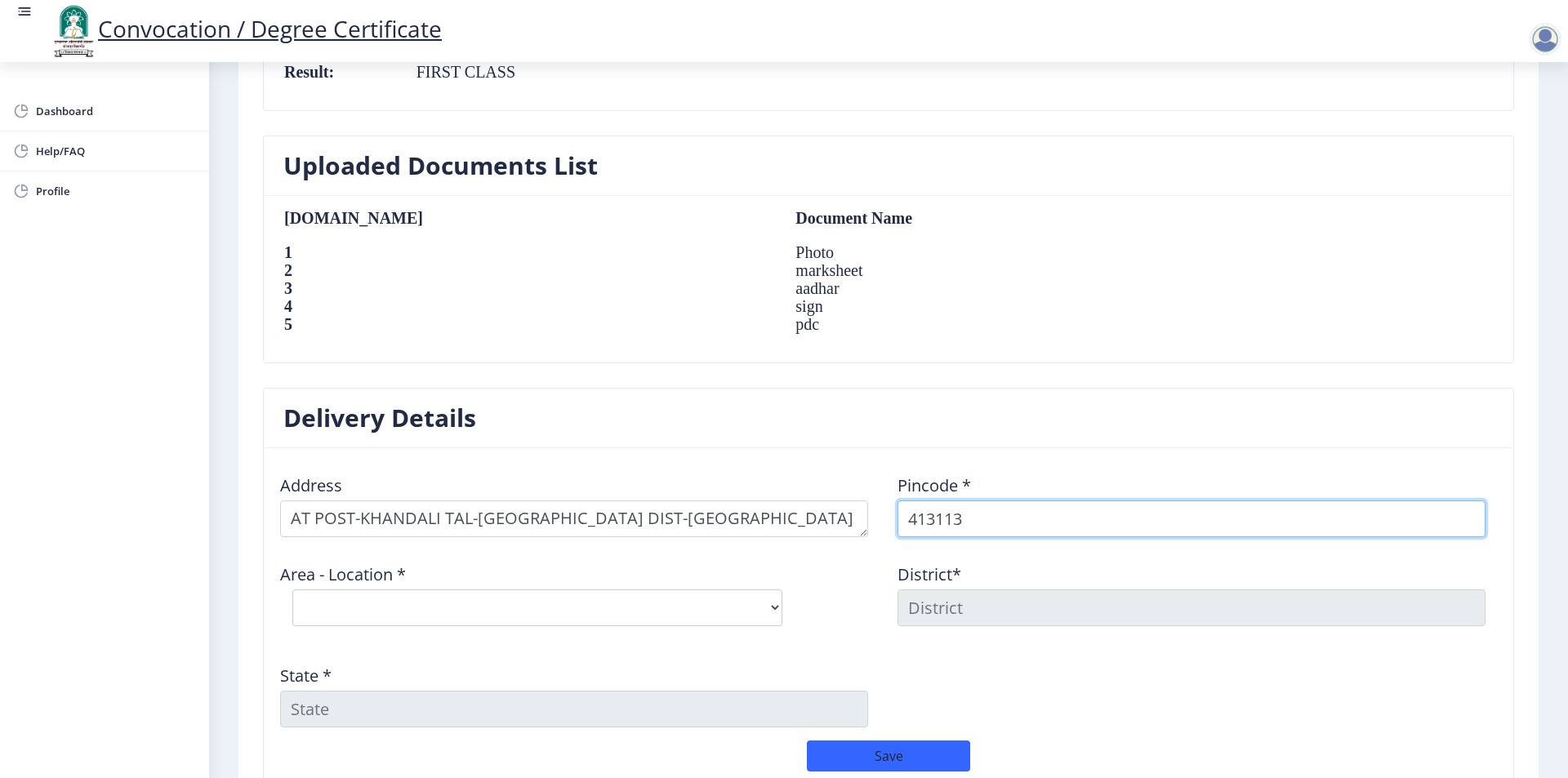
type input "413113"
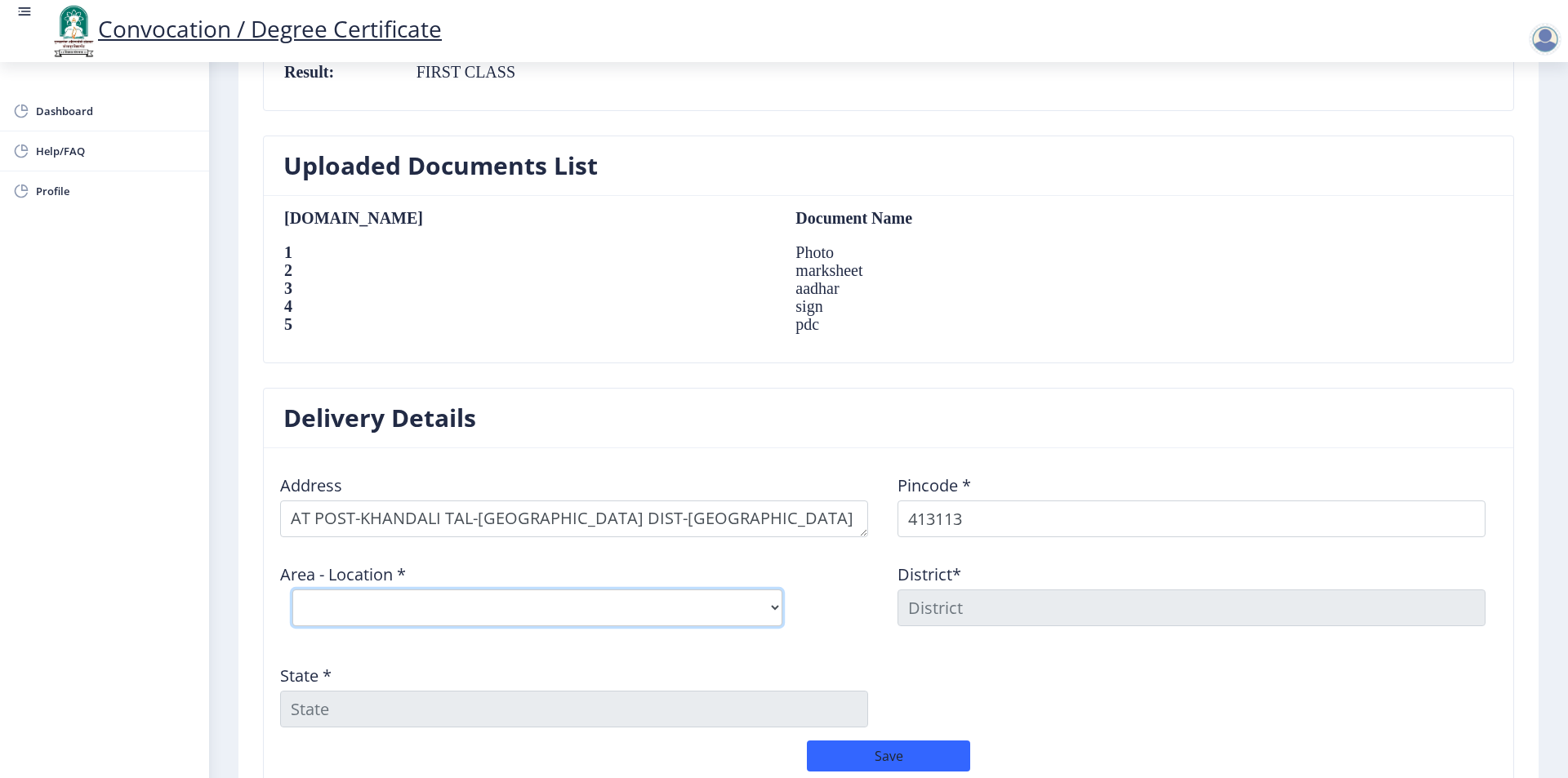
click at [407, 602] on select "Select Area Location Bondle B.O Khandali [PERSON_NAME] B.O Maloli B.O Nimgaon B…" at bounding box center [538, 607] width 490 height 37
select select "2: Object"
click at [293, 589] on select "Select Area Location Bondle B.O Khandali [PERSON_NAME] B.O Maloli B.O Nimgaon B…" at bounding box center [538, 607] width 490 height 37
type input "SOLAPUR"
type input "[GEOGRAPHIC_DATA]"
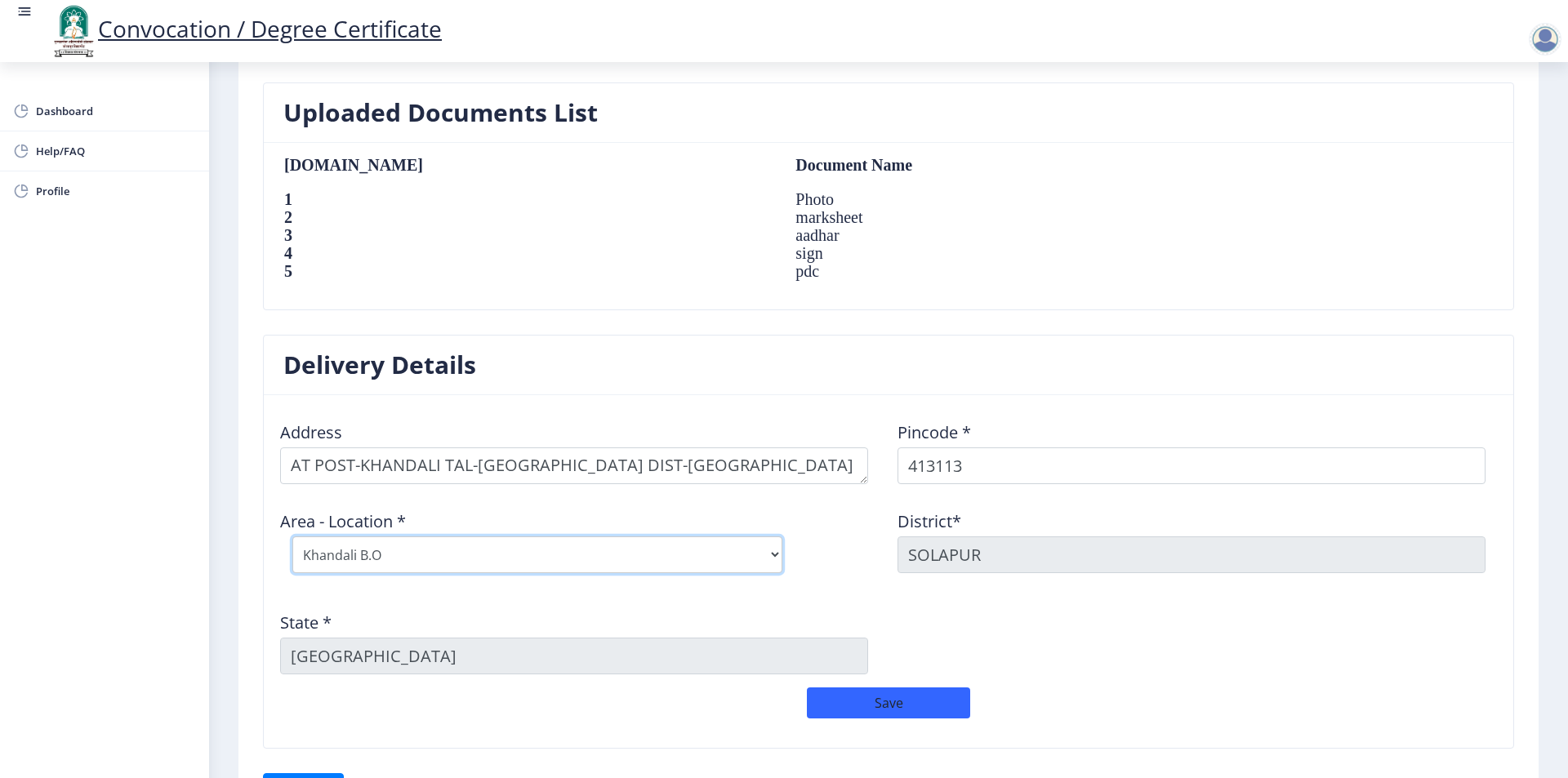
scroll to position [1077, 0]
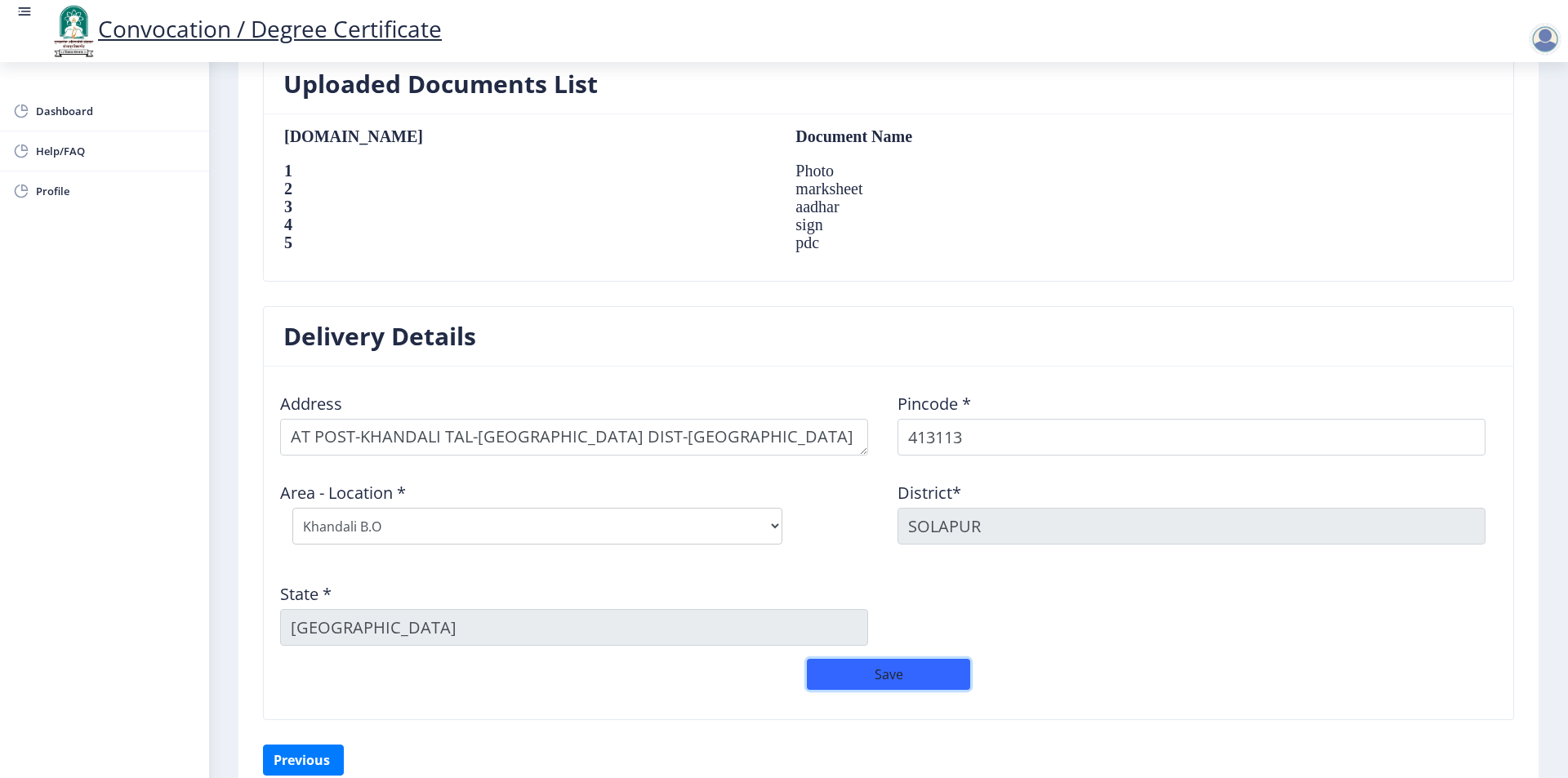
click at [907, 673] on button "Save" at bounding box center [889, 674] width 163 height 31
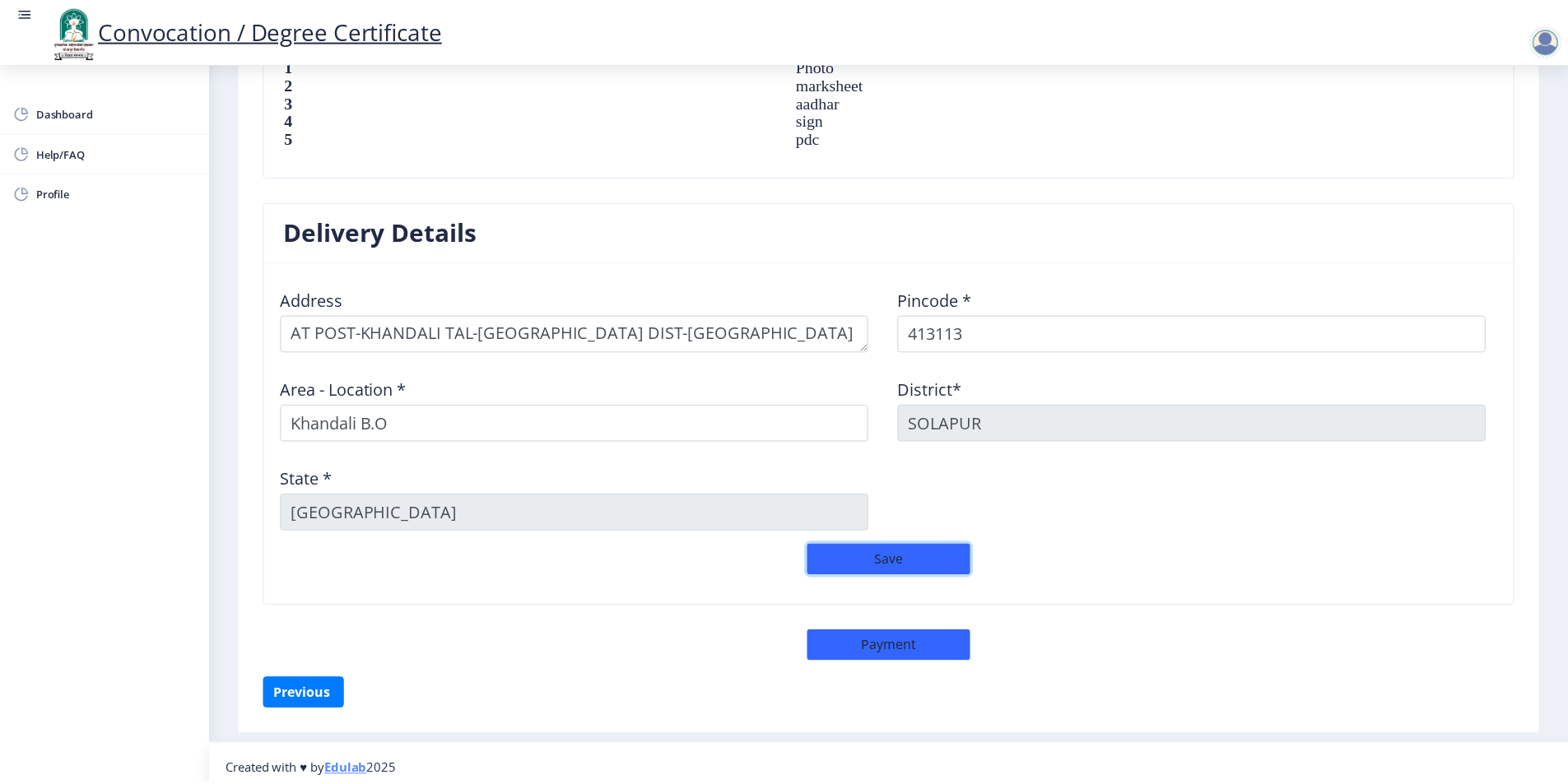
scroll to position [1204, 0]
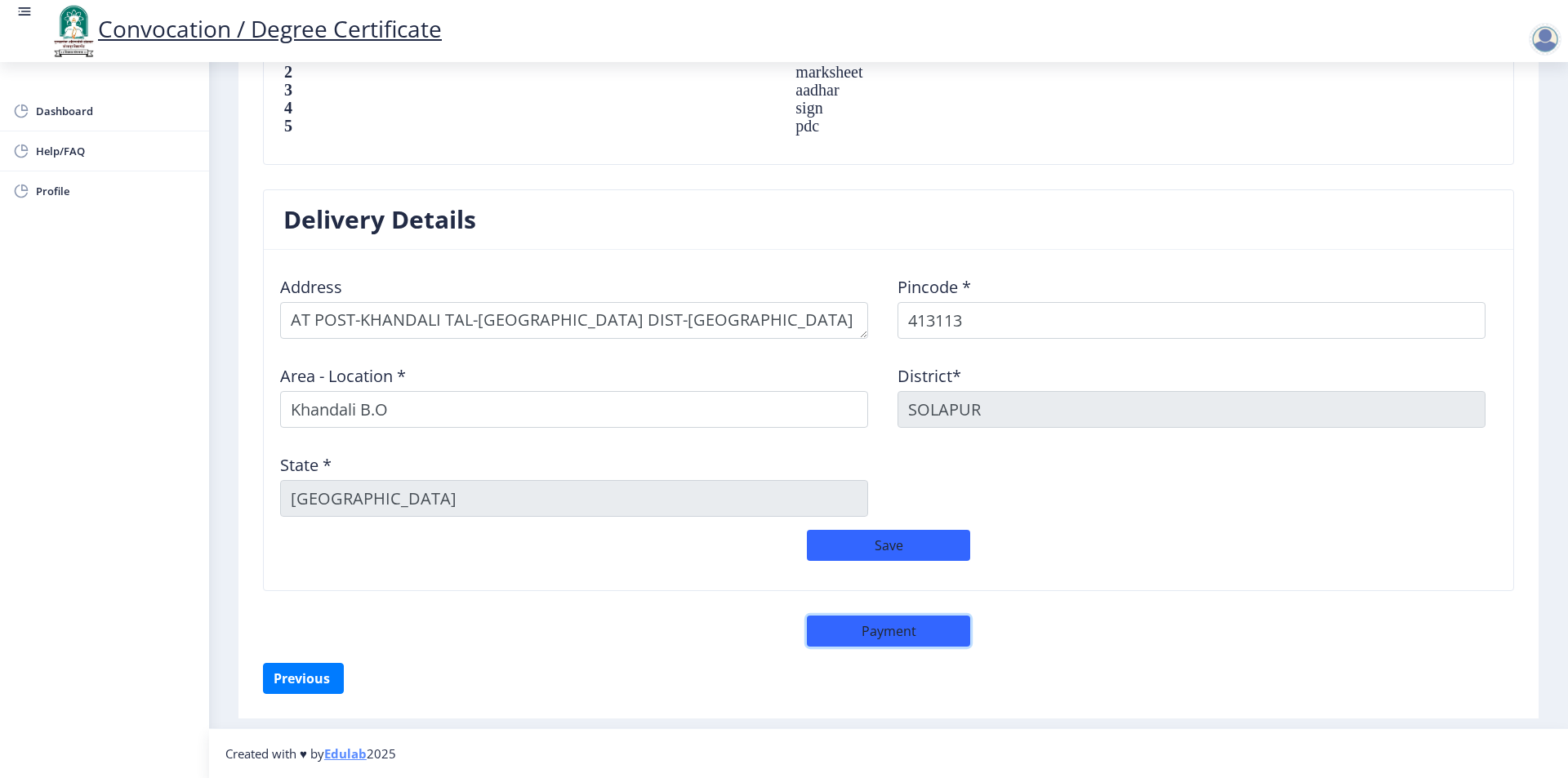
click at [914, 640] on button "Payment" at bounding box center [889, 631] width 163 height 31
select select "sealed"
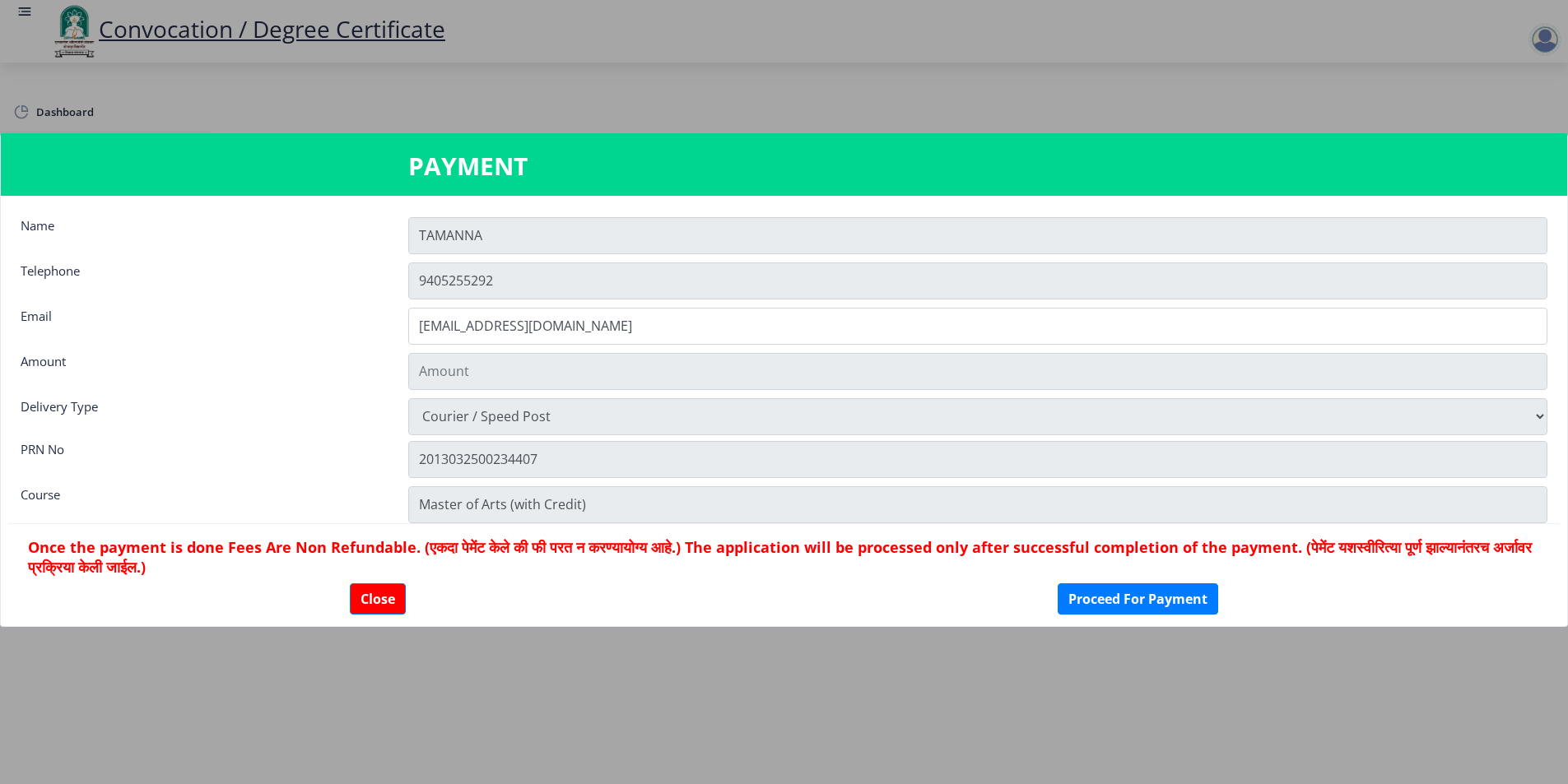
scroll to position [1202, 0]
type input "1885"
click at [1122, 603] on button "Proceed For Payment" at bounding box center [1138, 599] width 160 height 31
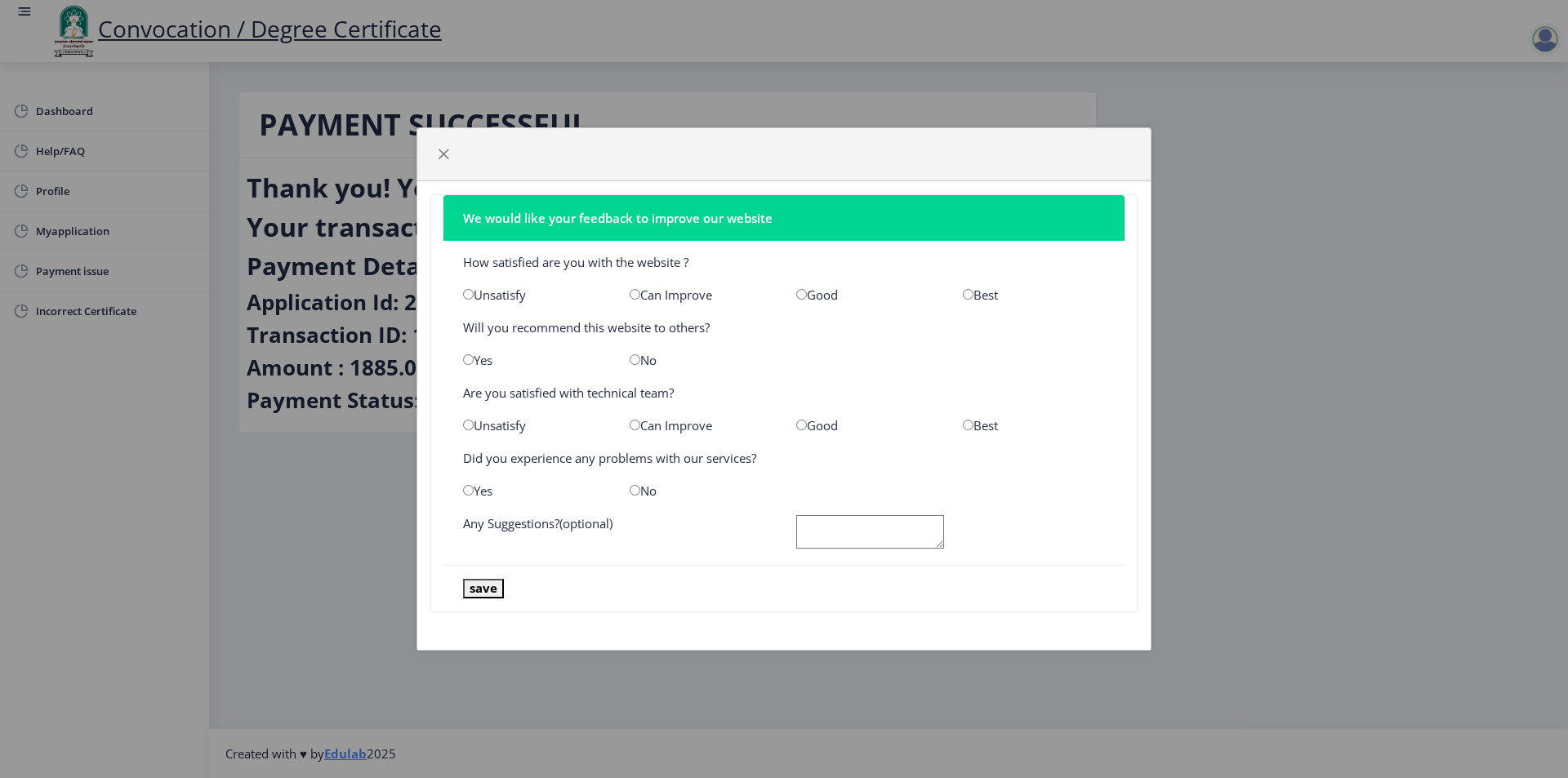
click at [970, 296] on input "radio" at bounding box center [968, 294] width 10 height 10
radio input "true"
click at [965, 426] on input "radio" at bounding box center [968, 425] width 10 height 10
radio input "true"
click at [637, 487] on input "radio" at bounding box center [635, 490] width 10 height 10
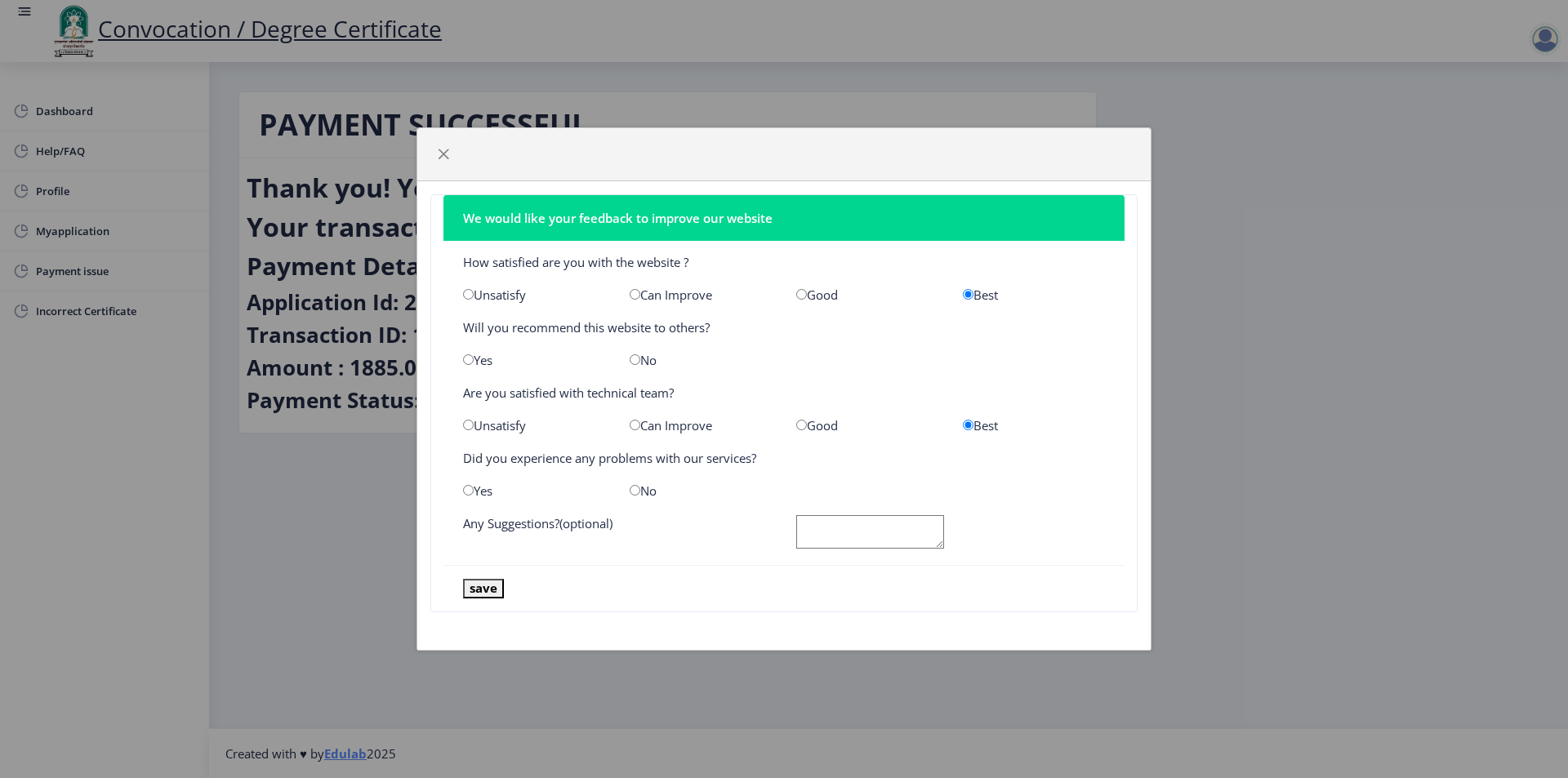
radio input "true"
click at [802, 522] on textarea at bounding box center [870, 531] width 148 height 33
type textarea "OK"
click at [486, 583] on button "save" at bounding box center [483, 588] width 41 height 19
click at [638, 362] on input "radio" at bounding box center [635, 360] width 10 height 10
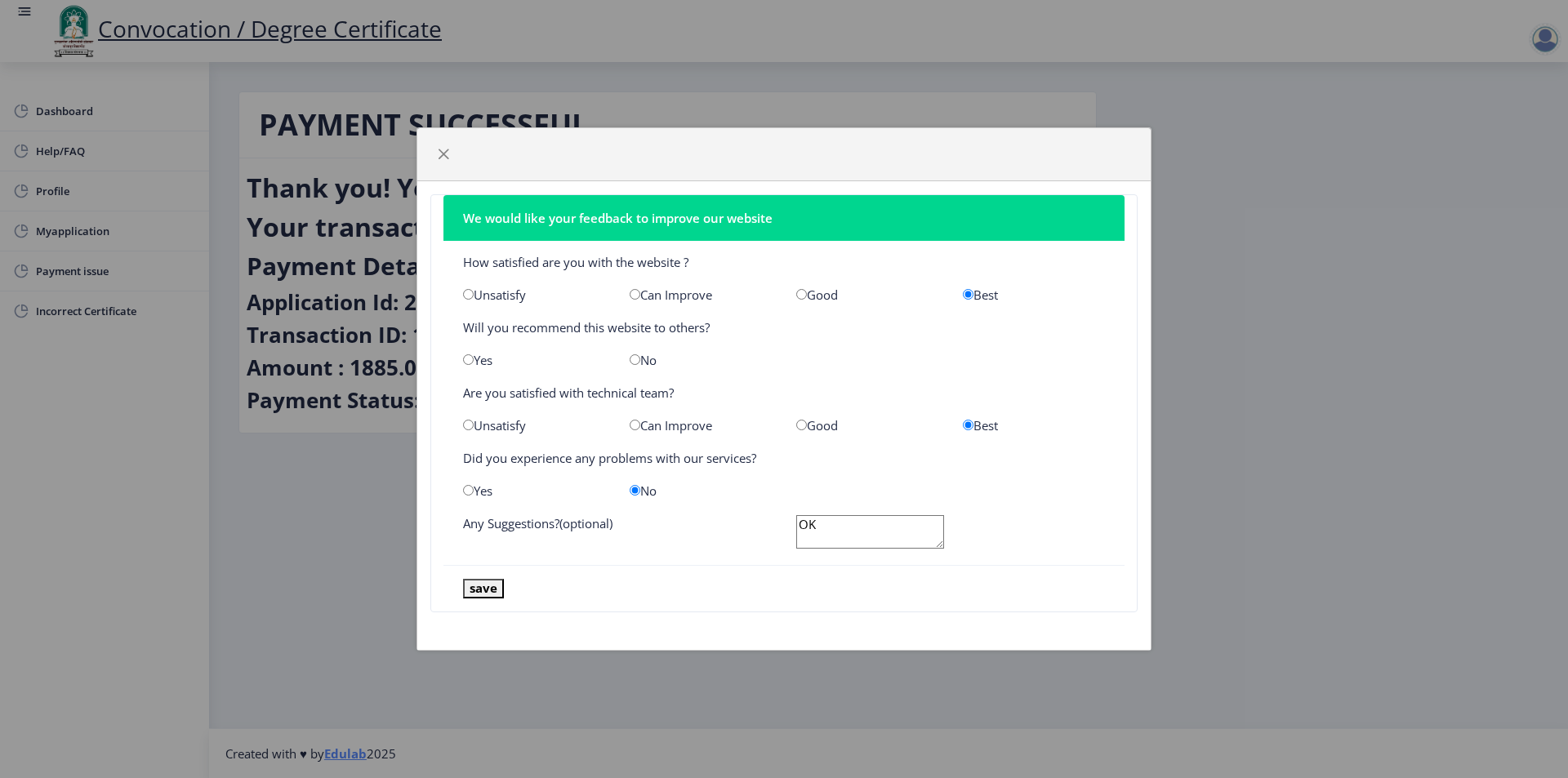
radio input "true"
click at [485, 589] on button "save" at bounding box center [483, 588] width 41 height 19
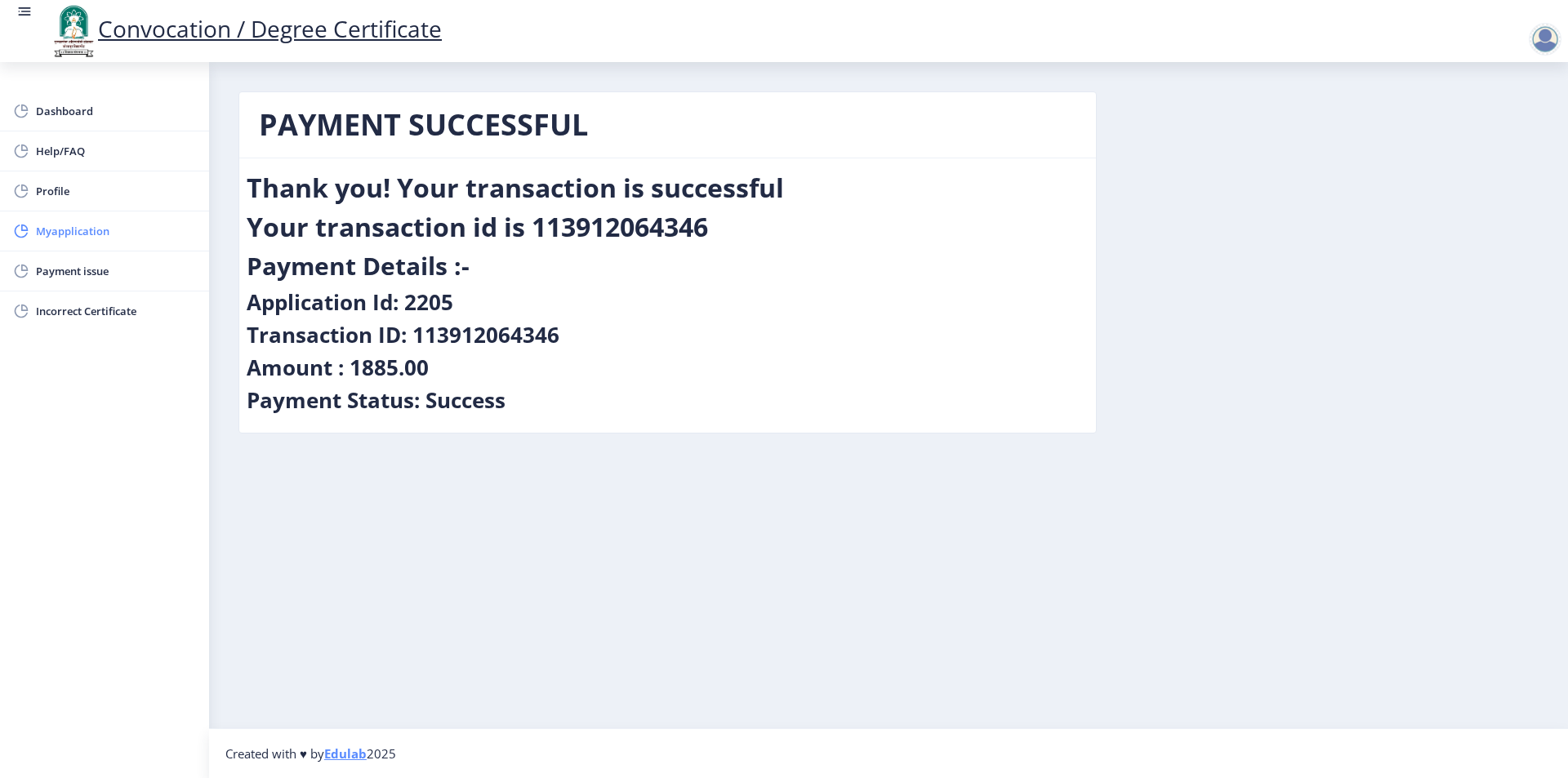
click at [101, 232] on span "Myapplication" at bounding box center [116, 230] width 160 height 20
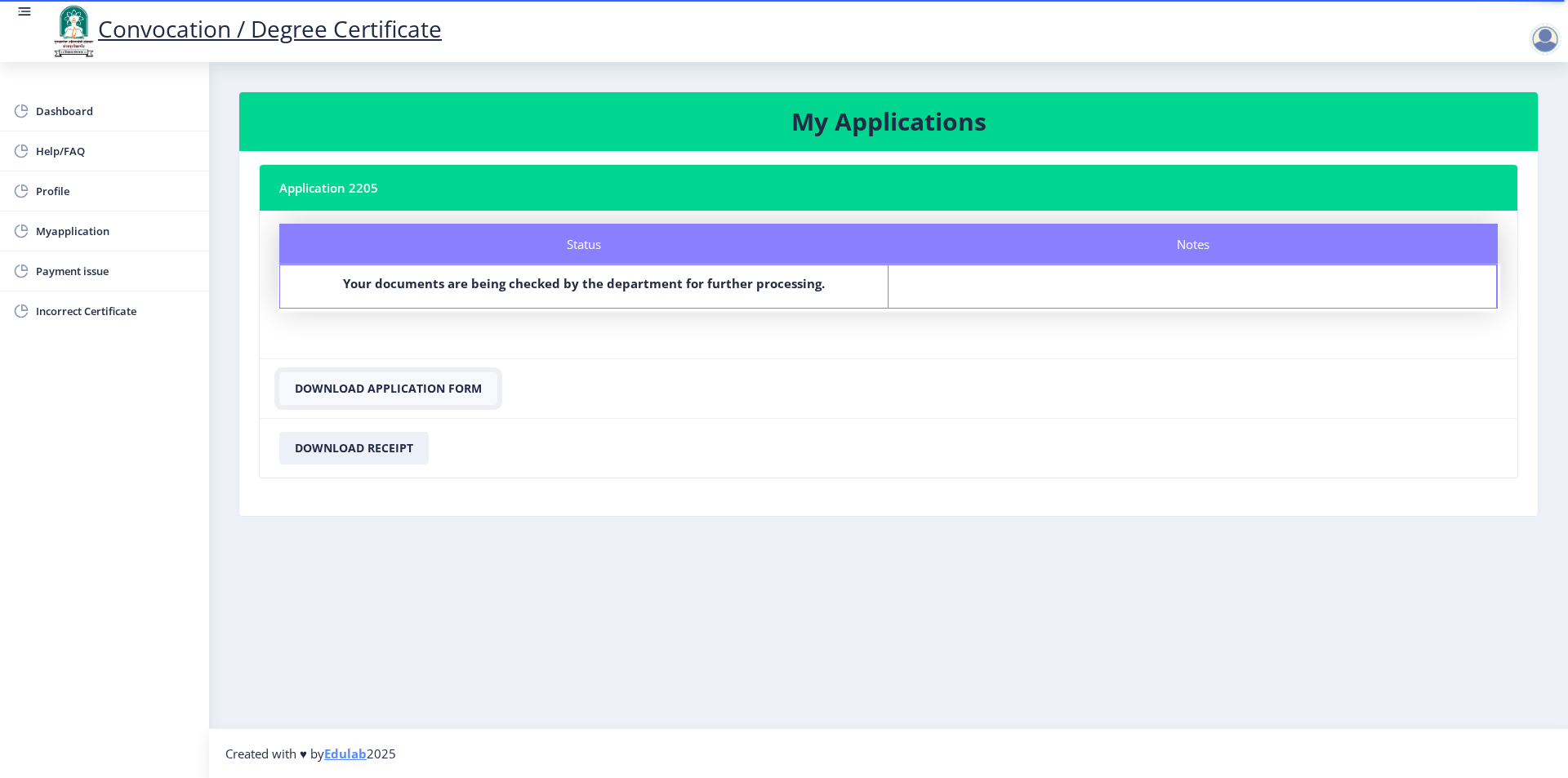
click at [393, 394] on button "Download Application Form" at bounding box center [388, 389] width 218 height 32
click at [346, 446] on button "Download Receipt" at bounding box center [354, 448] width 150 height 32
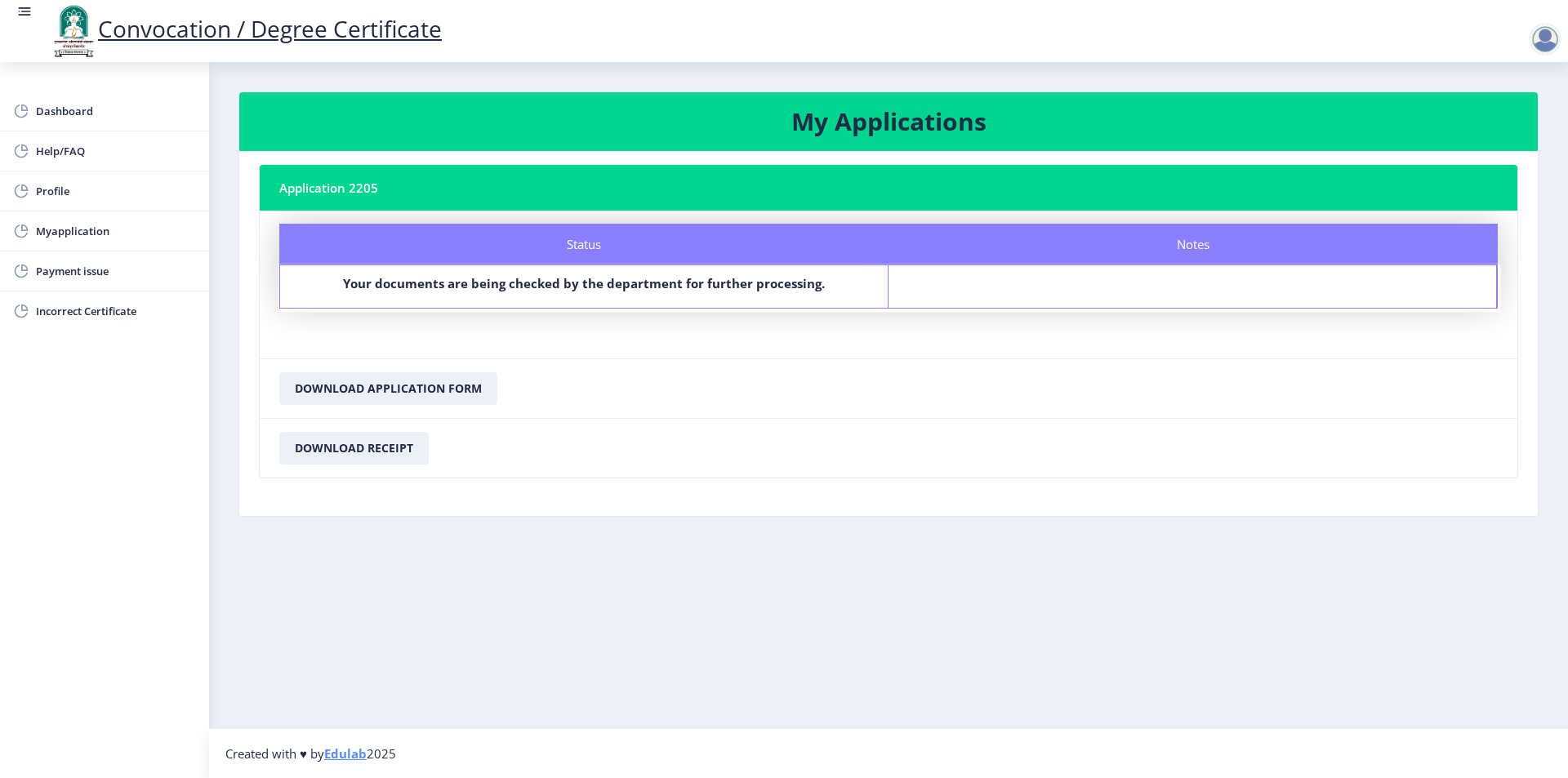
click at [1545, 37] on div at bounding box center [1545, 39] width 32 height 32
click at [1511, 131] on span "Log out" at bounding box center [1502, 127] width 105 height 20
